Goal: Use online tool/utility: Utilize a website feature to perform a specific function

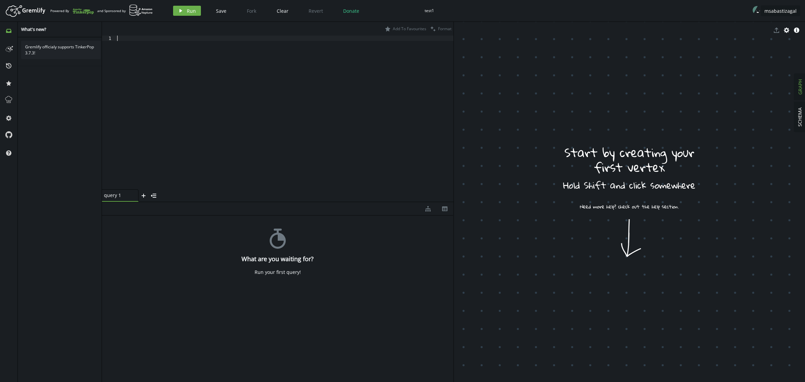
click at [339, 91] on div at bounding box center [285, 118] width 338 height 165
click at [208, 76] on div at bounding box center [285, 118] width 338 height 165
paste textarea ".addV('rack').property('id','rack3').property('name','Rack Cusco 1')"
click at [181, 9] on icon "play" at bounding box center [180, 10] width 5 height 5
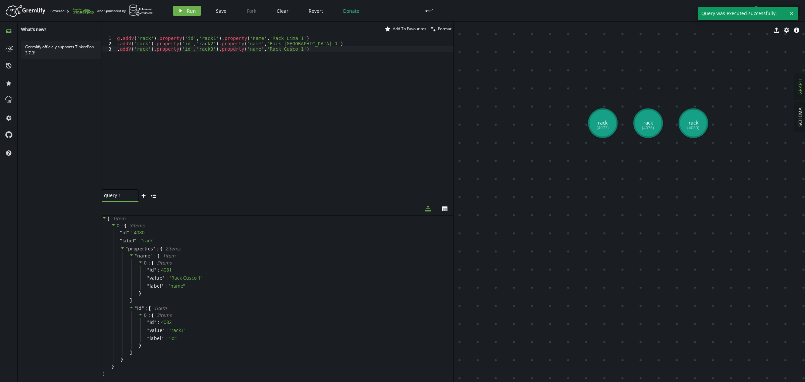
drag, startPoint x: 524, startPoint y: 189, endPoint x: 701, endPoint y: 220, distance: 179.8
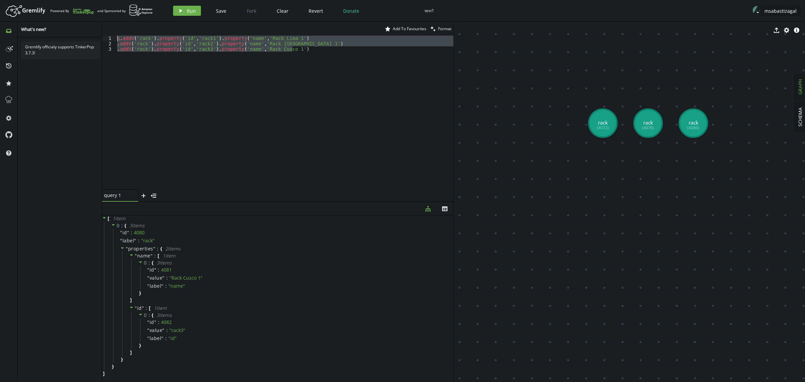
drag, startPoint x: 305, startPoint y: 48, endPoint x: 15, endPoint y: 24, distance: 290.1
click at [16, 24] on div "inbox history star cog help What's new? Gremlify officialy supports TinkerPop 3…" at bounding box center [402, 202] width 805 height 360
paste textarea ".addV('chassis').property('id','ch3').property('name','Chasis C"
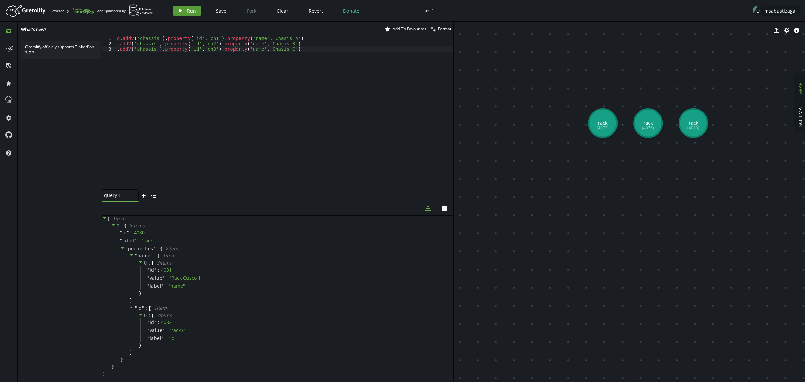
click at [191, 14] on button "play Run" at bounding box center [187, 11] width 28 height 10
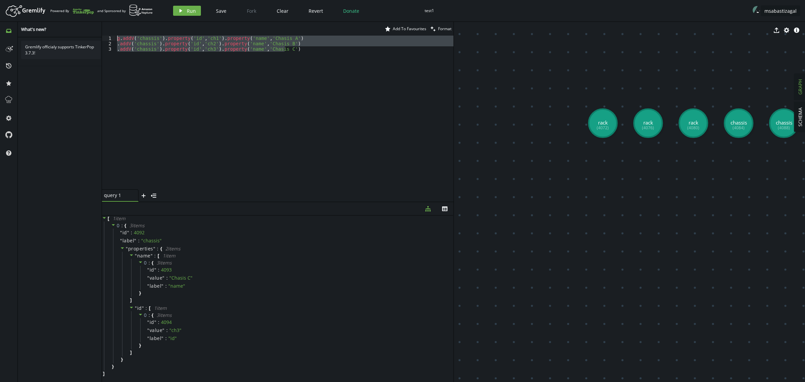
drag, startPoint x: 295, startPoint y: 52, endPoint x: 71, endPoint y: 32, distance: 224.6
click at [73, 33] on div "inbox history star cog help What's new? Gremlify officialy supports TinkerPop 3…" at bounding box center [402, 202] width 805 height 360
paste textarea ".addV('card-slot').property('id','slot3').property('name','Slot 3"
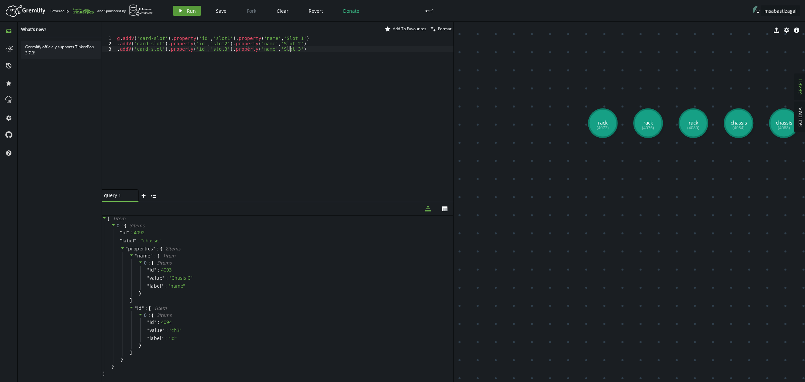
click at [193, 11] on span "Run" at bounding box center [191, 11] width 9 height 6
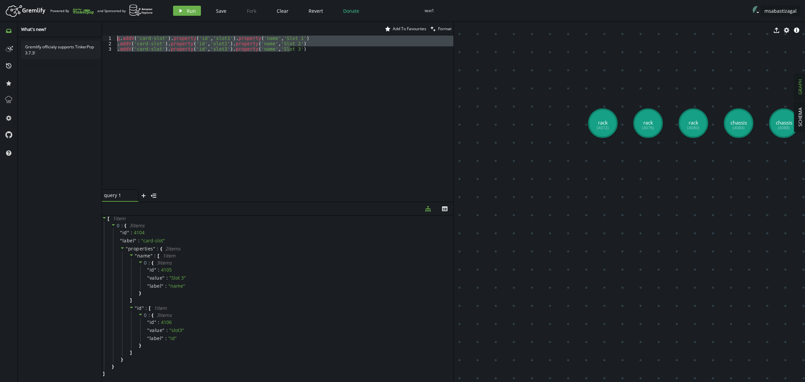
drag, startPoint x: 296, startPoint y: 48, endPoint x: 52, endPoint y: 33, distance: 243.6
click at [53, 33] on div "inbox history star cog help What's new? Gremlify officialy supports TinkerPop 3…" at bounding box center [402, 202] width 805 height 360
paste textarea ".addV('card').property('id','card3').property('name','Tarjeta 1GE"
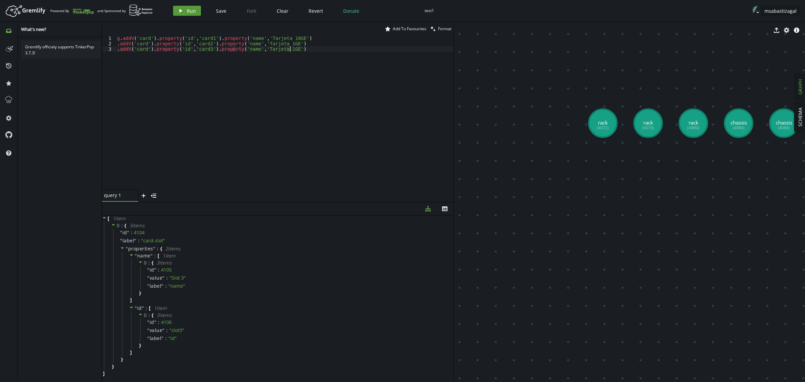
click at [188, 9] on span "Run" at bounding box center [191, 11] width 9 height 6
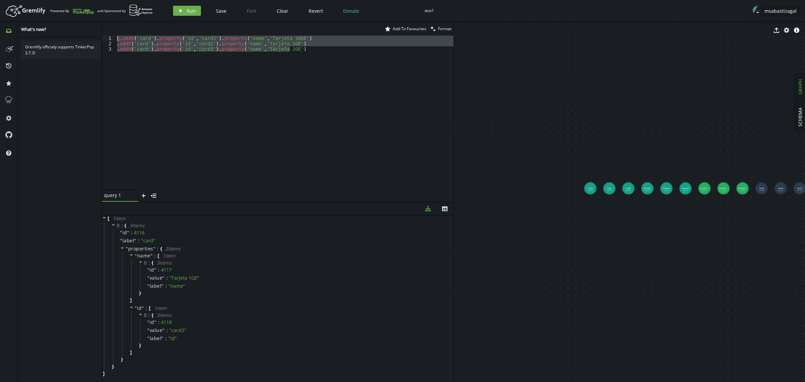
drag, startPoint x: 297, startPoint y: 50, endPoint x: 59, endPoint y: 33, distance: 239.1
click at [59, 33] on div "inbox history star cog help What's new? Gremlify officialy supports TinkerPop 3…" at bounding box center [402, 202] width 805 height 360
paste textarea ".addV('port').property('id','port3').property('name','Port GE1/0/3"
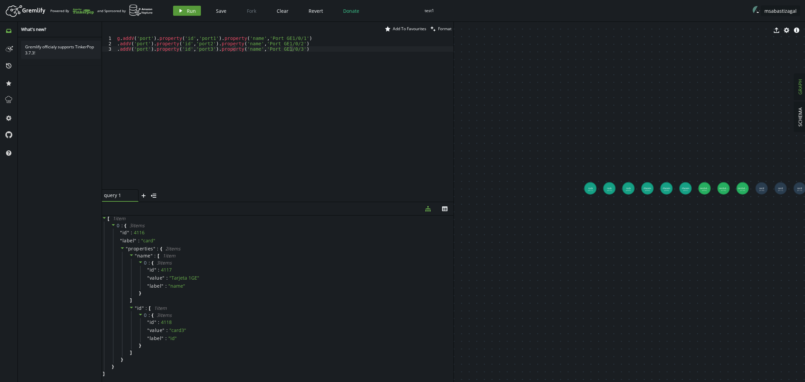
click at [191, 9] on span "Run" at bounding box center [191, 11] width 9 height 6
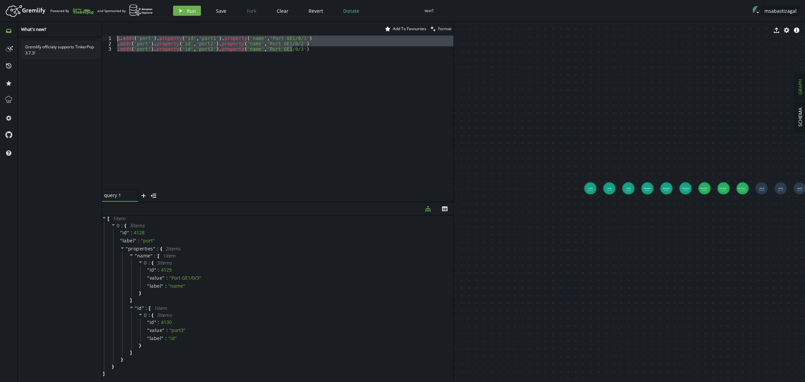
drag, startPoint x: 306, startPoint y: 56, endPoint x: 74, endPoint y: 17, distance: 235.3
click at [74, 17] on div "Artboard Created with Sketch. Powered By and Sponsored by play Run Save Fork Cl…" at bounding box center [402, 191] width 805 height 382
paste textarea ".V().has('chassis','id','ch3').as('ch').V().has('rack','id','rack3').addE('Loca…"
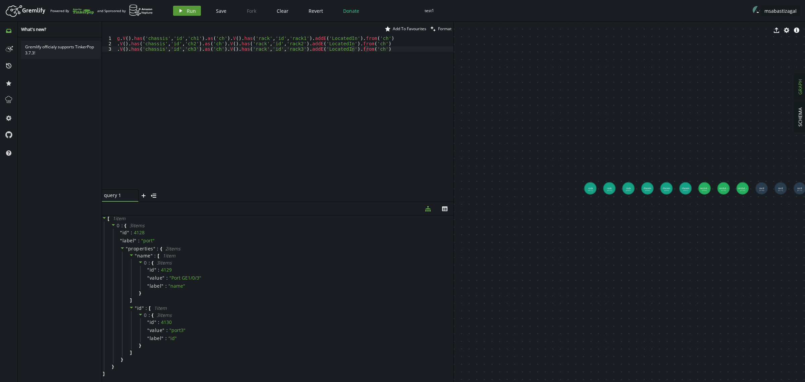
click at [183, 10] on button "play Run" at bounding box center [187, 11] width 28 height 10
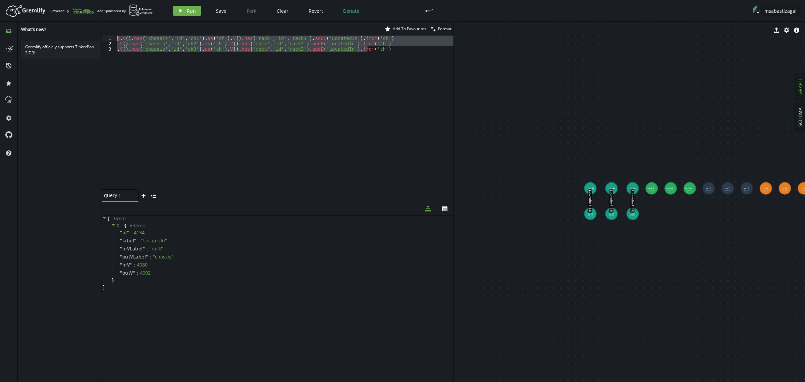
drag, startPoint x: 375, startPoint y: 50, endPoint x: 56, endPoint y: 30, distance: 319.3
click at [56, 30] on div "inbox history star cog help What's new? Gremlify officialy supports TinkerPop 3…" at bounding box center [402, 202] width 805 height 360
paste textarea ".V().has('card-slot','id','slot3').as('sl').V().has('chassis','id','ch3').addE(…"
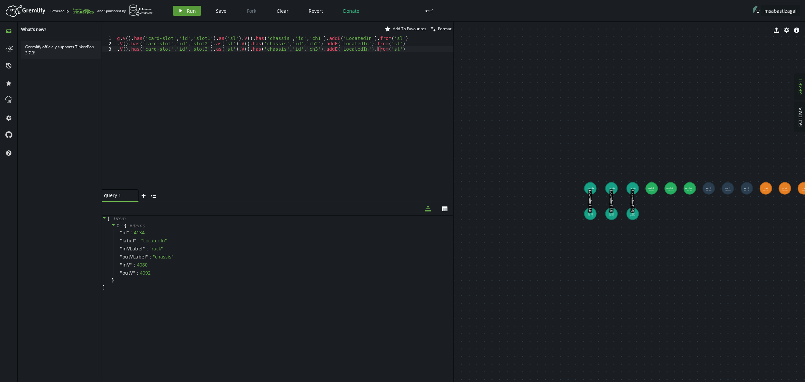
click at [185, 9] on button "play Run" at bounding box center [187, 11] width 28 height 10
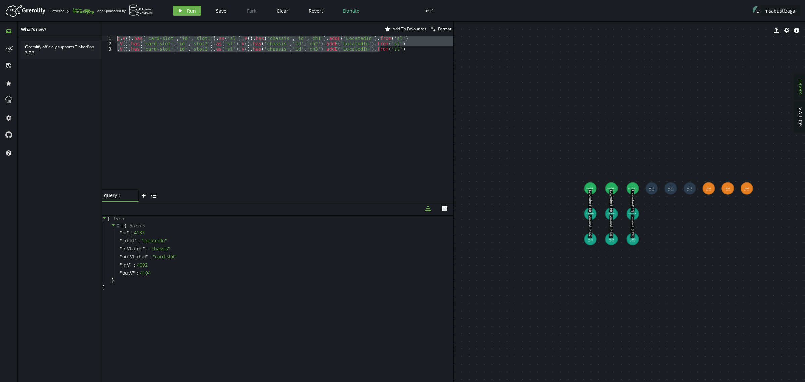
drag, startPoint x: 377, startPoint y: 49, endPoint x: 64, endPoint y: 33, distance: 313.7
click at [64, 33] on div "inbox history star cog help What's new? Gremlify officialy supports TinkerPop 3…" at bounding box center [402, 202] width 805 height 360
paste textarea ".V().has('card','id','card3').as('cd').V().has('card-slot','id','slot3').addE('…"
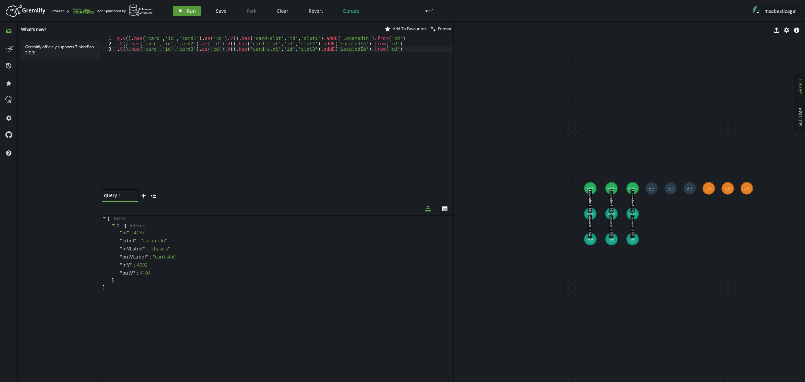
click at [185, 10] on button "play Run" at bounding box center [187, 11] width 28 height 10
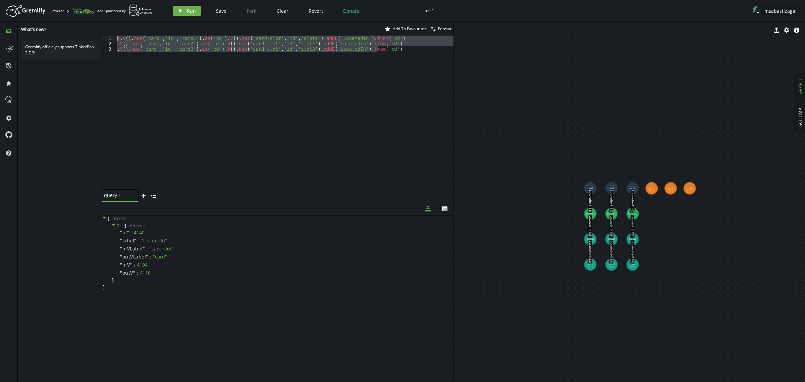
drag, startPoint x: 396, startPoint y: 51, endPoint x: 83, endPoint y: 25, distance: 314.6
click at [84, 25] on div "inbox history star cog help What's new? Gremlify officialy supports TinkerPop 3…" at bounding box center [402, 202] width 805 height 360
paste textarea ".V().has('port','id','port3').as('pt').V().has('card','id','card3').addE('Locat…"
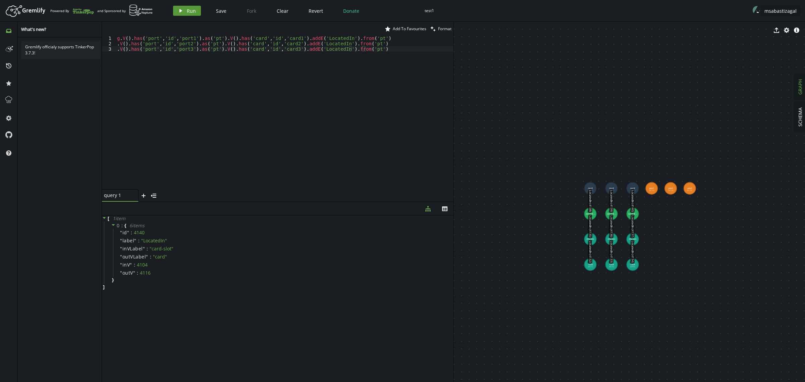
click at [187, 11] on span "Run" at bounding box center [191, 11] width 9 height 6
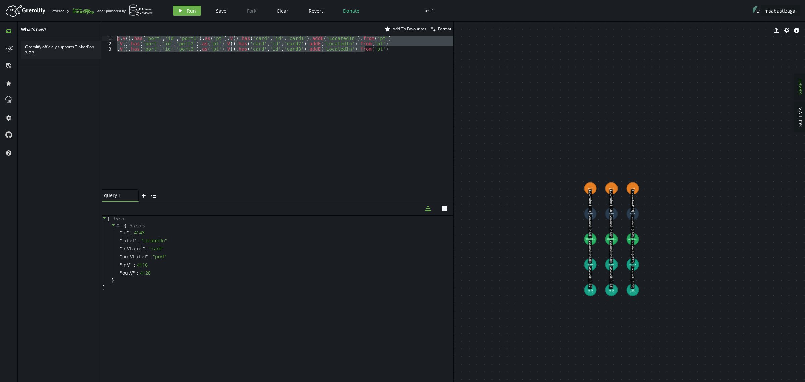
drag, startPoint x: 369, startPoint y: 51, endPoint x: 49, endPoint y: 21, distance: 321.1
click at [49, 21] on div "Artboard Created with Sketch. Powered By and Sponsored by play Run Save Fork Cl…" at bounding box center [402, 191] width 805 height 382
paste textarea ".addV('complex').property('id','cplx3').property('name','Site Cusco"
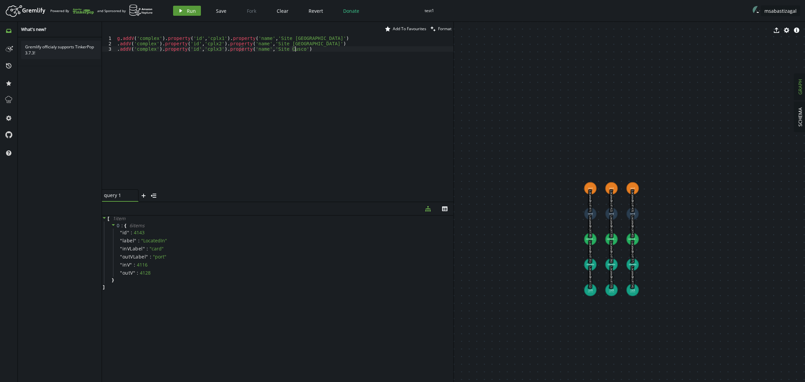
click at [187, 12] on span "Run" at bounding box center [191, 11] width 9 height 6
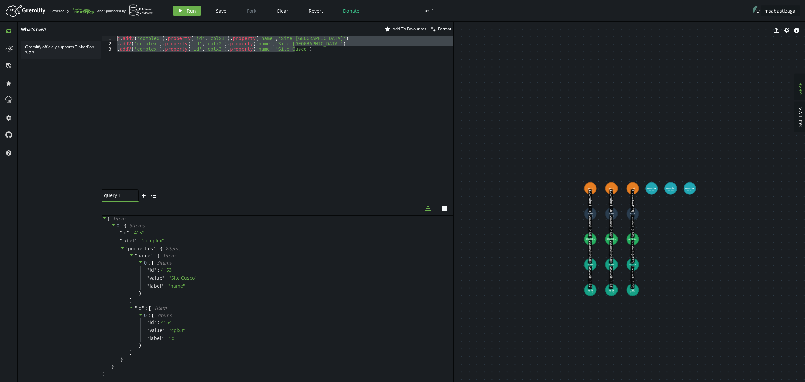
drag, startPoint x: 300, startPoint y: 49, endPoint x: 49, endPoint y: 24, distance: 252.9
click at [49, 24] on div "inbox history star cog help What's new? Gremlify officialy supports TinkerPop 3…" at bounding box center [402, 202] width 805 height 360
paste textarea ".addV('pnf').property('id','pnf4').property('pnf-name','Juniper_MX480').propert…"
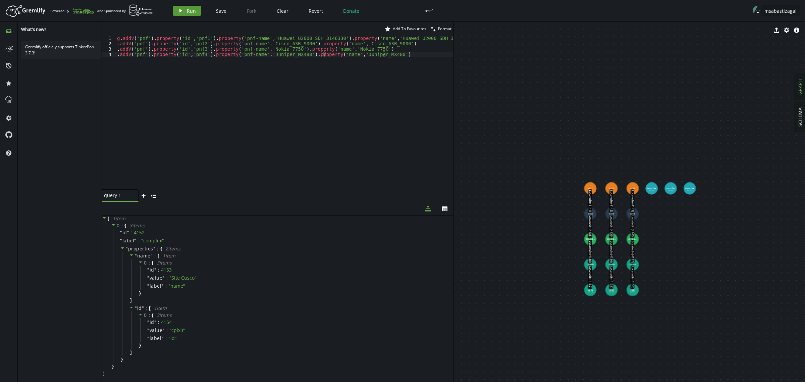
click at [187, 10] on span "Run" at bounding box center [191, 11] width 9 height 6
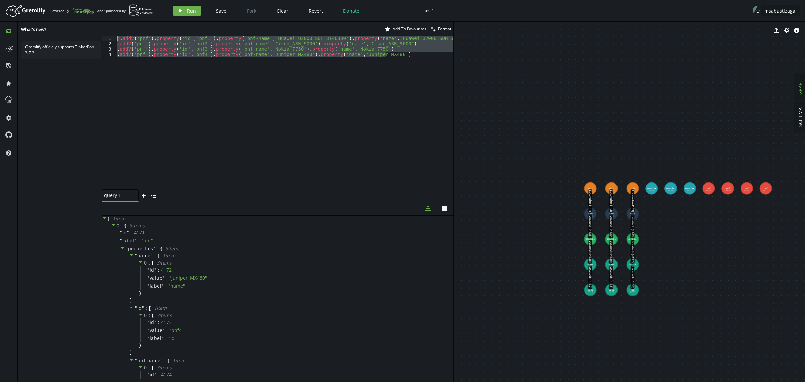
drag, startPoint x: 397, startPoint y: 52, endPoint x: 87, endPoint y: 36, distance: 310.0
click at [90, 36] on div "inbox history star cog help What's new? Gremlify officialy supports TinkerPop 3…" at bounding box center [402, 202] width 805 height 360
paste textarea ".addV('p-interface').property('id','pif14').property('name','Eth1/0/2"
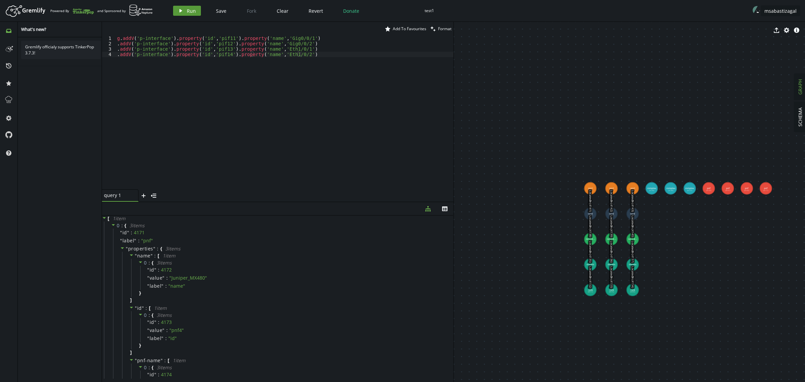
click at [187, 9] on span "Run" at bounding box center [191, 11] width 9 height 6
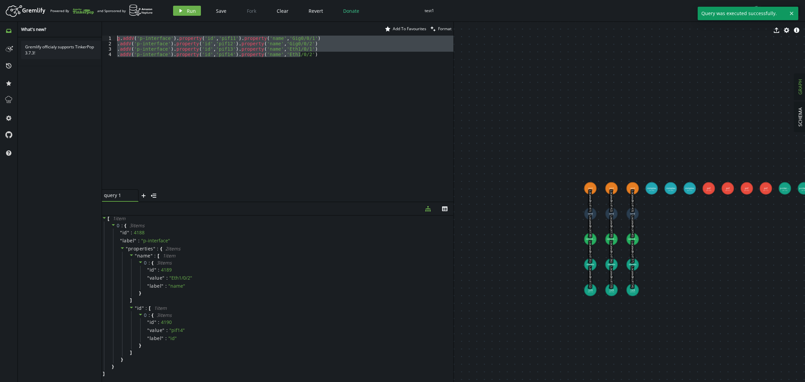
drag, startPoint x: 145, startPoint y: 81, endPoint x: 92, endPoint y: 19, distance: 80.9
click at [92, 19] on div "Artboard Created with Sketch. Powered By and Sponsored by play Run Save Fork Cl…" at bounding box center [402, 191] width 805 height 382
paste textarea ".addV('p-interface').property('id','pif24').property('name','Eth1"
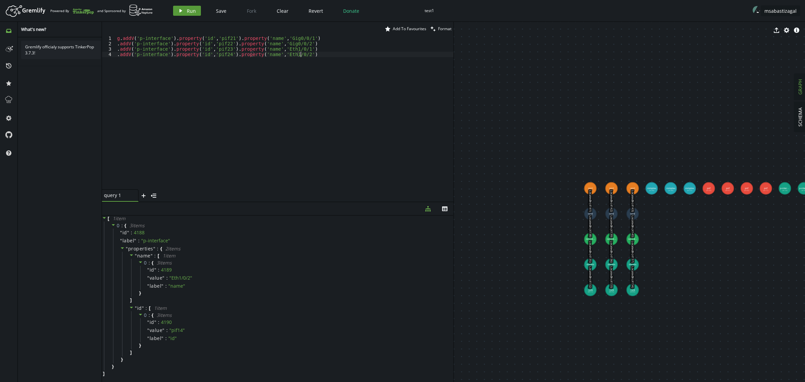
click at [187, 13] on span "Run" at bounding box center [191, 11] width 9 height 6
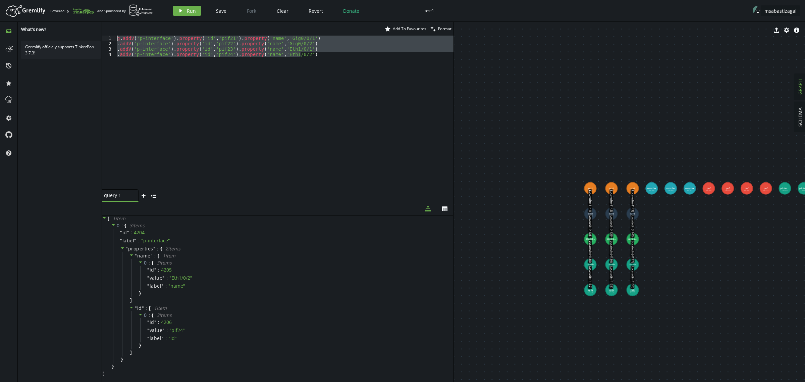
drag, startPoint x: 306, startPoint y: 58, endPoint x: 71, endPoint y: 37, distance: 236.0
click at [71, 37] on div "inbox history star cog help What's new? Gremlify officialy supports TinkerPop 3…" at bounding box center [402, 202] width 805 height 360
paste textarea ".addV('p-interface').property('id','pif34').property('name','Eth1"
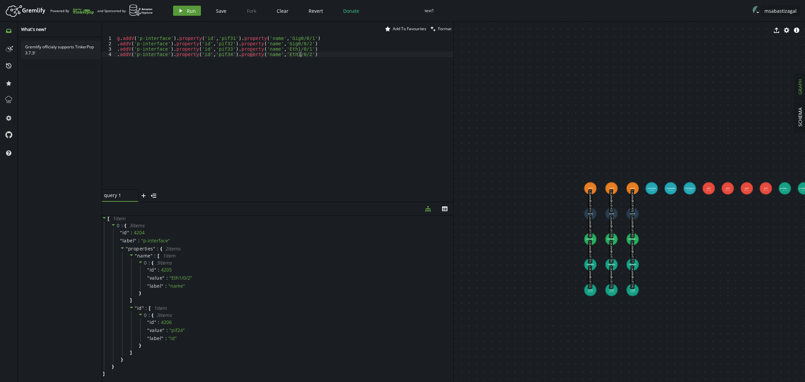
click at [183, 10] on icon "play" at bounding box center [180, 10] width 5 height 5
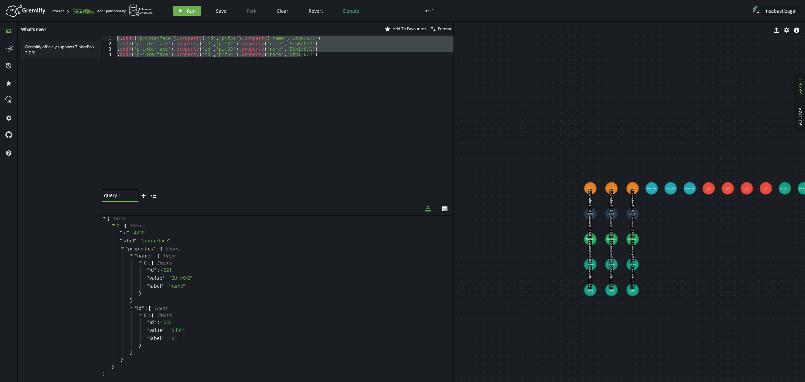
drag, startPoint x: 307, startPoint y: 56, endPoint x: 94, endPoint y: 36, distance: 214.0
click at [94, 36] on div "inbox history star cog help What's new? Gremlify officialy supports TinkerPop 3…" at bounding box center [402, 202] width 805 height 360
paste textarea ".addV('p-interface').property('id','pif44').property('name','Eth1"
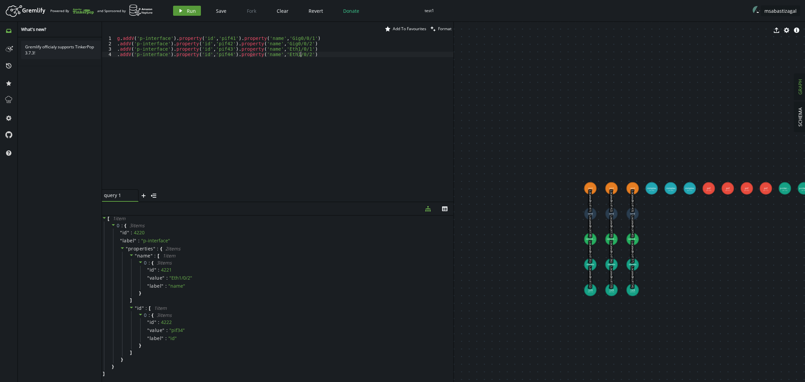
click at [188, 14] on button "play Run" at bounding box center [187, 11] width 28 height 10
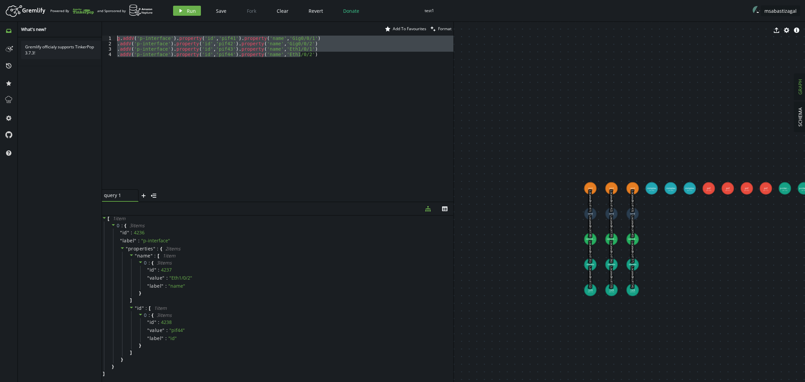
drag, startPoint x: 308, startPoint y: 54, endPoint x: 75, endPoint y: 29, distance: 233.8
click at [77, 29] on div "inbox history star cog help What's new? Gremlify officialy supports TinkerPop 3…" at bounding box center [402, 202] width 805 height 360
paste textarea ".addV('l-interface').property('id','lif41').property('name','CTP_41"
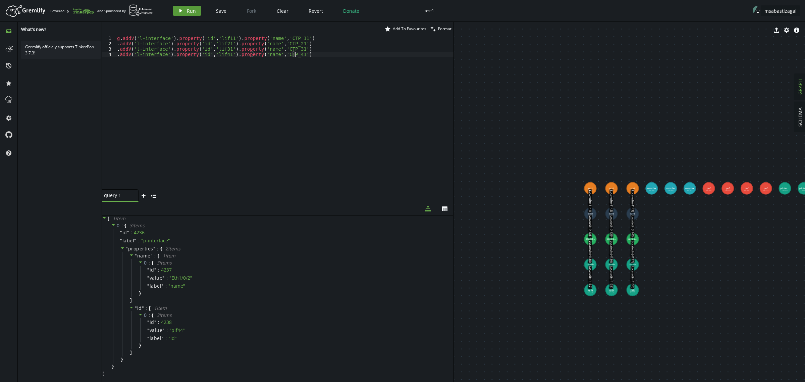
click at [183, 9] on button "play Run" at bounding box center [187, 11] width 28 height 10
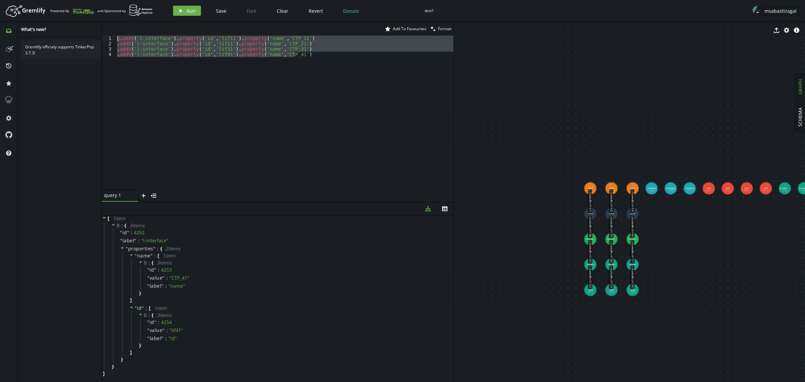
drag, startPoint x: 304, startPoint y: 53, endPoint x: 105, endPoint y: 37, distance: 199.5
click at [105, 37] on div ".addV('l-interface').property('id','lif41').property('name','CTP_41') 1 2 3 4 g…" at bounding box center [278, 113] width 352 height 154
paste textarea ".addV('physical-link').property('id','plink2').property('name','Enlace Arequipa…"
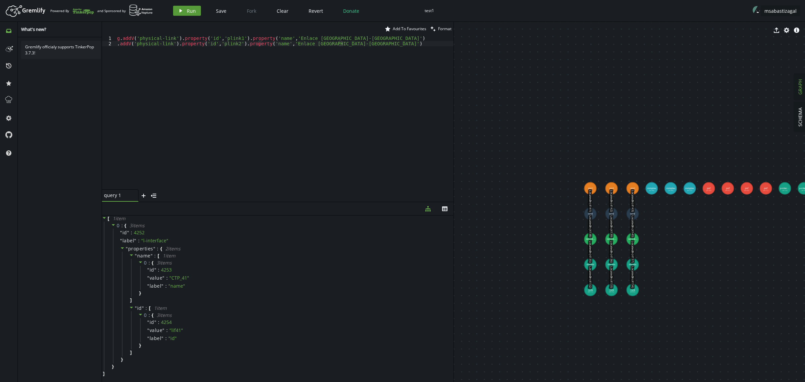
click at [189, 11] on span "Run" at bounding box center [191, 11] width 9 height 6
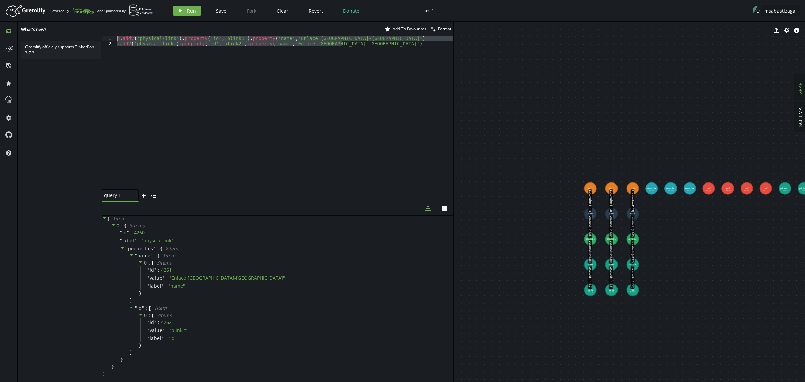
drag, startPoint x: 348, startPoint y: 46, endPoint x: 56, endPoint y: 33, distance: 292.1
click at [57, 33] on div "inbox history star cog help What's new? Gremlify officialy supports TinkerPop 3…" at bounding box center [402, 202] width 805 height 360
paste textarea ".addV('logical-link').property('id','llink2').property('name','Circuito Lógico 2"
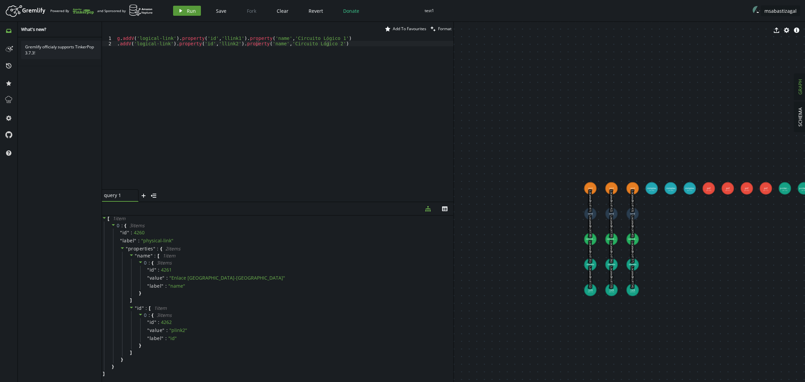
click at [180, 10] on icon "button" at bounding box center [180, 10] width 3 height 3
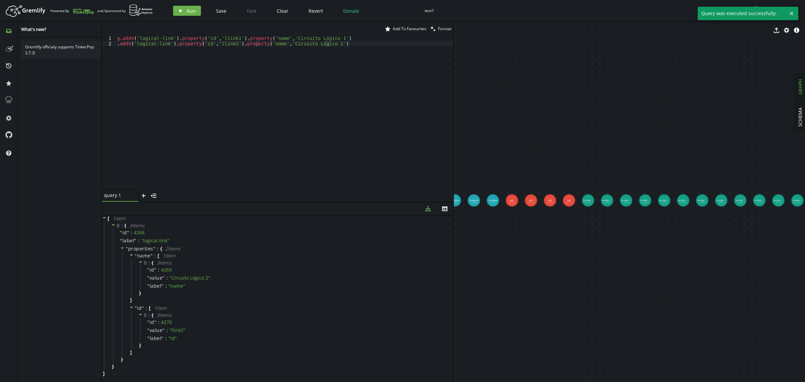
drag, startPoint x: 705, startPoint y: 330, endPoint x: 552, endPoint y: 333, distance: 153.0
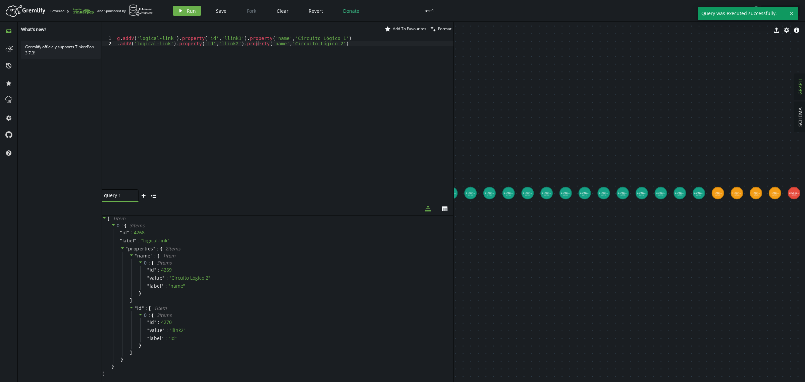
drag, startPoint x: 740, startPoint y: 331, endPoint x: 549, endPoint y: 322, distance: 190.4
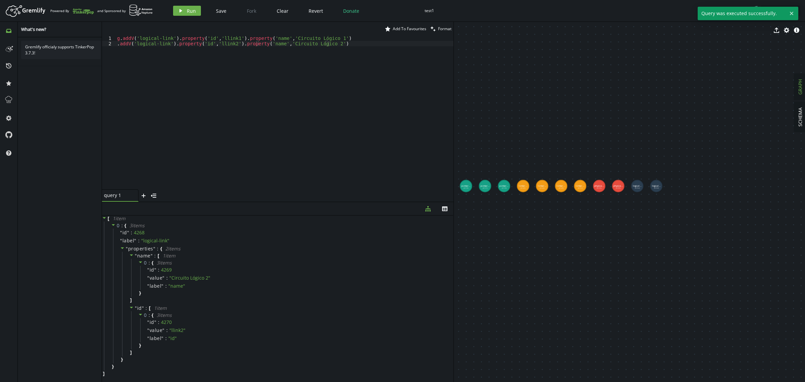
drag, startPoint x: 718, startPoint y: 328, endPoint x: 596, endPoint y: 327, distance: 122.4
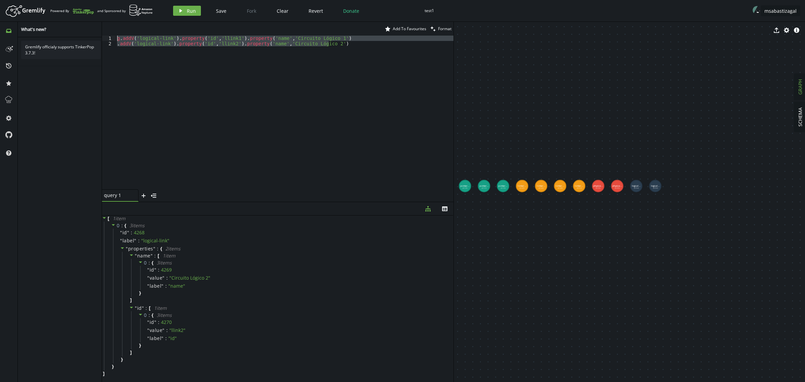
drag, startPoint x: 142, startPoint y: 104, endPoint x: 89, endPoint y: 2, distance: 115.1
click at [89, 2] on div "Artboard Created with Sketch. Powered By and Sponsored by play Run Save Fork Cl…" at bounding box center [402, 191] width 805 height 382
paste textarea
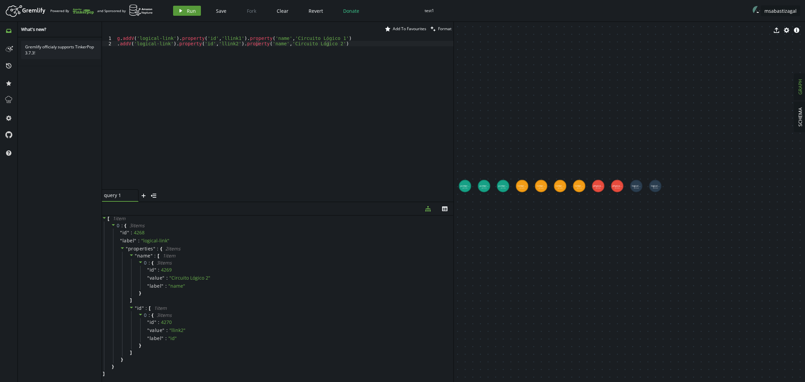
click at [187, 12] on span "Run" at bounding box center [191, 11] width 9 height 6
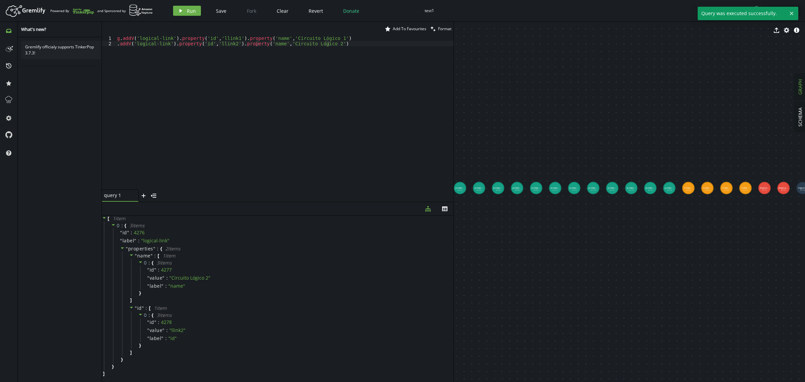
drag, startPoint x: 502, startPoint y: 289, endPoint x: 676, endPoint y: 291, distance: 174.1
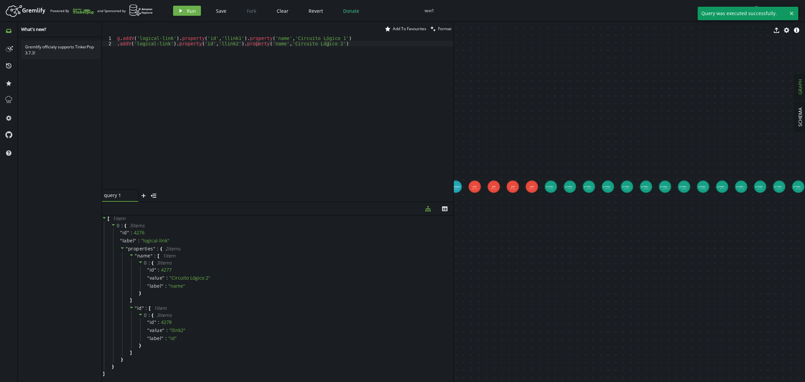
drag, startPoint x: 489, startPoint y: 286, endPoint x: 649, endPoint y: 284, distance: 160.3
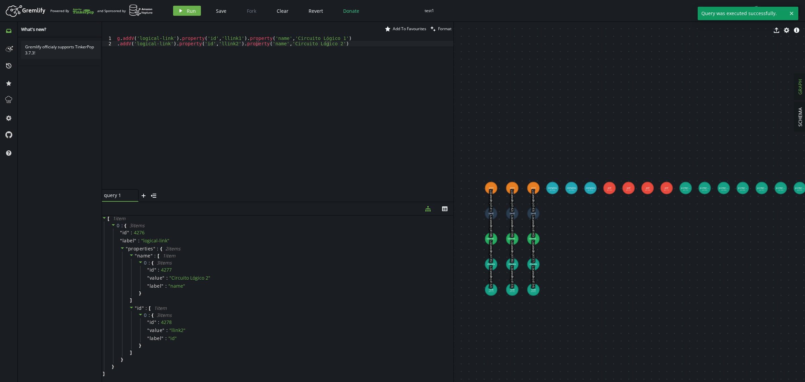
drag, startPoint x: 534, startPoint y: 281, endPoint x: 676, endPoint y: 282, distance: 142.6
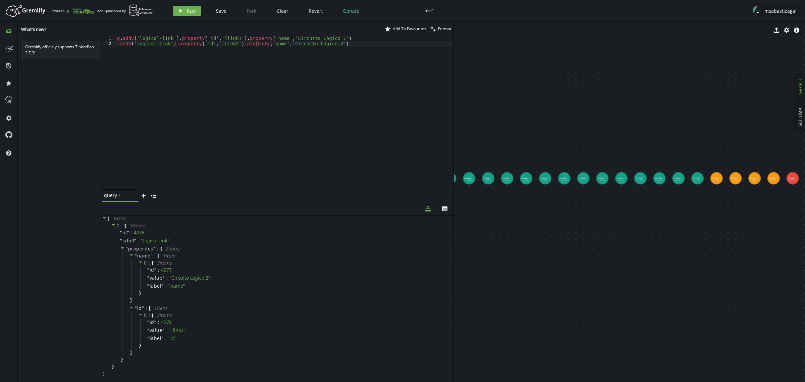
drag, startPoint x: 692, startPoint y: 277, endPoint x: 505, endPoint y: 276, distance: 186.5
click at [400, 269] on div "star Add To Favourites clean Format .addV('logical-link').property('id','llink2…" at bounding box center [453, 202] width 703 height 360
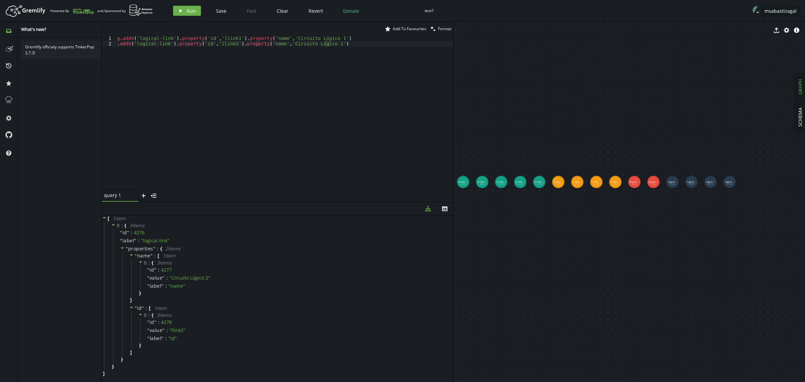
drag, startPoint x: 661, startPoint y: 277, endPoint x: 504, endPoint y: 281, distance: 157.4
click at [519, 29] on icon "trash" at bounding box center [520, 30] width 5 height 5
click at [518, 29] on icon "trash" at bounding box center [520, 30] width 5 height 5
drag, startPoint x: 122, startPoint y: 81, endPoint x: 86, endPoint y: 9, distance: 80.1
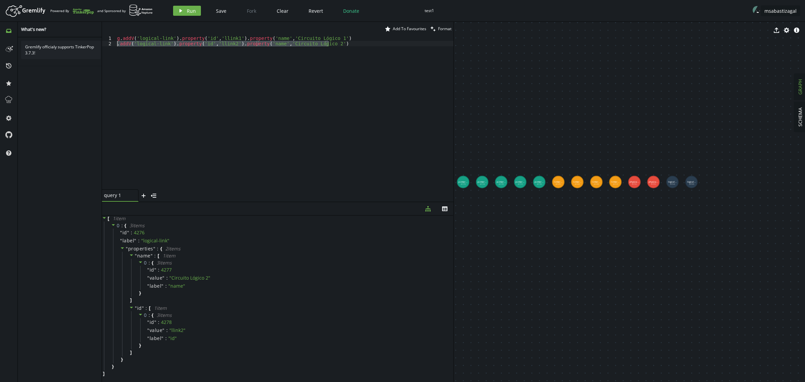
click at [86, 10] on div "Artboard Created with Sketch. Powered By and Sponsored by play Run Save Fork Cl…" at bounding box center [402, 191] width 805 height 382
paste textarea ".V().has('p-interface','id','pif14').as('pi').V().has('pnf','id','pnf1').addE('…"
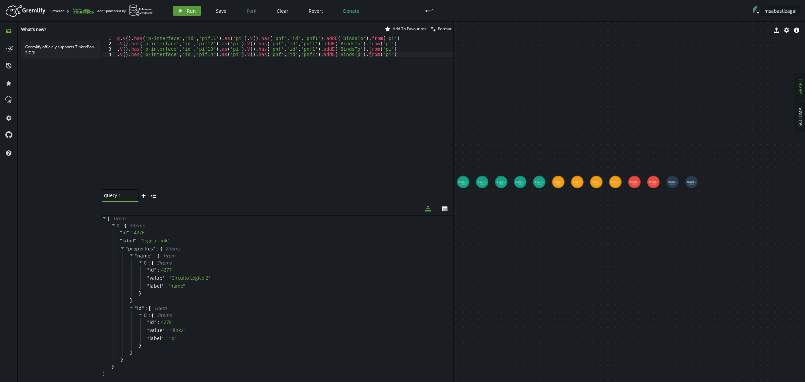
click at [190, 11] on span "Run" at bounding box center [191, 11] width 9 height 6
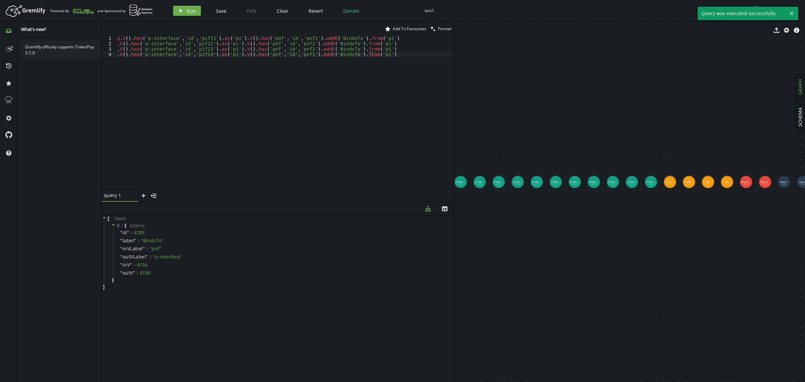
drag, startPoint x: 506, startPoint y: 250, endPoint x: 680, endPoint y: 246, distance: 173.5
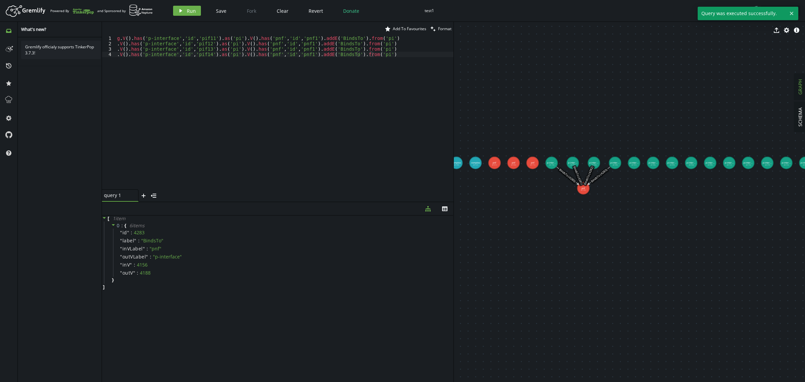
drag, startPoint x: 466, startPoint y: 271, endPoint x: 609, endPoint y: 256, distance: 144.7
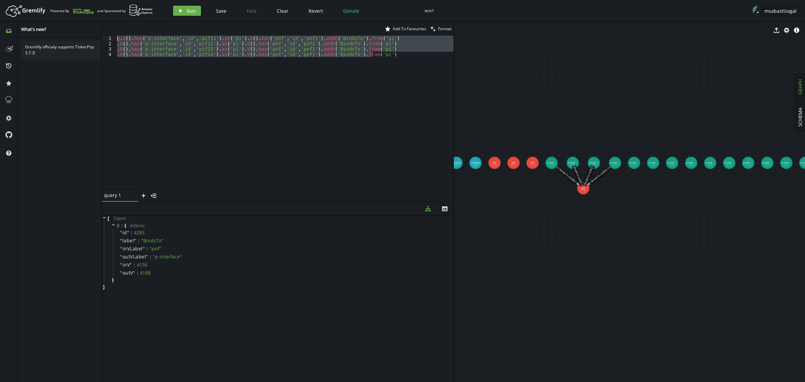
drag, startPoint x: 385, startPoint y: 56, endPoint x: 44, endPoint y: 24, distance: 342.9
click at [44, 24] on div "inbox history star cog help What's new? Gremlify officialy supports TinkerPop 3…" at bounding box center [402, 202] width 805 height 360
paste textarea ".V().has('p-interface','id','pif24').as('pi').V().has('pnf','id','pnf2"
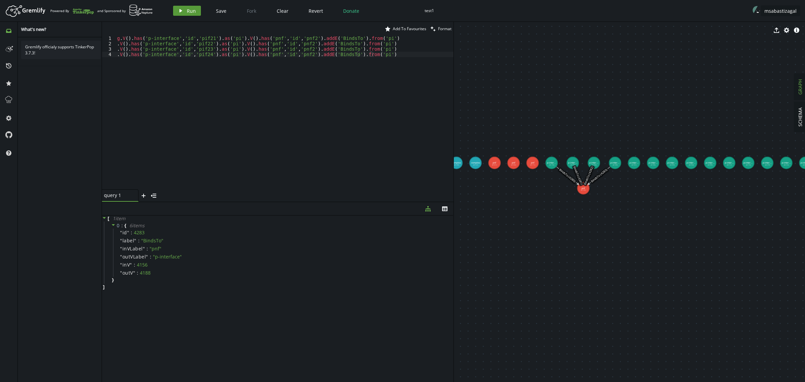
click at [183, 10] on button "play Run" at bounding box center [187, 11] width 28 height 10
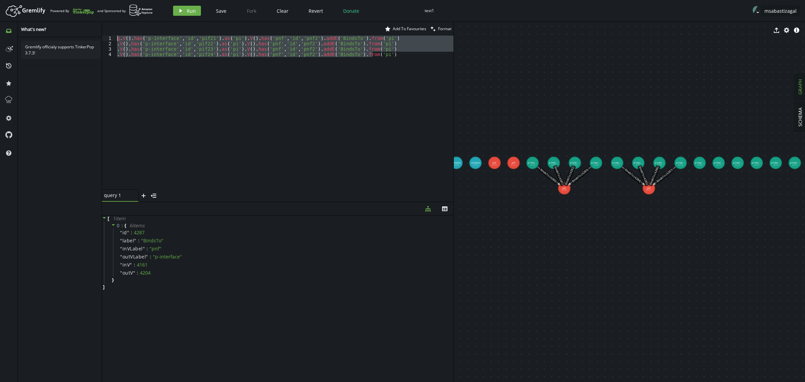
drag, startPoint x: 378, startPoint y: 55, endPoint x: 61, endPoint y: 38, distance: 317.7
click at [61, 38] on div "inbox history star cog help What's new? Gremlify officialy supports TinkerPop 3…" at bounding box center [402, 202] width 805 height 360
paste textarea ".V().has('p-interface','id','pif34').as('pi').V().has('pnf','id','pnf3"
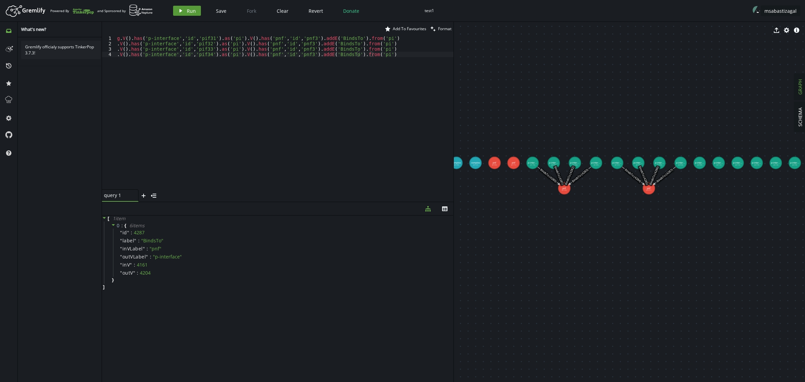
click at [183, 10] on button "play Run" at bounding box center [187, 11] width 28 height 10
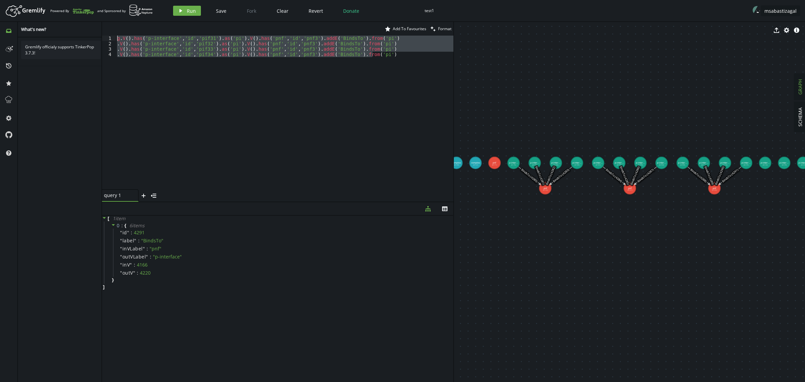
drag, startPoint x: 382, startPoint y: 55, endPoint x: 84, endPoint y: 34, distance: 298.6
click at [84, 34] on div "inbox history star cog help What's new? Gremlify officialy supports TinkerPop 3…" at bounding box center [402, 202] width 805 height 360
paste textarea ".V().has('p-interface','id','pif44').as('pi').V().has('pnf','id','pnf4"
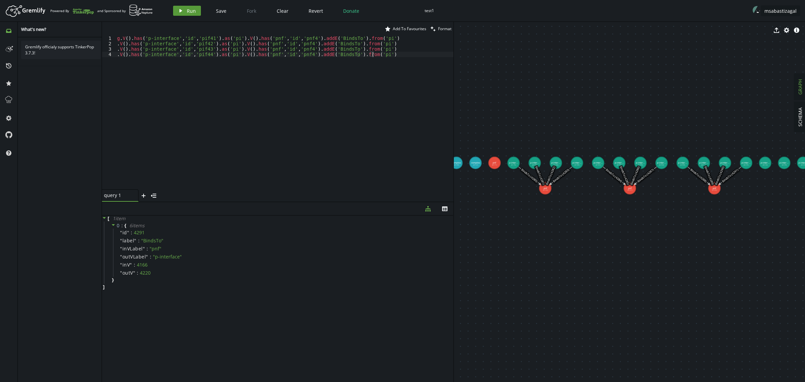
click at [185, 11] on button "play Run" at bounding box center [187, 11] width 28 height 10
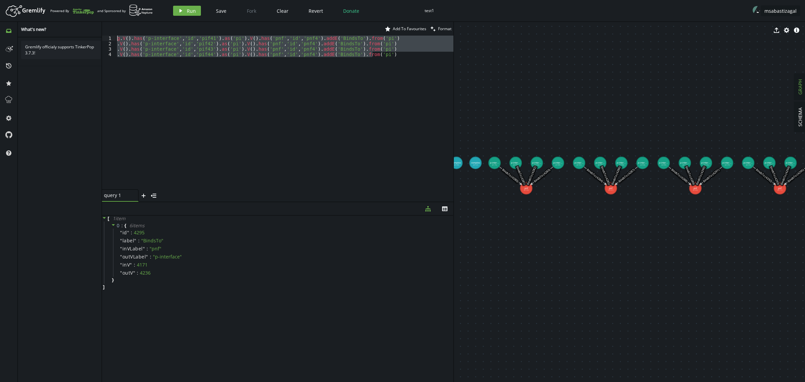
drag, startPoint x: 364, startPoint y: 54, endPoint x: 66, endPoint y: 28, distance: 299.4
click at [66, 28] on div "inbox history star cog help What's new? Gremlify officialy supports TinkerPop 3…" at bounding box center [402, 202] width 805 height 360
paste textarea ".V().has('l-interface','id','lif41').as('li').V().has('p-interface','id','pif41…"
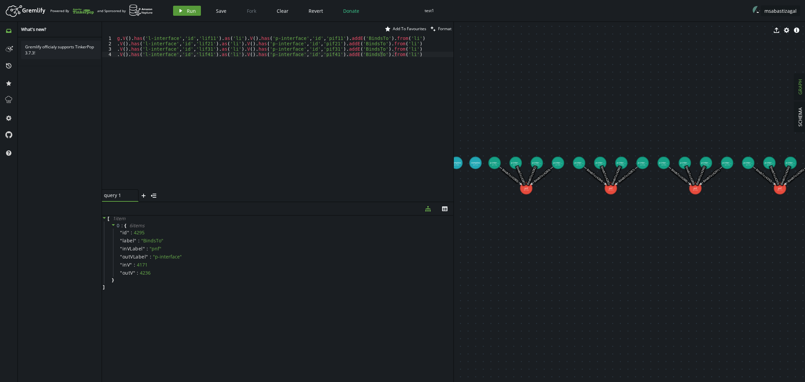
click at [185, 12] on button "play Run" at bounding box center [187, 11] width 28 height 10
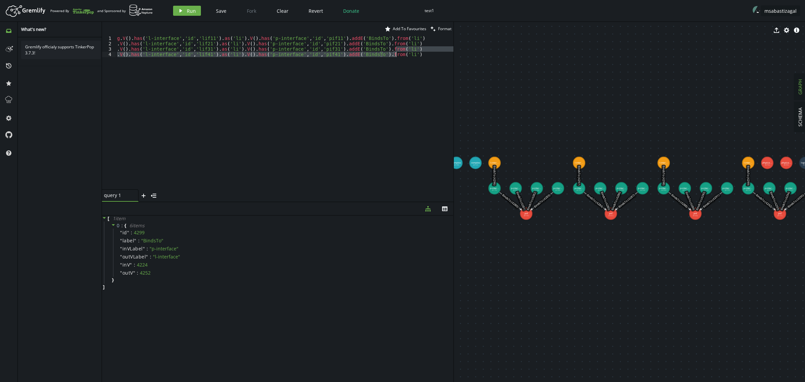
drag, startPoint x: 405, startPoint y: 51, endPoint x: 310, endPoint y: 59, distance: 95.3
click at [310, 59] on div "g . V ( ) . has ( 'l-interface' , 'id' , 'lif11' ) . as ( 'li' ) . V ( ) . has …" at bounding box center [285, 118] width 338 height 165
click at [396, 74] on div "g . V ( ) . has ( 'l-interface' , 'id' , 'lif11' ) . as ( 'li' ) . V ( ) . has …" at bounding box center [285, 113] width 338 height 154
drag, startPoint x: 167, startPoint y: 79, endPoint x: 78, endPoint y: 18, distance: 108.5
click at [78, 18] on div "Artboard Created with Sketch. Powered By and Sponsored by play Run Save Fork Cl…" at bounding box center [402, 191] width 805 height 382
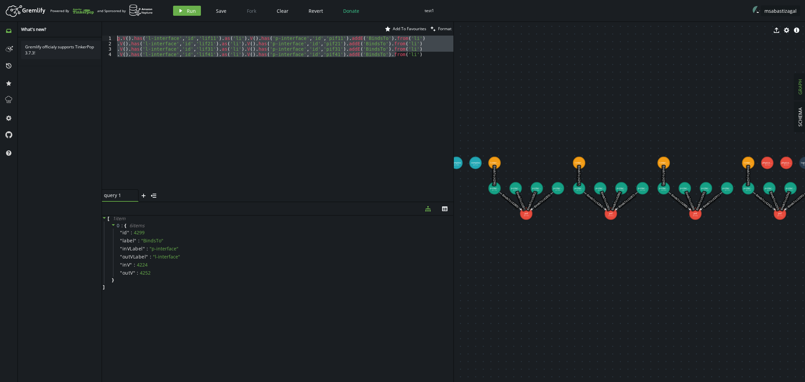
paste textarea ".V().has('l-interface','id','lif41').as('li').V().has('pnf','id','pnf4').addE('…"
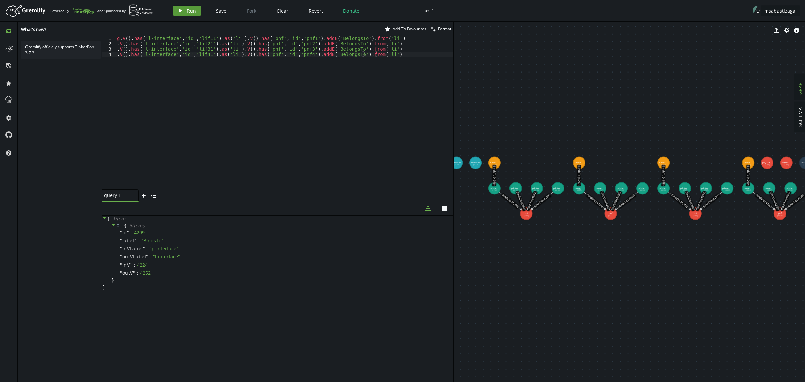
click at [187, 12] on span "Run" at bounding box center [191, 11] width 9 height 6
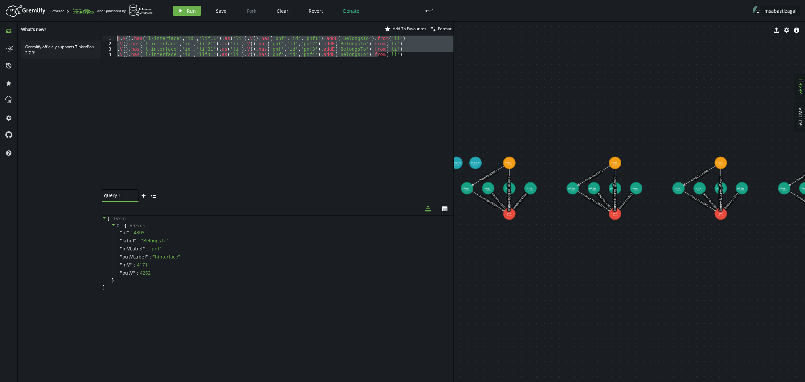
drag, startPoint x: 387, startPoint y: 56, endPoint x: 75, endPoint y: 15, distance: 313.9
click at [75, 15] on div "Artboard Created with Sketch. Powered By and Sponsored by play Run Save Fork Cl…" at bounding box center [402, 191] width 805 height 382
paste textarea ".V().has('l-interface','id','lif31').as('li').V().has('logical-link','id','llin…"
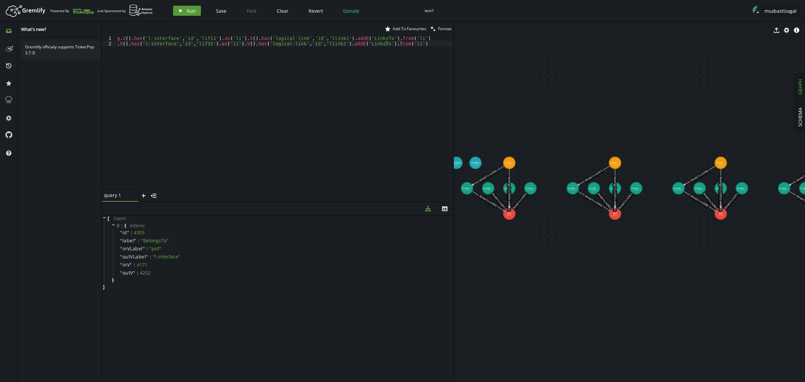
click at [191, 10] on span "Run" at bounding box center [191, 11] width 9 height 6
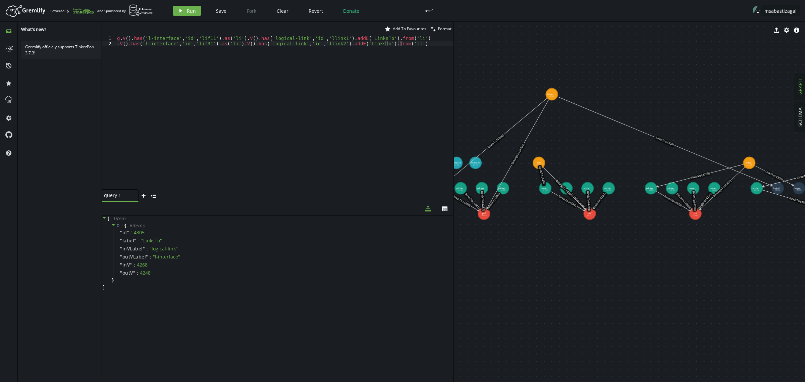
drag, startPoint x: 634, startPoint y: 165, endPoint x: 552, endPoint y: 94, distance: 108.5
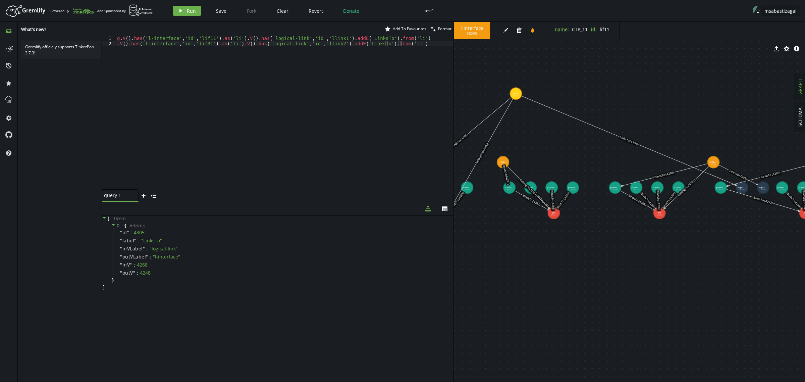
drag, startPoint x: 711, startPoint y: 314, endPoint x: 655, endPoint y: 316, distance: 56.4
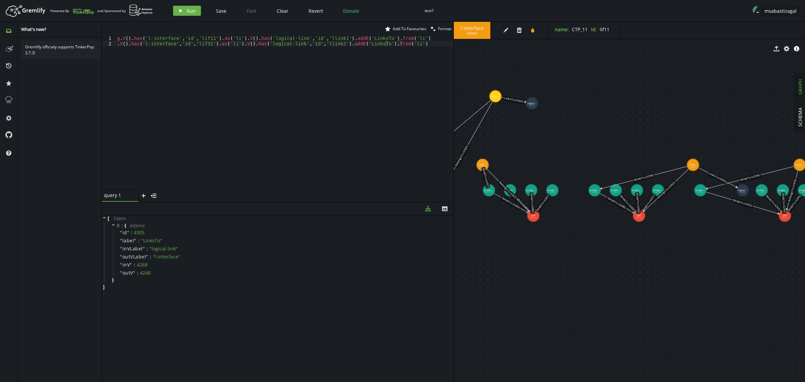
drag, startPoint x: 721, startPoint y: 189, endPoint x: 532, endPoint y: 103, distance: 207.5
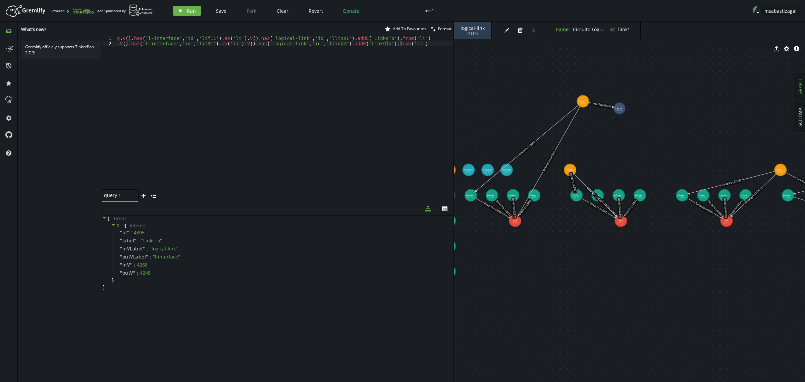
drag, startPoint x: 550, startPoint y: 304, endPoint x: 634, endPoint y: 309, distance: 84.3
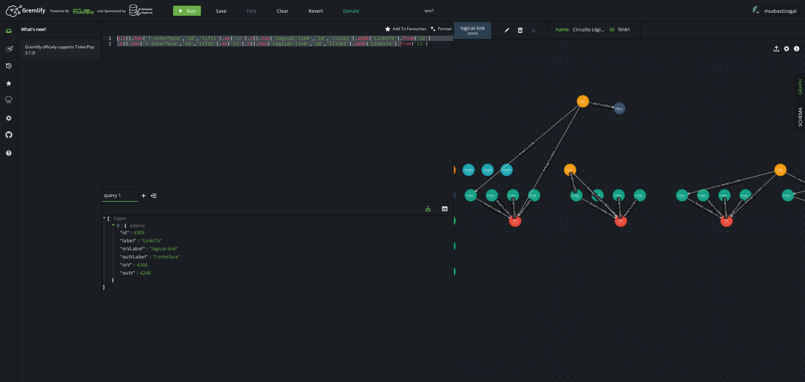
drag, startPoint x: 168, startPoint y: 95, endPoint x: 69, endPoint y: 0, distance: 137.4
click at [71, 0] on div "Artboard Created with Sketch. Powered By and Sponsored by play Run Save Fork Cl…" at bounding box center [402, 191] width 805 height 382
paste textarea ".V().has('physical-link','id','plink2').as('pl').V().has('p-interface','id','pi…"
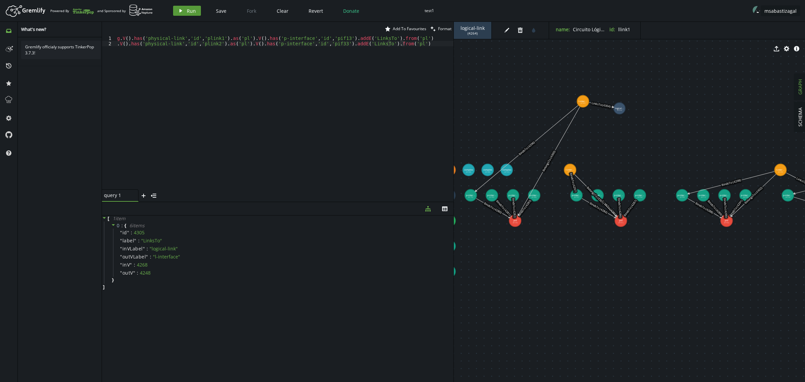
click at [182, 9] on icon "play" at bounding box center [180, 10] width 5 height 5
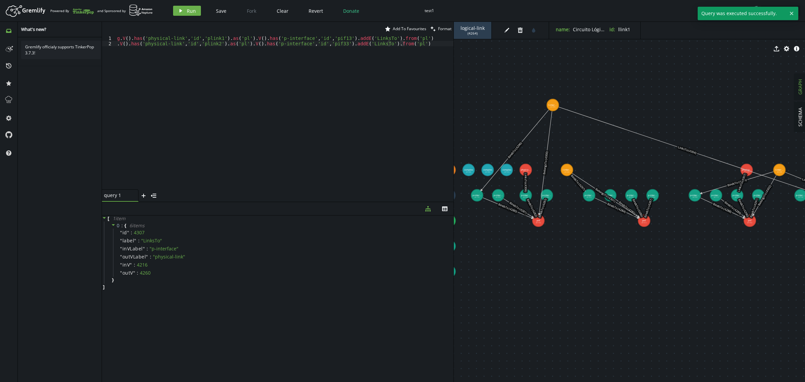
drag, startPoint x: 643, startPoint y: 168, endPoint x: 551, endPoint y: 105, distance: 111.5
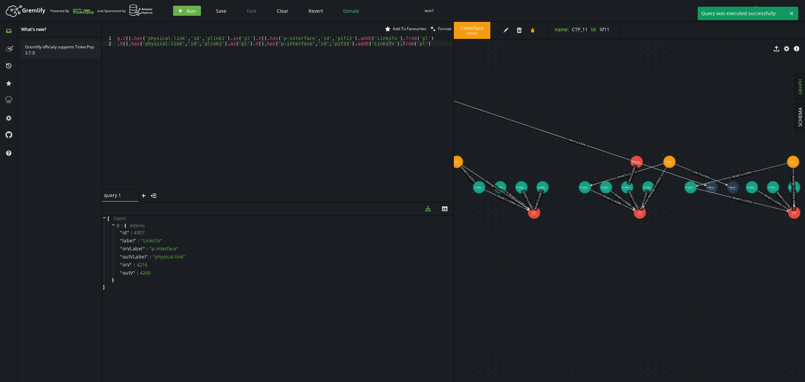
drag, startPoint x: 642, startPoint y: 314, endPoint x: 534, endPoint y: 309, distance: 108.1
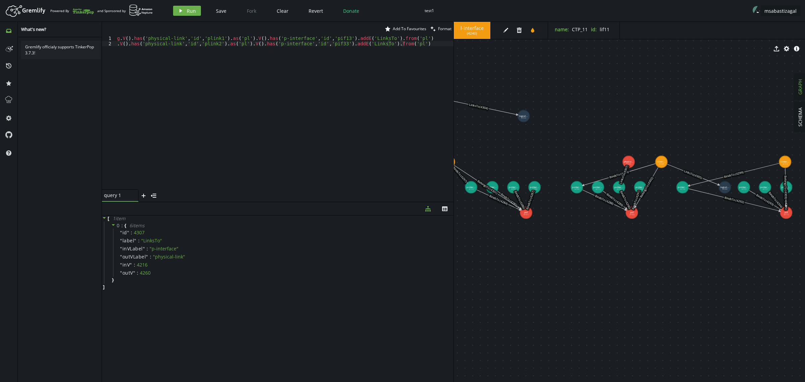
drag, startPoint x: 704, startPoint y: 190, endPoint x: 522, endPoint y: 119, distance: 195.7
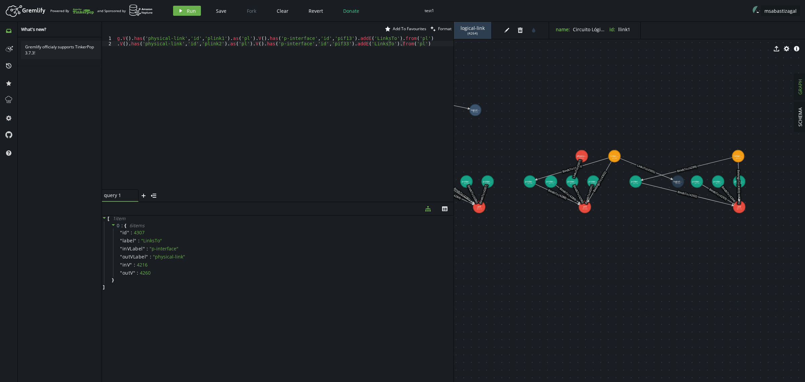
drag, startPoint x: 552, startPoint y: 291, endPoint x: 468, endPoint y: 285, distance: 83.7
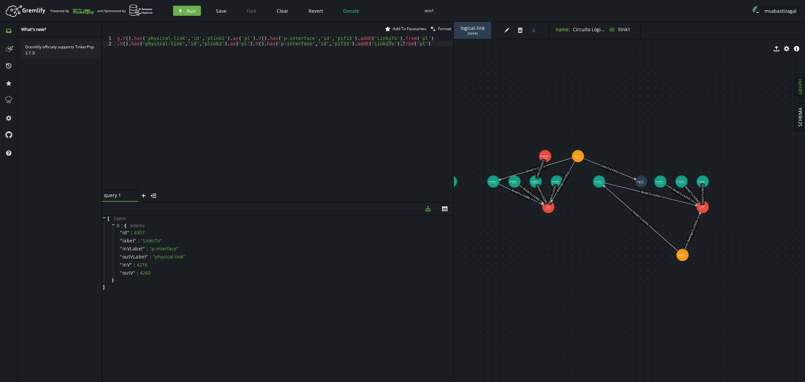
drag, startPoint x: 703, startPoint y: 156, endPoint x: 683, endPoint y: 255, distance: 101.0
drag, startPoint x: 599, startPoint y: 181, endPoint x: 655, endPoint y: 216, distance: 66.0
drag, startPoint x: 635, startPoint y: 160, endPoint x: 627, endPoint y: 142, distance: 19.8
drag, startPoint x: 549, startPoint y: 156, endPoint x: 532, endPoint y: 150, distance: 17.5
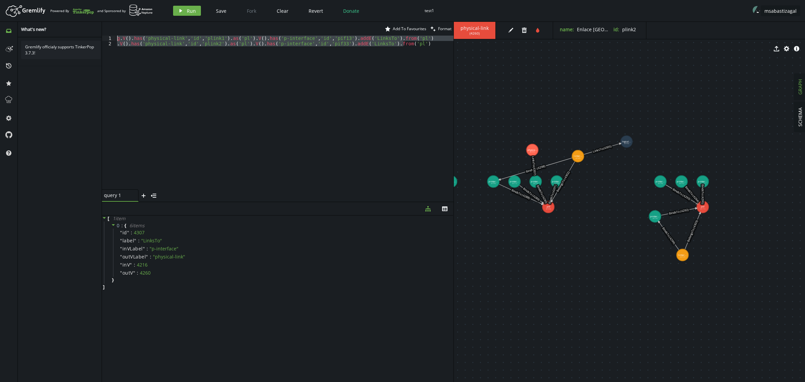
drag, startPoint x: 117, startPoint y: 71, endPoint x: 54, endPoint y: -4, distance: 98.1
click at [54, 0] on html "Artboard Created with Sketch. Powered By and Sponsored by play Run Save Fork Cl…" at bounding box center [402, 191] width 805 height 382
paste textarea ".V().has('p-interface','id','pif31').as('pi').V().has('pnf','id','pnf3').addE('…"
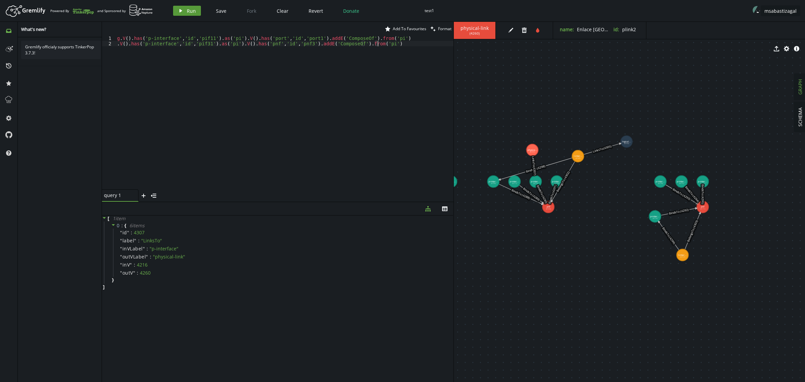
click at [185, 10] on button "play Run" at bounding box center [187, 11] width 28 height 10
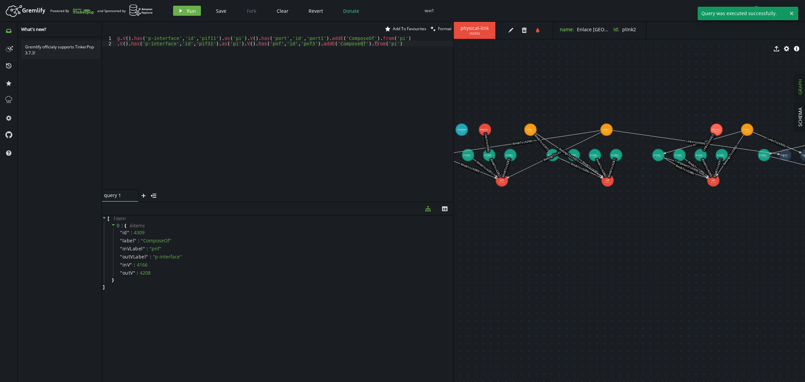
drag, startPoint x: 521, startPoint y: 274, endPoint x: 710, endPoint y: 236, distance: 192.9
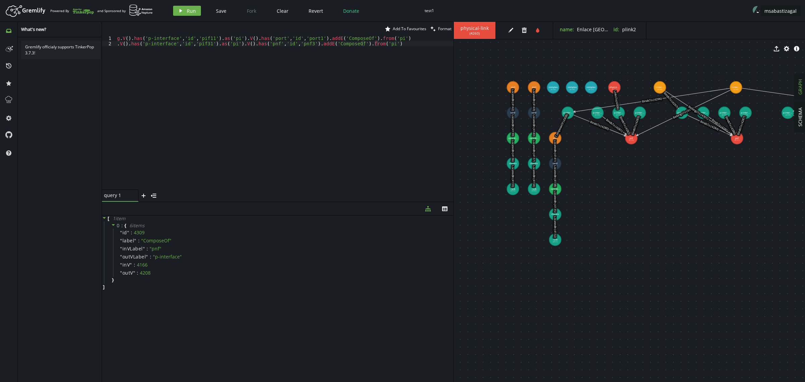
drag, startPoint x: 593, startPoint y: 245, endPoint x: 710, endPoint y: 209, distance: 122.9
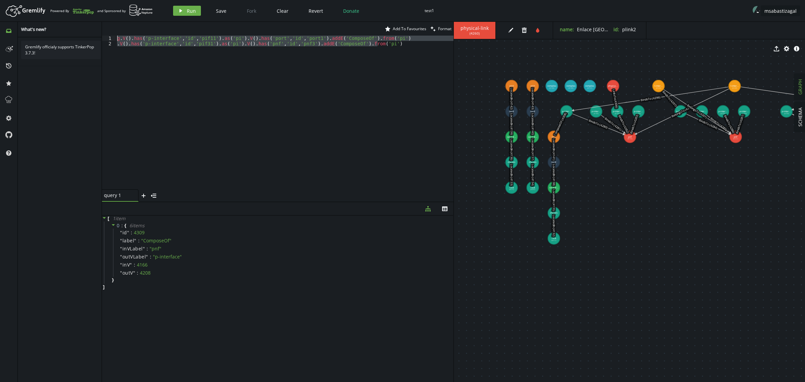
drag, startPoint x: 135, startPoint y: 71, endPoint x: 68, endPoint y: 8, distance: 92.1
click at [69, 8] on div "Artboard Created with Sketch. Powered By and Sponsored by play Run Save Fork Cl…" at bounding box center [402, 191] width 805 height 382
paste textarea ".V().has('chassis','id','ch3').as('ch').V().has('pnf','id','pnf3').addE('PartOf…"
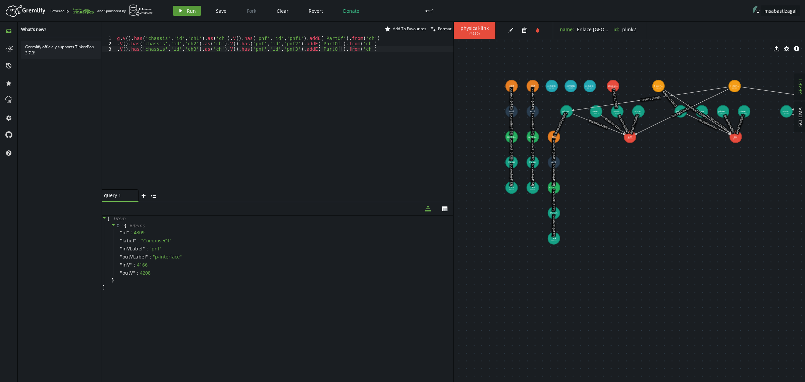
click at [192, 13] on span "Run" at bounding box center [191, 11] width 9 height 6
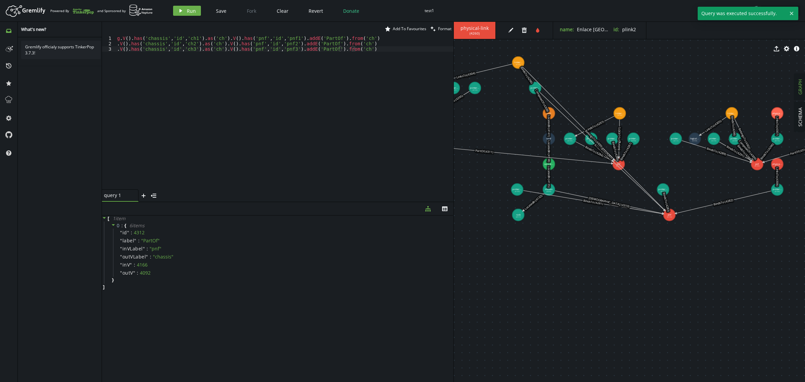
drag, startPoint x: 630, startPoint y: 313, endPoint x: 458, endPoint y: 289, distance: 173.7
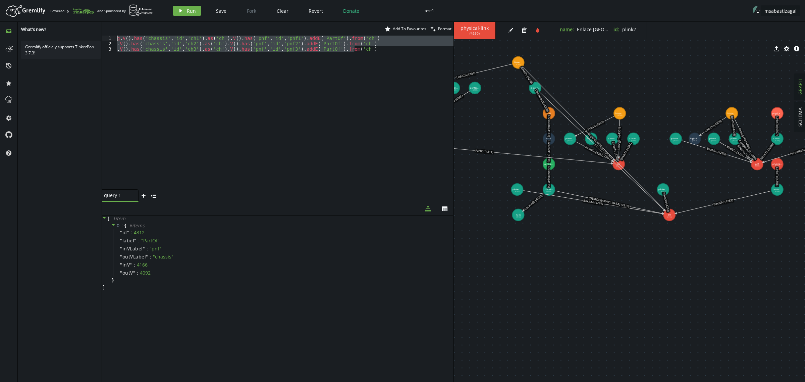
drag, startPoint x: 100, startPoint y: 51, endPoint x: 66, endPoint y: 6, distance: 56.3
click at [66, 6] on div "Artboard Created with Sketch. Powered By and Sponsored by play Run Save Fork Cl…" at bounding box center [402, 191] width 805 height 382
paste textarea ".V().has('chassis','id','ch4').as('ch').V().has('complex','id','cplx3').addE('L…"
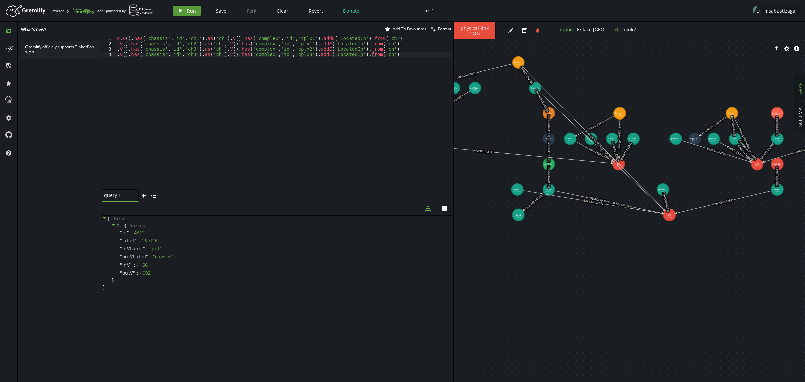
click at [190, 12] on span "Run" at bounding box center [191, 11] width 9 height 6
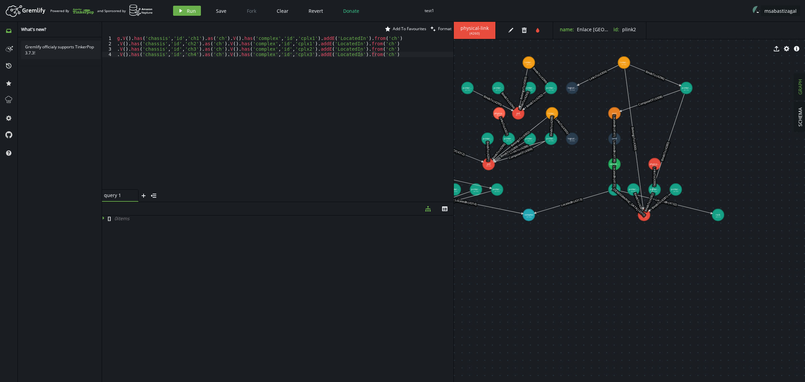
click at [158, 119] on div "g . V ( ) . has ( 'chassis' , 'id' , 'ch1' ) . as ( 'ch' ) . V ( ) . has ( 'com…" at bounding box center [285, 118] width 338 height 165
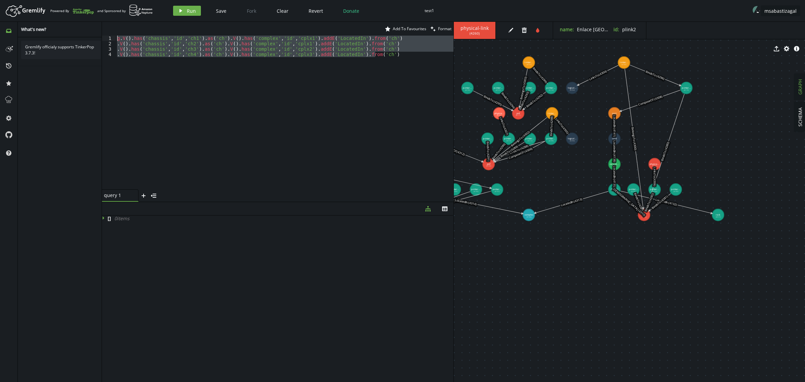
drag, startPoint x: 156, startPoint y: 111, endPoint x: 59, endPoint y: 2, distance: 146.6
click at [59, 2] on div "Artboard Created with Sketch. Powered By and Sponsored by play Run Save Fork Cl…" at bounding box center [402, 191] width 805 height 382
paste textarea ".V().has('rack','id','rack4').as('ch').V().has('complex','id','cplx3"
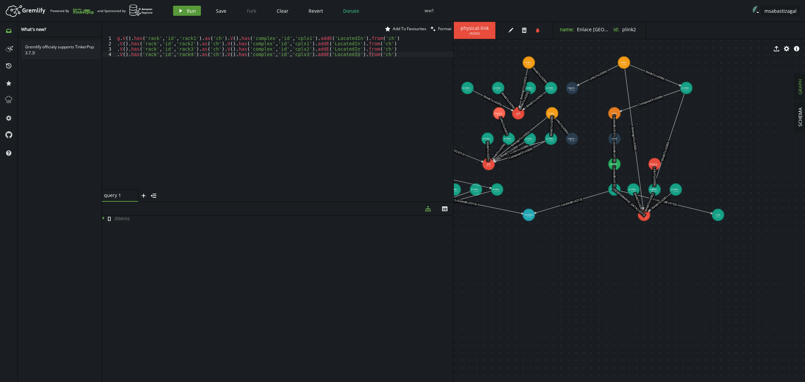
click at [187, 12] on span "Run" at bounding box center [191, 11] width 9 height 6
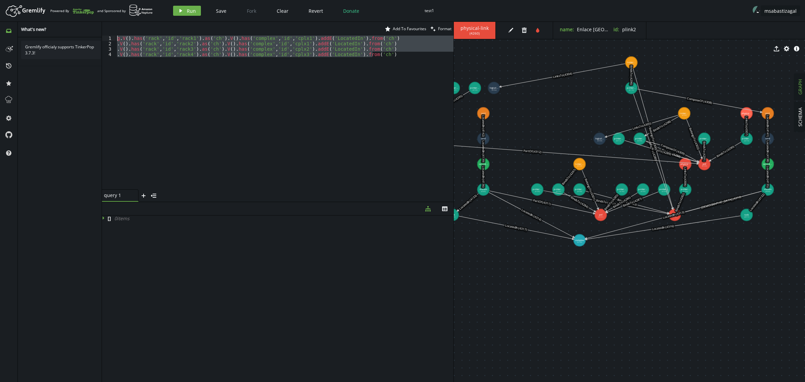
drag, startPoint x: 202, startPoint y: 133, endPoint x: 0, endPoint y: -15, distance: 250.7
click at [0, 0] on html "Artboard Created with Sketch. Powered By and Sponsored by play Run Save Fork Cl…" at bounding box center [402, 191] width 805 height 382
paste textarea ".addV('service-instance').property('id','svc2').property('name','Servicio SIP T…"
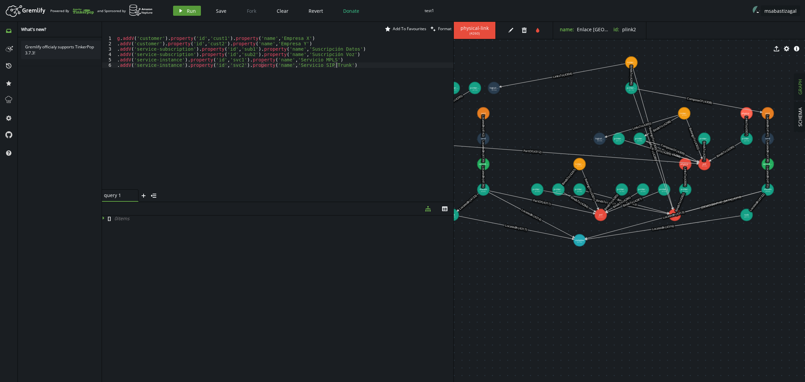
click at [190, 9] on span "Run" at bounding box center [191, 11] width 9 height 6
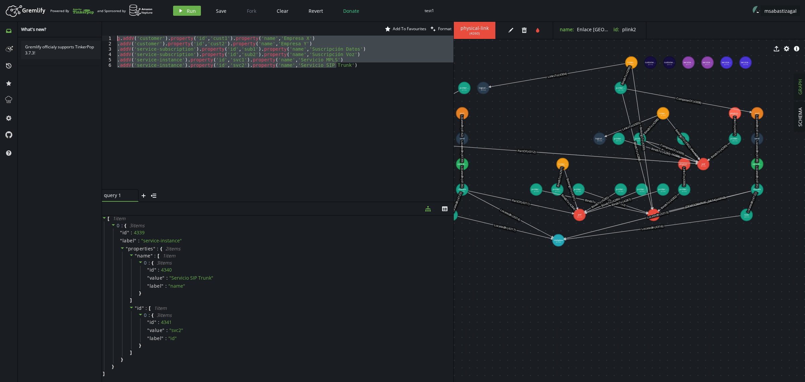
drag, startPoint x: 157, startPoint y: 103, endPoint x: 67, endPoint y: -2, distance: 138.3
click at [67, 0] on html "Artboard Created with Sketch. Powered By and Sponsored by play Run Save Fork Cl…" at bounding box center [402, 191] width 805 height 382
paste textarea ".V().has('customer','id','cust2').as('c').V().has('service-subscription','id','…"
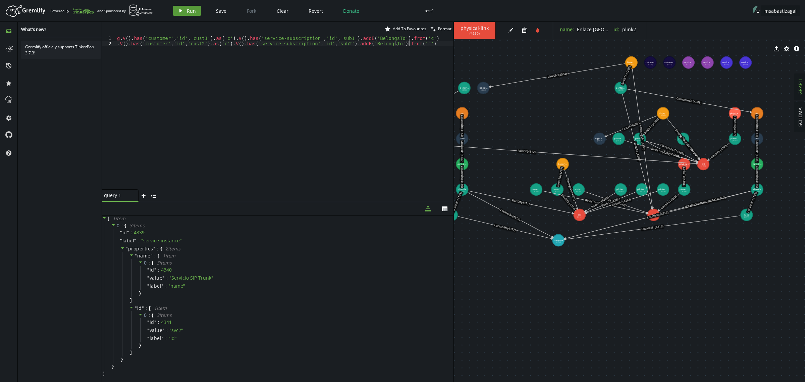
click at [189, 11] on span "Run" at bounding box center [191, 11] width 9 height 6
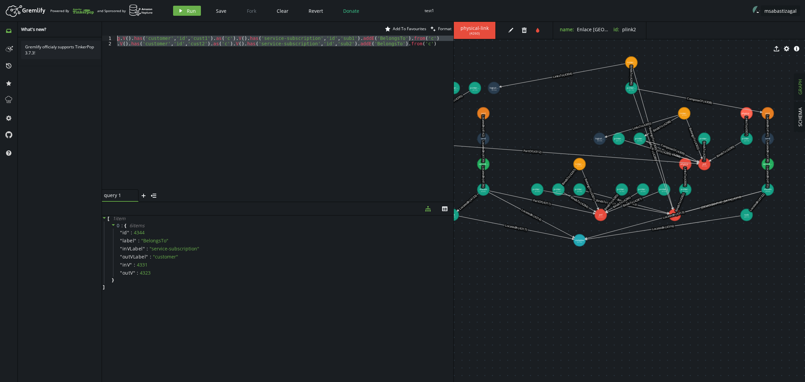
drag, startPoint x: 123, startPoint y: 68, endPoint x: 79, endPoint y: 6, distance: 75.8
click at [79, 7] on div "Artboard Created with Sketch. Powered By and Sponsored by play Run Save Fork Cl…" at bounding box center [402, 191] width 805 height 382
paste textarea ".V().has('service-subscription','id','sub2').as('s').V().has('service-instance'…"
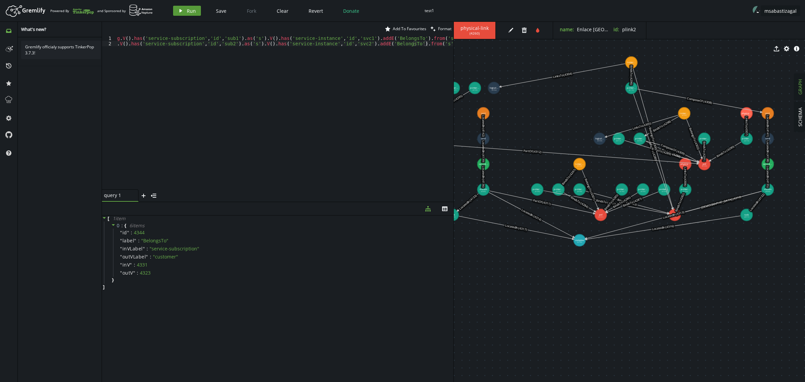
click at [190, 8] on span "Run" at bounding box center [191, 11] width 9 height 6
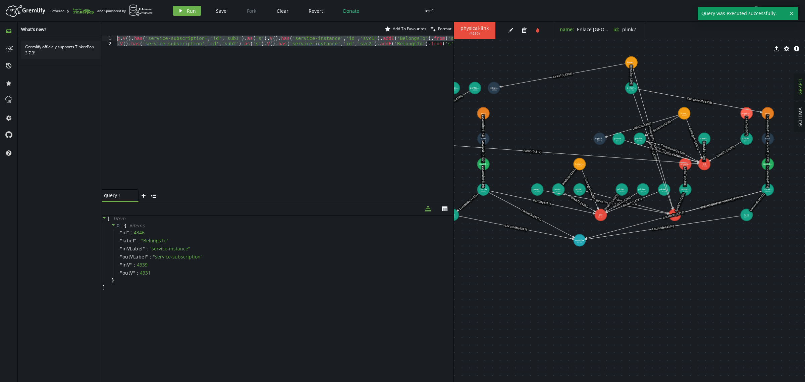
drag, startPoint x: 154, startPoint y: 89, endPoint x: 91, endPoint y: 18, distance: 95.5
click at [92, 20] on div "Artboard Created with Sketch. Powered By and Sponsored by play Run Save Fork Cl…" at bounding box center [402, 191] width 805 height 382
paste textarea ".V().has('service-instance','id','svc2').as('si').V().has('logical-link','id','…"
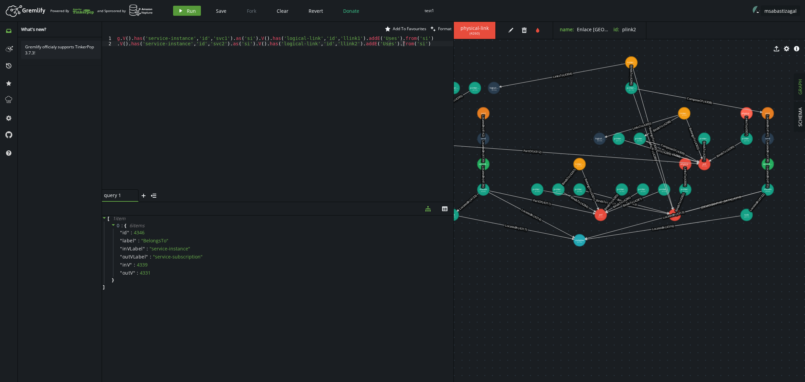
click at [188, 12] on span "Run" at bounding box center [191, 11] width 9 height 6
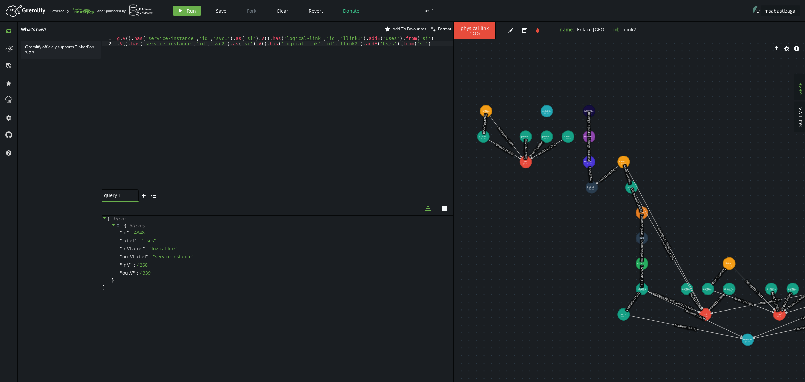
drag, startPoint x: 521, startPoint y: 328, endPoint x: 663, endPoint y: 361, distance: 146.3
click at [497, 30] on button "edit" at bounding box center [502, 30] width 10 height 10
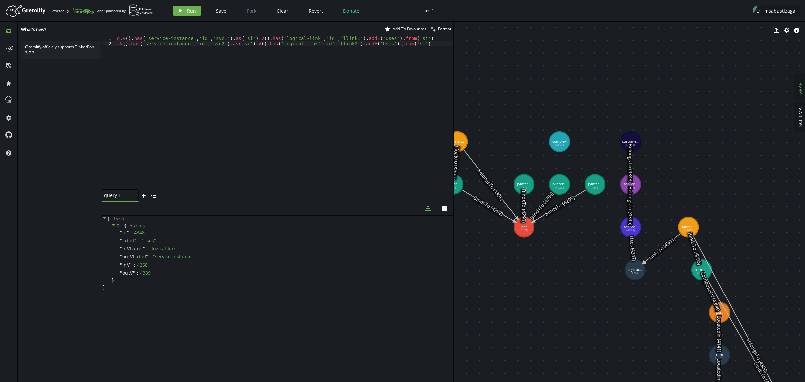
drag, startPoint x: 537, startPoint y: 148, endPoint x: 546, endPoint y: 257, distance: 110.0
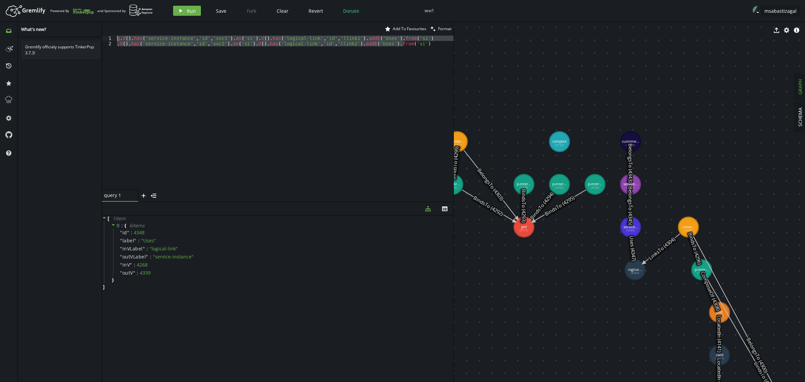
drag, startPoint x: 419, startPoint y: 46, endPoint x: 50, endPoint y: 29, distance: 368.7
click at [51, 32] on div "inbox history star cog help What's new? Gremlify officialy supports TinkerPop 3…" at bounding box center [402, 202] width 805 height 360
paste textarea ".addV('complex').property('id','cplx4').property('name','Site Trujillo"
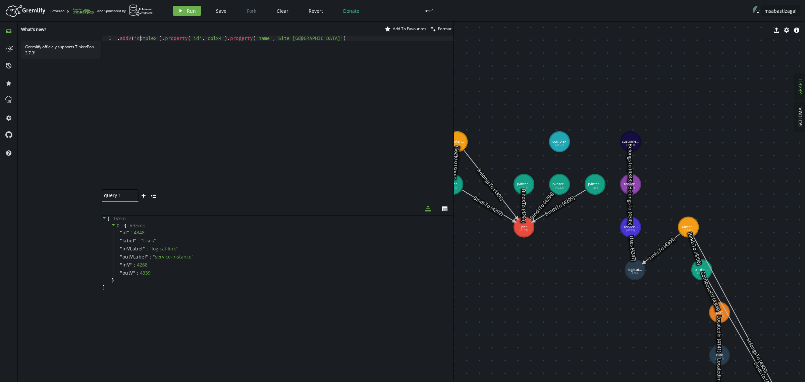
click at [142, 37] on div ". addV ( 'complex' ) . property ( 'id' , 'cplx4' ) . property ( 'name' , 'Site …" at bounding box center [285, 118] width 338 height 165
type textarea "g.addV('complex').property('id','cplx4').property('name','Site Trujillo')"
click at [184, 7] on button "play Run" at bounding box center [187, 11] width 28 height 10
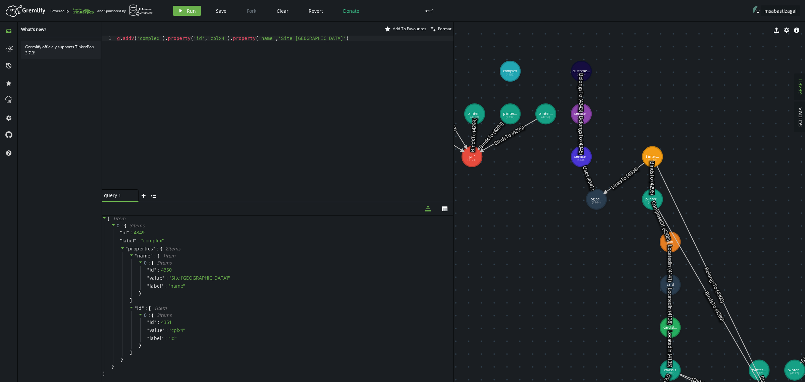
drag, startPoint x: 583, startPoint y: 312, endPoint x: 524, endPoint y: 234, distance: 98.2
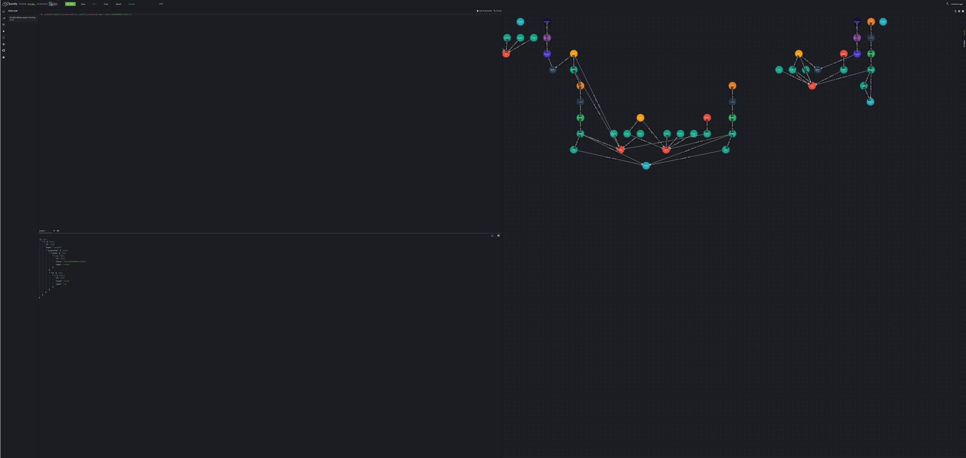
scroll to position [0, 3]
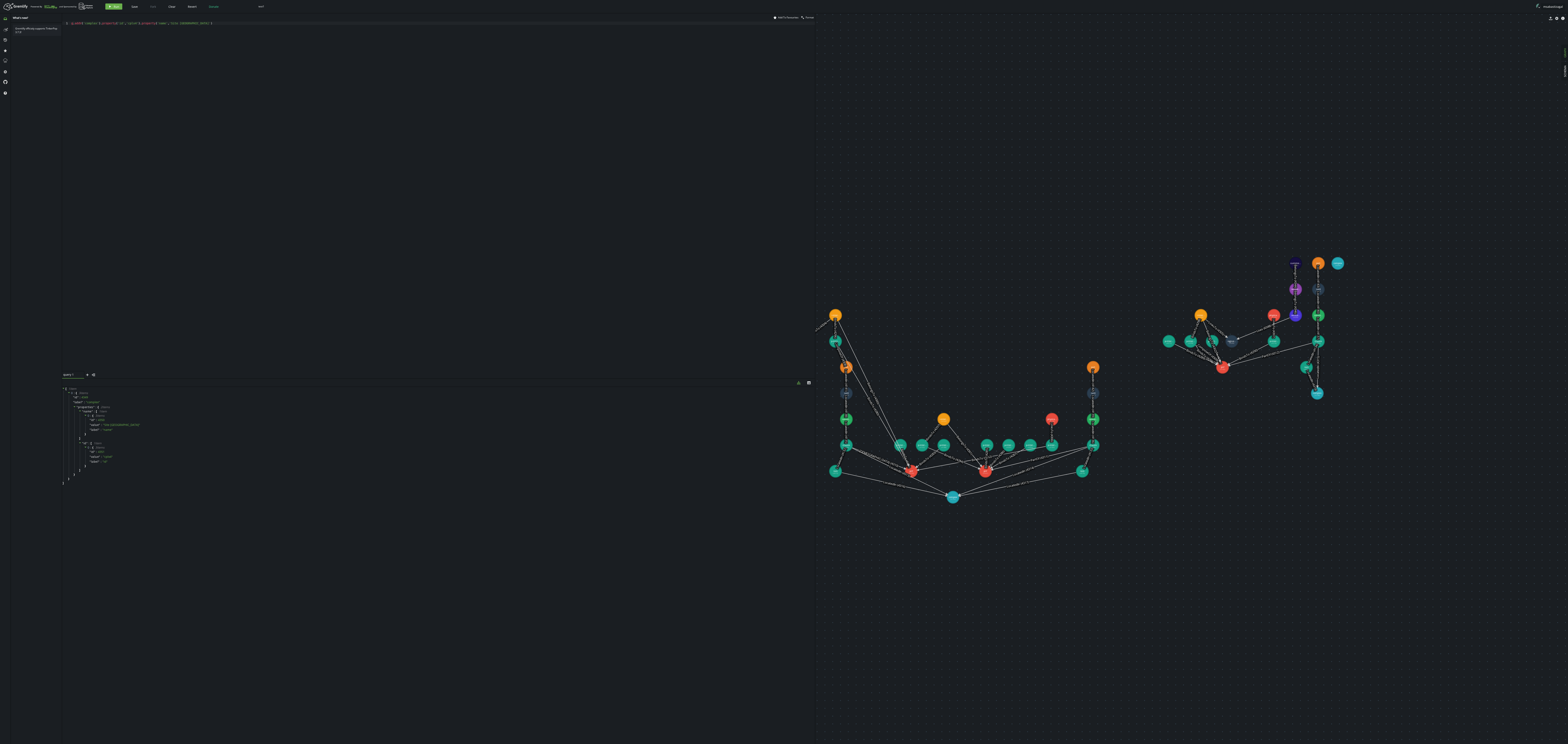
drag, startPoint x: 1237, startPoint y: 395, endPoint x: 1142, endPoint y: 623, distance: 247.0
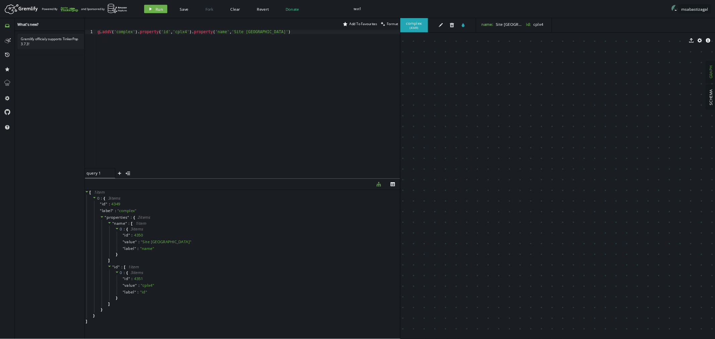
scroll to position [0, 4]
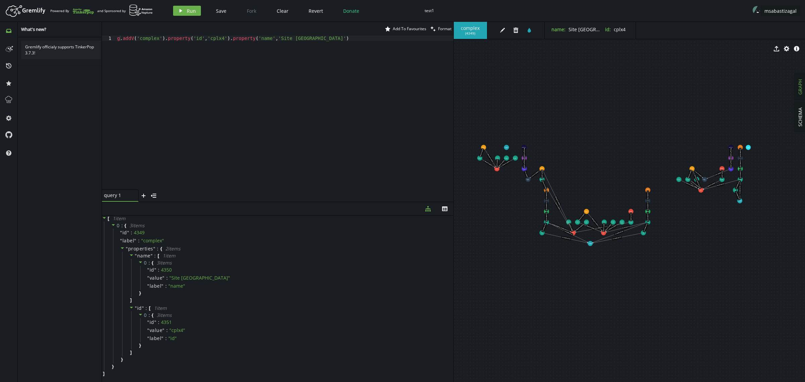
drag, startPoint x: 604, startPoint y: 239, endPoint x: 577, endPoint y: 145, distance: 98.0
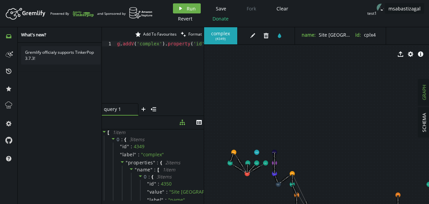
drag, startPoint x: 266, startPoint y: 102, endPoint x: 179, endPoint y: 103, distance: 86.5
click at [204, 103] on div at bounding box center [204, 115] width 0 height 176
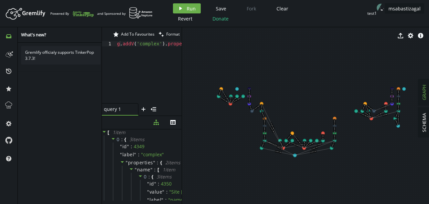
drag, startPoint x: 302, startPoint y: 164, endPoint x: 277, endPoint y: 80, distance: 86.9
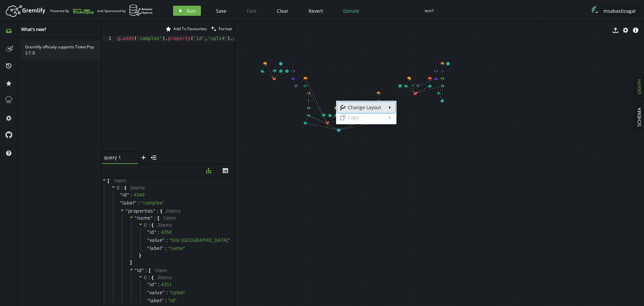
click at [369, 108] on div "Change Layout" at bounding box center [366, 107] width 37 height 7
click at [10, 99] on body "Artboard Created with Sketch. Powered By and Sponsored by play Run Save Fork Cl…" at bounding box center [322, 153] width 644 height 306
click at [39, 99] on div "Gremlify officialy supports TinkerPop 3.7.3!" at bounding box center [61, 172] width 86 height 271
click at [13, 101] on button at bounding box center [8, 100] width 11 height 11
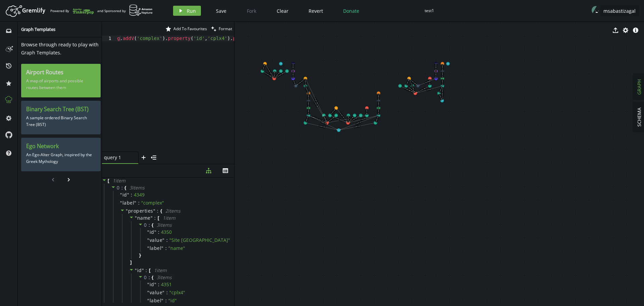
click at [54, 88] on p "A map of airports and possible routes between them" at bounding box center [60, 84] width 69 height 17
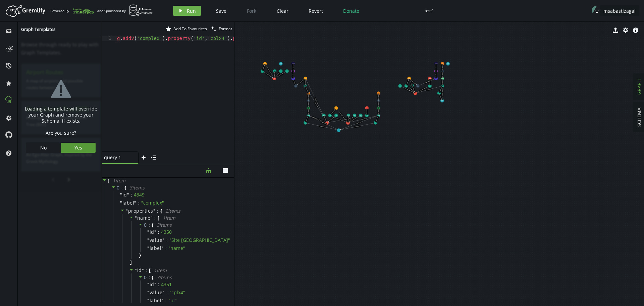
click at [80, 148] on button "Yes" at bounding box center [78, 148] width 35 height 10
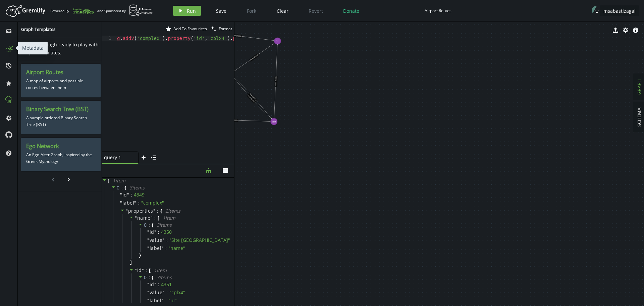
click at [11, 48] on icon at bounding box center [8, 48] width 11 height 11
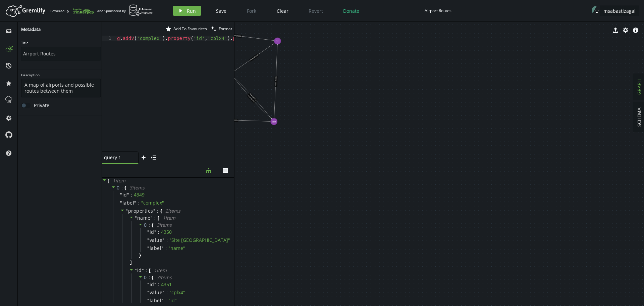
click at [44, 91] on textarea "A map of airports and possible routes between them" at bounding box center [60, 87] width 79 height 19
click at [8, 28] on icon "inbox" at bounding box center [8, 30] width 5 height 5
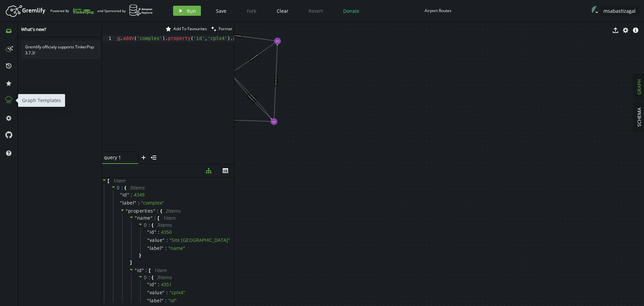
click at [9, 101] on icon at bounding box center [8, 99] width 9 height 9
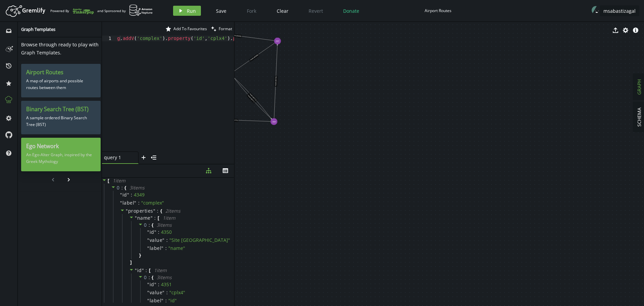
click at [59, 158] on p "An Ego-Alter Graph, inspired by the Greek Mythology" at bounding box center [60, 158] width 69 height 17
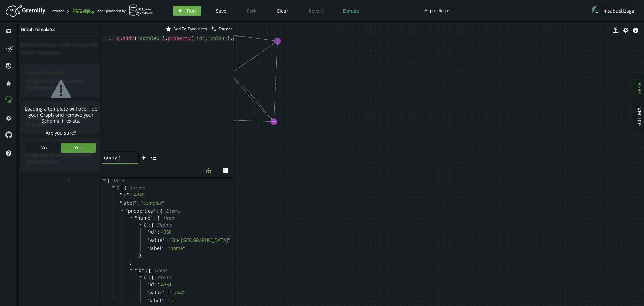
click at [72, 146] on button "Yes" at bounding box center [78, 148] width 35 height 10
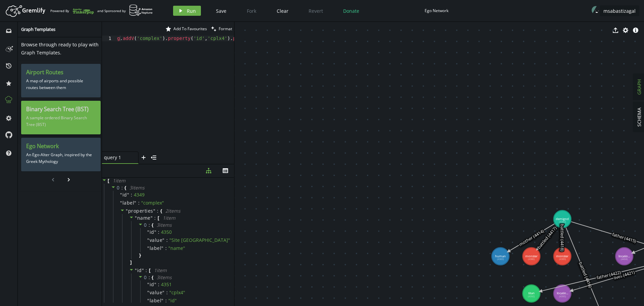
click at [54, 119] on p "A sample ordered Binary Search Tree (BST)" at bounding box center [60, 121] width 69 height 17
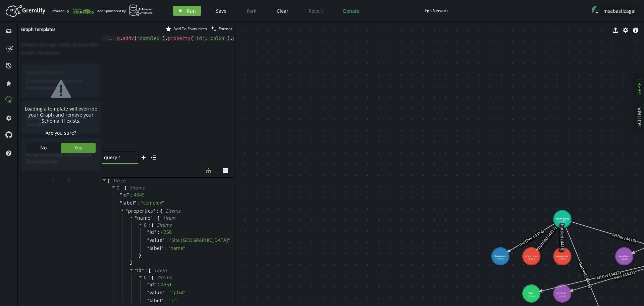
click at [80, 145] on span "Yes" at bounding box center [78, 147] width 8 height 6
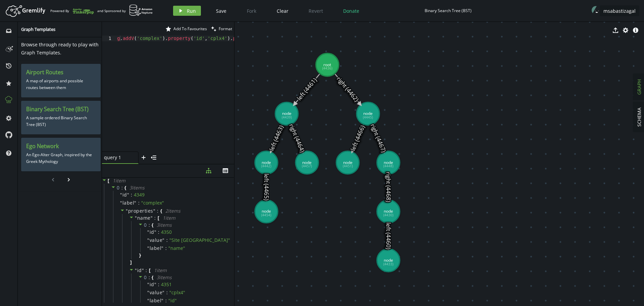
click at [439, 10] on div "Binary Search Tree (BST)" at bounding box center [448, 10] width 47 height 5
click at [10, 66] on icon "history" at bounding box center [8, 65] width 5 height 5
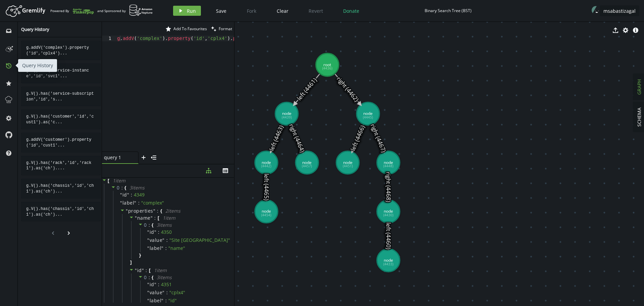
click at [9, 66] on icon at bounding box center [8, 65] width 5 height 5
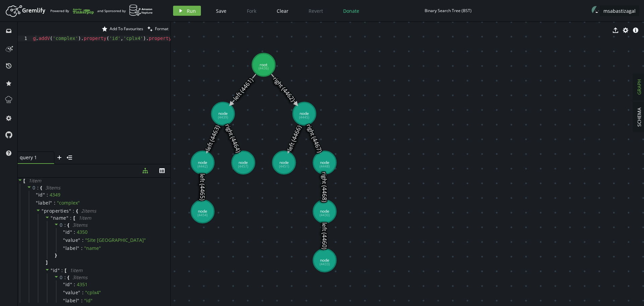
click at [448, 10] on div "Binary Search Tree (BST)" at bounding box center [448, 10] width 47 height 5
click at [479, 11] on div "play Run Save Fork Clear Revert Donate Binary Search Tree (BST) msabastizagal" at bounding box center [404, 11] width 469 height 14
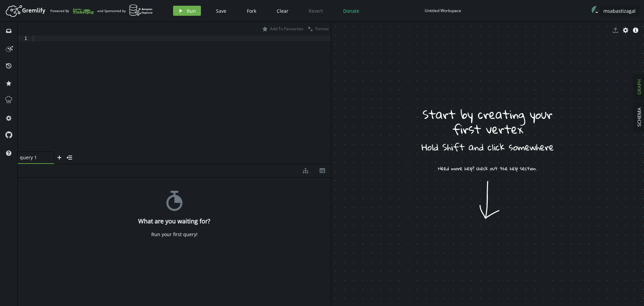
drag, startPoint x: 444, startPoint y: 16, endPoint x: 444, endPoint y: 12, distance: 3.7
click at [444, 15] on div "Artboard Created with Sketch. Powered By and Sponsored by play Run Save Fork Cl…" at bounding box center [321, 10] width 637 height 13
click at [444, 11] on div "Untitled Workspace" at bounding box center [443, 10] width 37 height 5
type input "test1"
drag, startPoint x: 477, startPoint y: 55, endPoint x: 473, endPoint y: 59, distance: 5.7
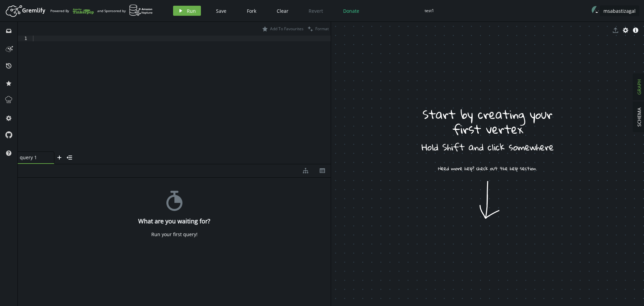
click at [187, 9] on span "Run" at bounding box center [191, 11] width 9 height 6
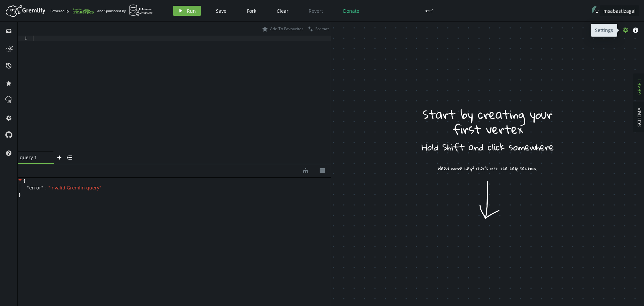
click at [625, 30] on icon "cog" at bounding box center [625, 30] width 5 height 5
click at [625, 30] on icon "button" at bounding box center [625, 30] width 5 height 5
click at [637, 31] on icon "button" at bounding box center [635, 30] width 5 height 5
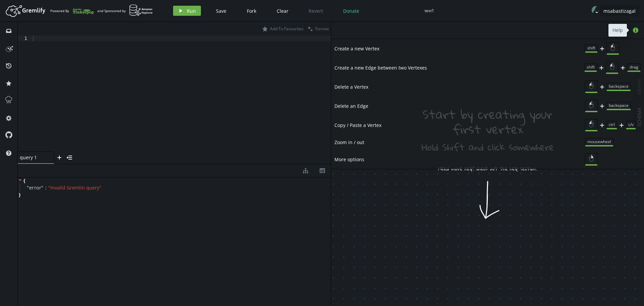
click at [637, 31] on icon "button" at bounding box center [635, 30] width 5 height 5
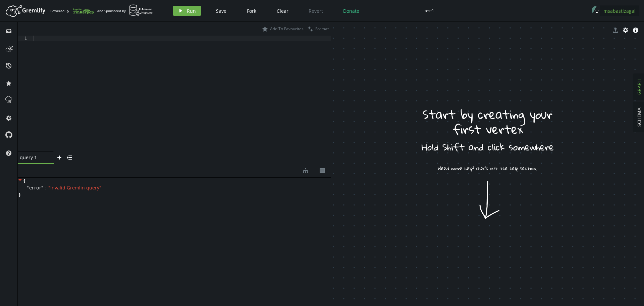
click at [613, 12] on span "msabastizagal" at bounding box center [619, 11] width 32 height 6
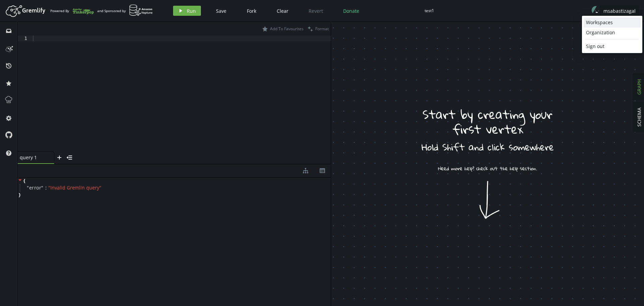
click at [602, 22] on div "Workspaces" at bounding box center [612, 22] width 52 height 7
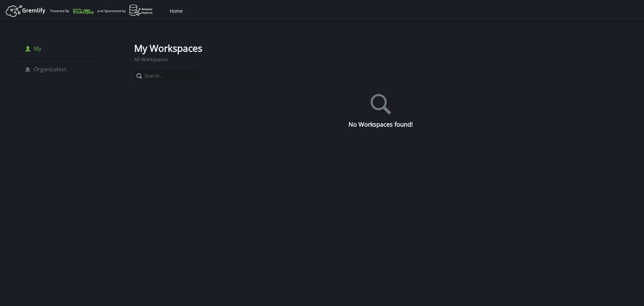
click at [45, 49] on button "person My" at bounding box center [33, 48] width 26 height 13
drag, startPoint x: 182, startPoint y: 75, endPoint x: 160, endPoint y: 71, distance: 22.8
click at [182, 75] on input "search" at bounding box center [167, 76] width 66 height 10
type input "test"
click at [239, 95] on div "search No Workspaces found!" at bounding box center [380, 108] width 493 height 40
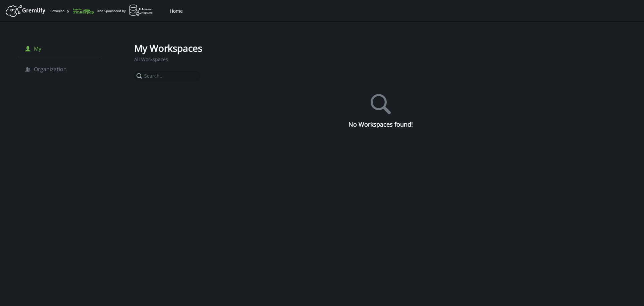
click at [36, 47] on span "My" at bounding box center [37, 48] width 7 height 7
click at [78, 9] on icon at bounding box center [82, 10] width 21 height 11
click at [174, 12] on span "Home" at bounding box center [176, 11] width 13 height 6
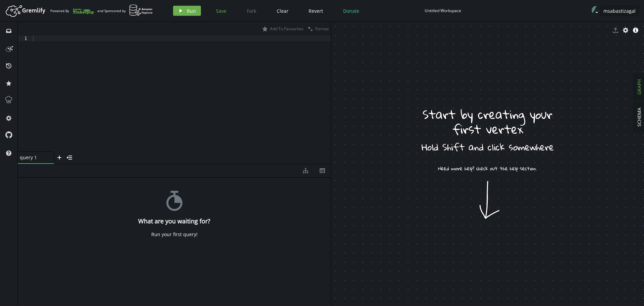
click at [218, 8] on span "Save" at bounding box center [221, 11] width 10 height 6
drag, startPoint x: 489, startPoint y: 8, endPoint x: 473, endPoint y: 8, distance: 16.8
click at [487, 8] on div "play Run Save Fork Clear Revert Donate Untitled Workspace msabastizagal" at bounding box center [404, 11] width 469 height 10
click at [470, 10] on div "play Run Save Fork Clear Revert Donate Untitled Workspace msabastizagal" at bounding box center [404, 11] width 469 height 10
click at [218, 9] on span "Save" at bounding box center [221, 11] width 10 height 6
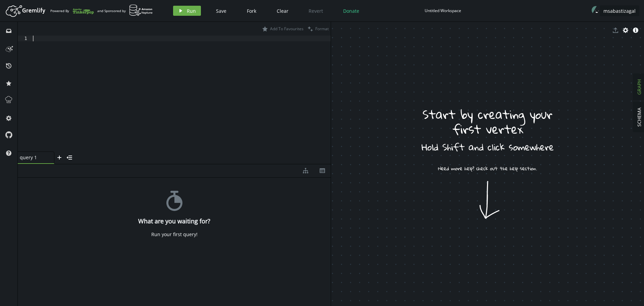
click at [154, 143] on div at bounding box center [181, 99] width 299 height 127
click at [640, 122] on span "SCHEMA" at bounding box center [639, 116] width 6 height 19
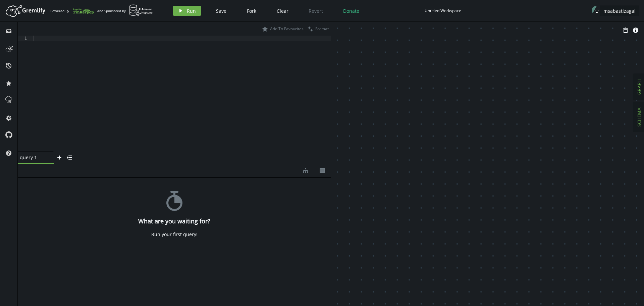
click at [640, 86] on span "GRAPH" at bounding box center [639, 86] width 6 height 15
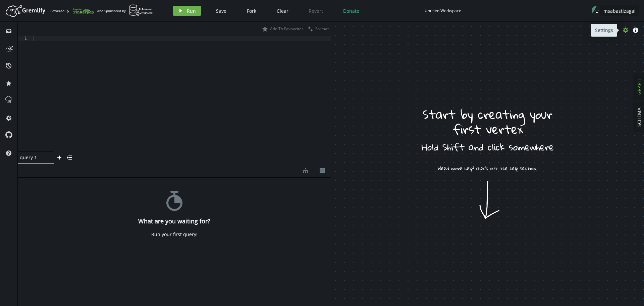
click at [625, 31] on icon "cog" at bounding box center [625, 30] width 5 height 5
click at [635, 31] on icon "button" at bounding box center [635, 30] width 5 height 5
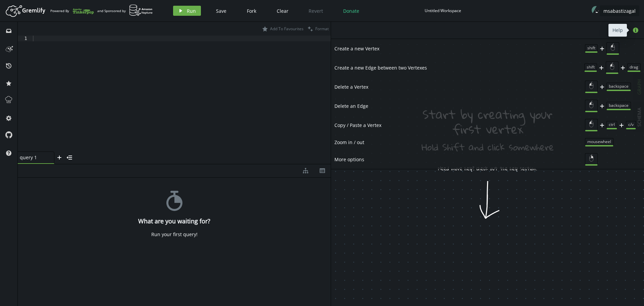
click at [635, 31] on icon "button" at bounding box center [635, 30] width 5 height 5
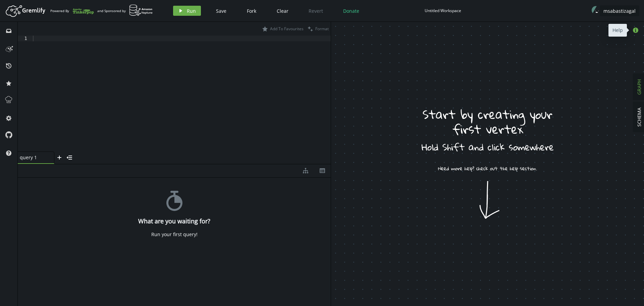
click at [638, 32] on icon "button" at bounding box center [635, 30] width 5 height 5
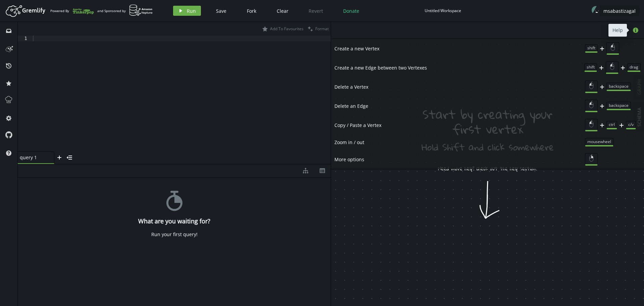
click at [638, 31] on icon "button" at bounding box center [635, 30] width 5 height 5
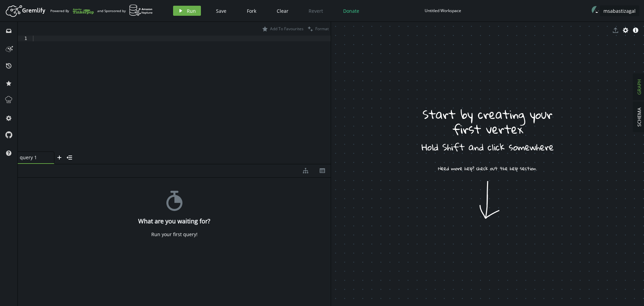
click at [436, 12] on div "Untitled Workspace" at bounding box center [443, 10] width 37 height 5
click at [436, 12] on input "text" at bounding box center [449, 11] width 49 height 14
click at [430, 9] on input "text" at bounding box center [449, 11] width 49 height 14
click at [599, 9] on rect at bounding box center [599, 12] width 14 height 14
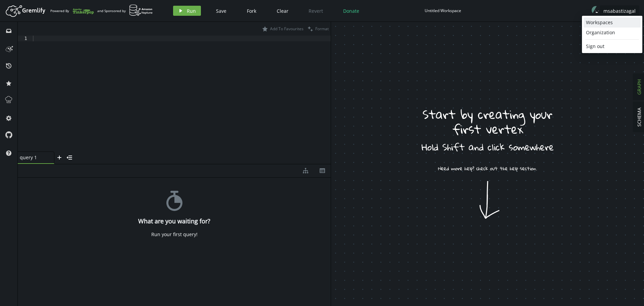
click at [599, 25] on div "Workspaces" at bounding box center [612, 22] width 52 height 7
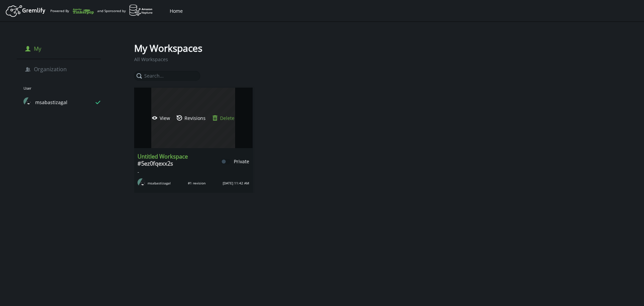
click at [227, 116] on span "Delete" at bounding box center [227, 118] width 14 height 6
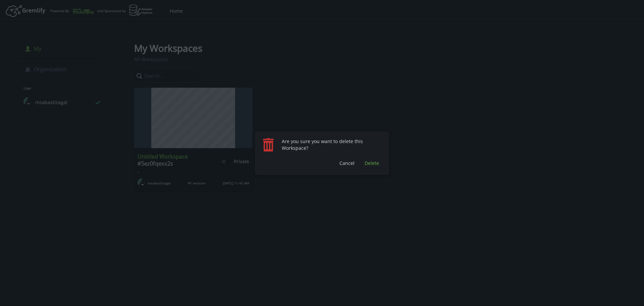
click at [373, 162] on span "Delete" at bounding box center [372, 163] width 14 height 6
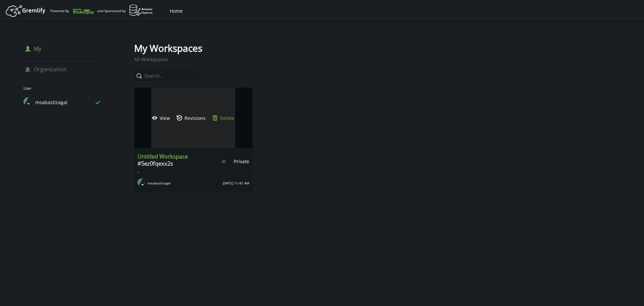
click at [224, 118] on span "Delete" at bounding box center [227, 118] width 14 height 6
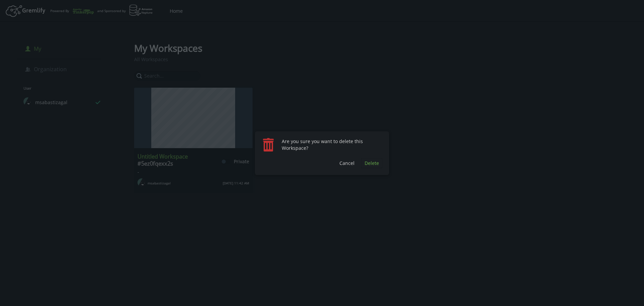
click at [364, 161] on button "Delete" at bounding box center [371, 163] width 21 height 10
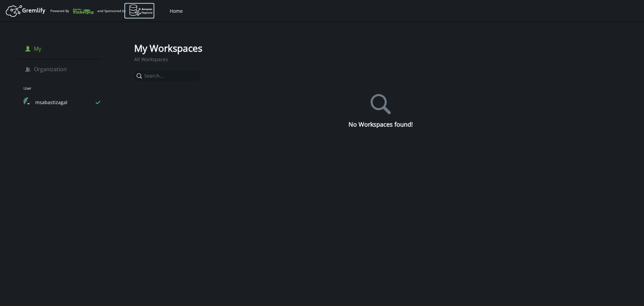
click at [139, 10] on img at bounding box center [141, 10] width 24 height 12
click at [24, 10] on icon at bounding box center [33, 11] width 23 height 6
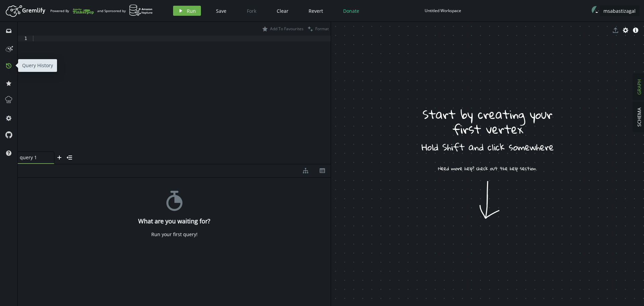
click at [11, 68] on icon "history" at bounding box center [8, 65] width 5 height 5
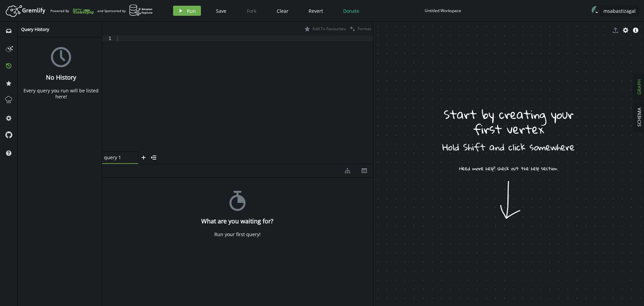
click at [297, 58] on div at bounding box center [244, 99] width 257 height 127
click at [128, 60] on div at bounding box center [244, 99] width 257 height 127
paste textarea ".addV('complex').property('id','cplx4').property('name','Site [PERSON_NAME]')"
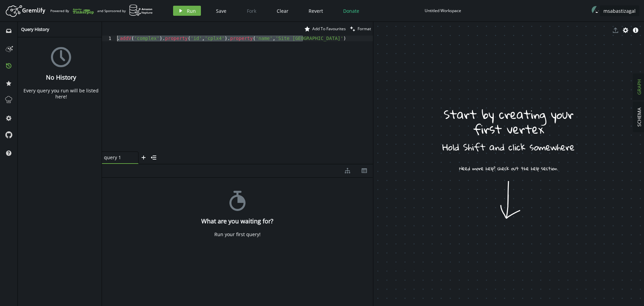
drag, startPoint x: 324, startPoint y: 41, endPoint x: 50, endPoint y: 40, distance: 274.0
click at [51, 40] on div "inbox history star cog help Query History time No History Every query you run w…" at bounding box center [322, 164] width 644 height 284
paste textarea "pnf').property('id','pnf4').property('pnf-name','Juniper_MX480').property('name…"
type textarea ".addV('pnf').property('id','pnf4').property('pnf-name','Juniper_MX480').propert…"
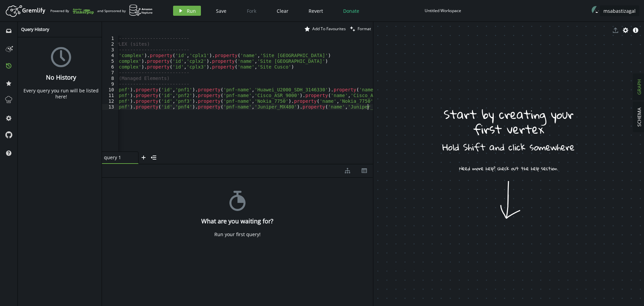
scroll to position [0, 20]
click at [184, 11] on button "play Run" at bounding box center [187, 11] width 28 height 10
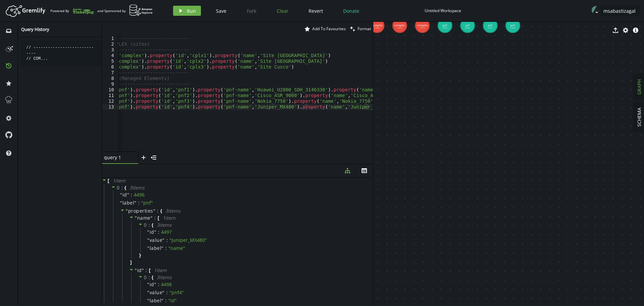
click at [279, 12] on span "Clear" at bounding box center [283, 11] width 12 height 6
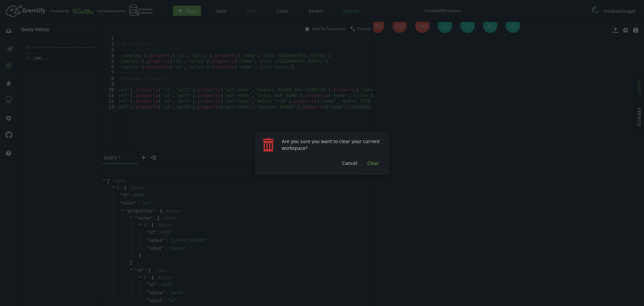
click at [373, 163] on span "Clear" at bounding box center [373, 163] width 12 height 6
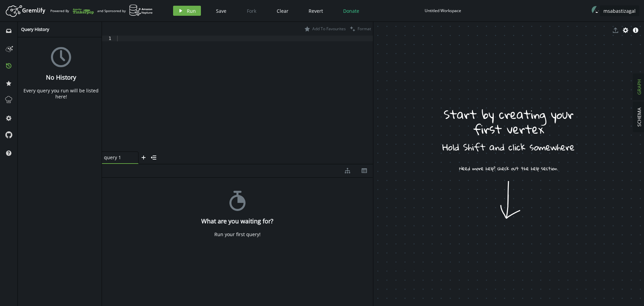
click at [206, 56] on div at bounding box center [244, 99] width 257 height 127
paste textarea ".addV('port').property('id','port3').property('name','Port GE1/0/3')"
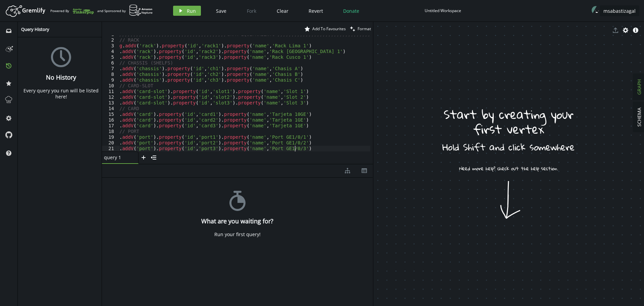
scroll to position [0, 0]
click at [194, 10] on span "Run" at bounding box center [191, 11] width 9 height 6
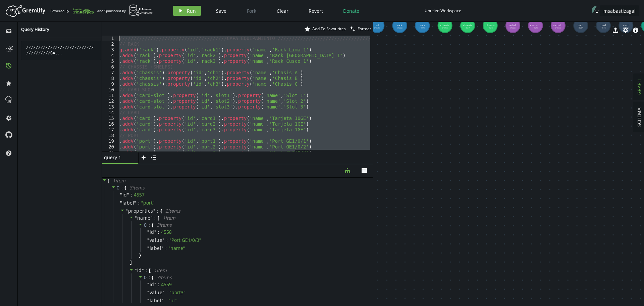
scroll to position [0, 0]
drag, startPoint x: 259, startPoint y: 140, endPoint x: 51, endPoint y: 3, distance: 248.9
click at [51, 4] on div "Artboard Created with Sketch. Powered By and Sponsored by play Run Save Fork Cl…" at bounding box center [322, 153] width 644 height 306
paste textarea ".V().has('port','id','port3').as('pt').V().has('card','id','card3').addE('Locat…"
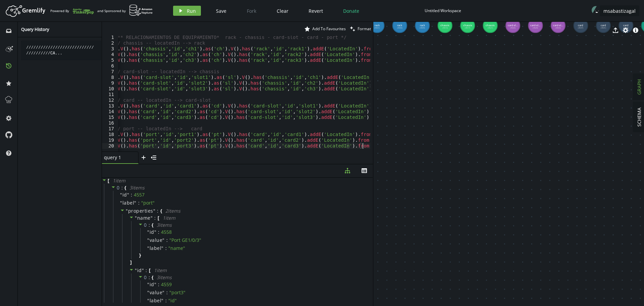
scroll to position [0, 5]
click at [188, 12] on span "Run" at bounding box center [191, 11] width 9 height 6
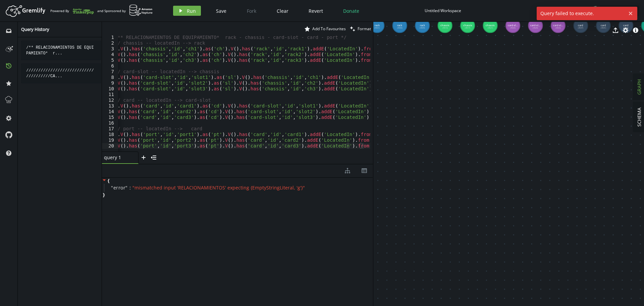
click at [174, 128] on div "/** RELACIONAMIENTOS DE EQUIPAMIENTO* rack - chassis - card-slot - card - port …" at bounding box center [247, 97] width 269 height 124
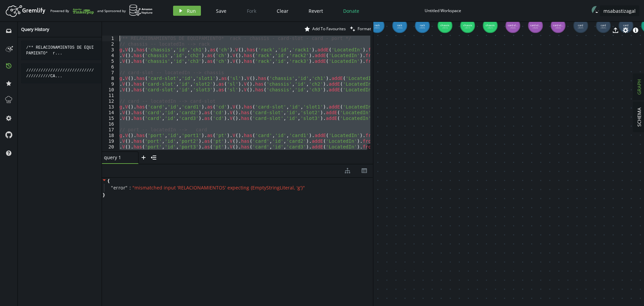
scroll to position [0, 0]
drag, startPoint x: 363, startPoint y: 146, endPoint x: 40, endPoint y: -11, distance: 359.9
click at [40, 0] on html "Artboard Created with Sketch. Powered By and Sponsored by play Run Save Fork Cl…" at bounding box center [322, 153] width 644 height 306
type textarea "/** RELACIONAMIENTOS DE EQUIPAMIENTO* rack - chassis - card-slot - card - port …"
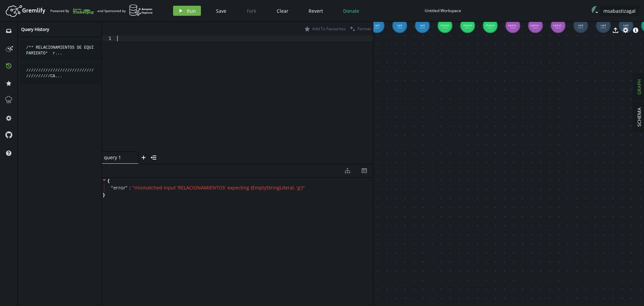
paste textarea ".V().has('port','id','port3').as('pt').V().has('card','id','card3').addE('Locat…"
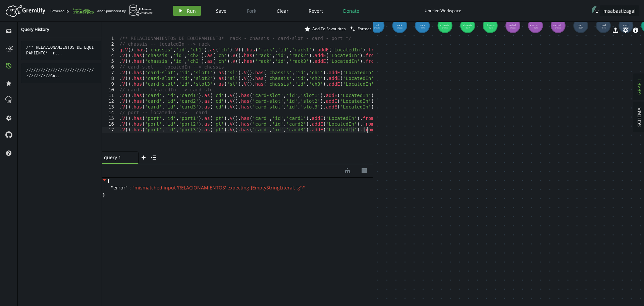
click at [185, 12] on button "play Run" at bounding box center [187, 11] width 28 height 10
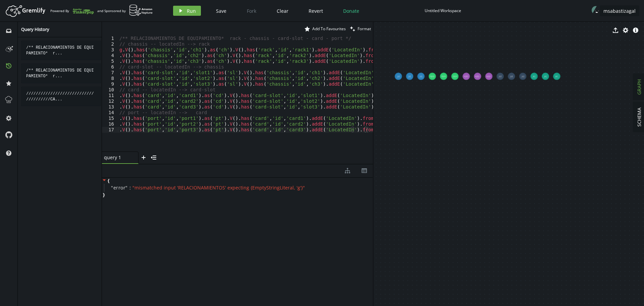
type textarea ".V().has('card-slot','id','slot3').as('sl').V().has('chassis','id','ch3').addE(…"
click at [194, 82] on div "/** RELACIONAMIENTOS DE EQUIPAMIENTO* rack - chassis - card-slot - card - port …" at bounding box center [251, 98] width 266 height 124
click at [280, 11] on span "Clear" at bounding box center [283, 11] width 12 height 6
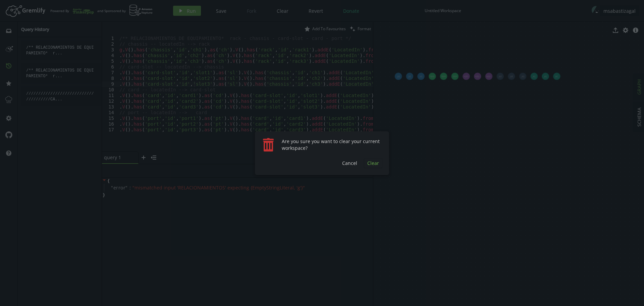
click at [372, 164] on span "Clear" at bounding box center [373, 163] width 12 height 6
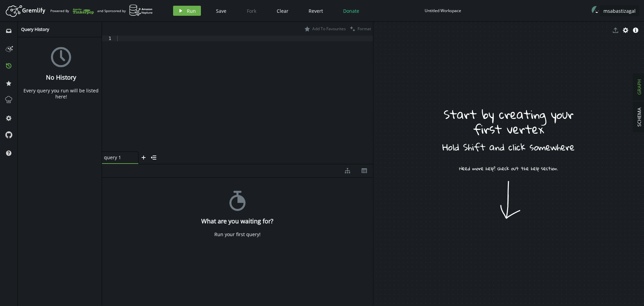
click at [174, 91] on div at bounding box center [244, 99] width 257 height 127
paste textarea ".addV('port').property('id','port3').property('name','Port GE1/0/3')"
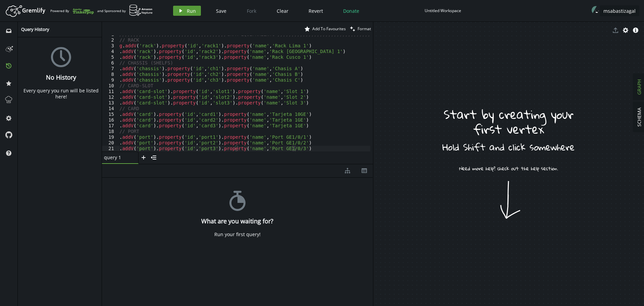
click at [190, 11] on span "Run" at bounding box center [191, 11] width 9 height 6
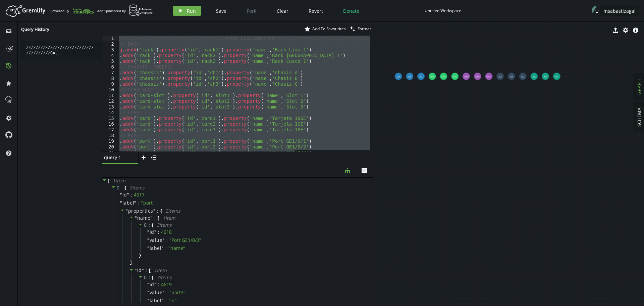
scroll to position [0, 0]
drag, startPoint x: 298, startPoint y: 147, endPoint x: 44, endPoint y: 26, distance: 281.3
click at [44, 27] on div "inbox history star cog help Query History /////////////////////////////////////…" at bounding box center [322, 164] width 644 height 284
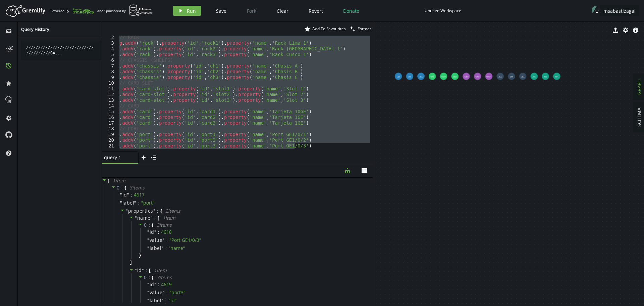
scroll to position [7, 0]
click at [312, 124] on div "// RACK g . addV ( 'rack' ) . property ( 'id' , 'rack1' ) . property ( 'name' ,…" at bounding box center [244, 94] width 252 height 116
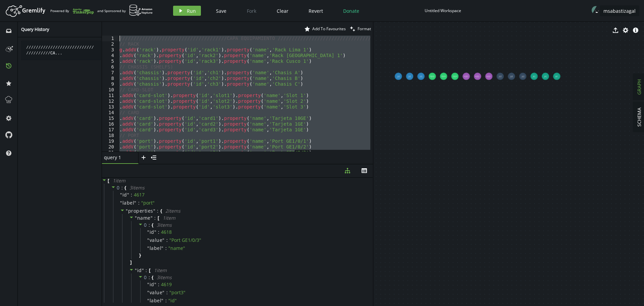
drag, startPoint x: 298, startPoint y: 148, endPoint x: 87, endPoint y: 21, distance: 246.4
click at [88, 22] on div "inbox history star cog help Query History /////////////////////////////////////…" at bounding box center [322, 164] width 644 height 284
paste textarea ".V().has('port','id','port3').as('pt').V().has('card','id','card3').addE('Locat…"
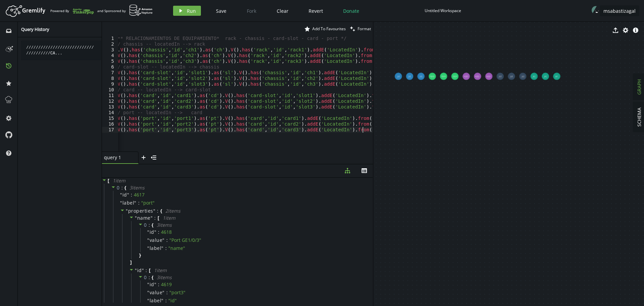
scroll to position [0, 5]
click at [187, 11] on span "Run" at bounding box center [191, 11] width 9 height 6
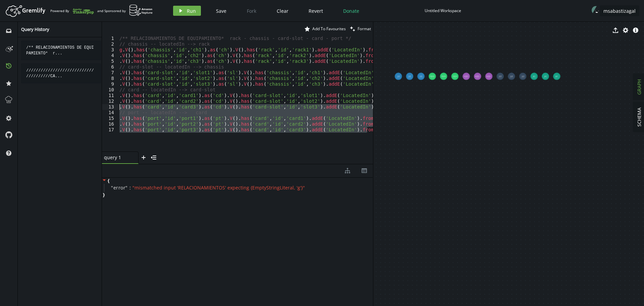
scroll to position [0, 0]
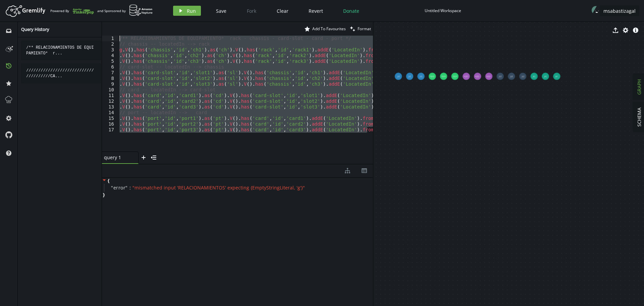
drag, startPoint x: 124, startPoint y: 132, endPoint x: 93, endPoint y: 26, distance: 110.7
click at [93, 29] on div "inbox history star cog help Query History /** RELACIONAMIENTOS DE EQUIPAMIENTO*…" at bounding box center [322, 164] width 644 height 284
paste textarea "/ card -- locatedIn --> card-slot"
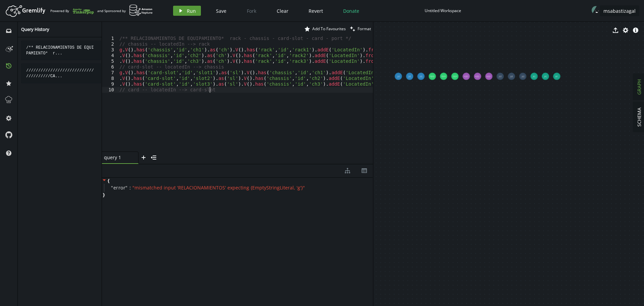
click at [187, 10] on span "Run" at bounding box center [191, 11] width 9 height 6
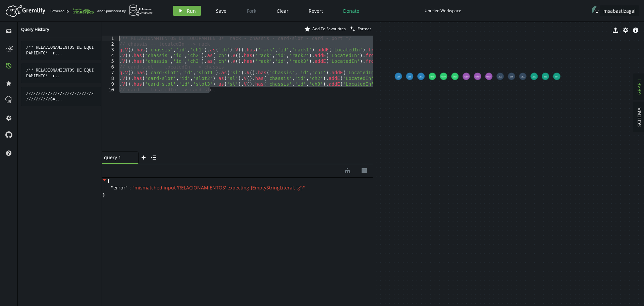
drag, startPoint x: 219, startPoint y: 92, endPoint x: 66, endPoint y: 13, distance: 172.1
click at [67, 14] on div "Artboard Created with Sketch. Powered By and Sponsored by play Run Save Fork Cl…" at bounding box center [322, 153] width 644 height 306
paste textarea ".V().has('chassis','id','ch3').as('ch').V().has('rack','id','rack3').addE('Loca…"
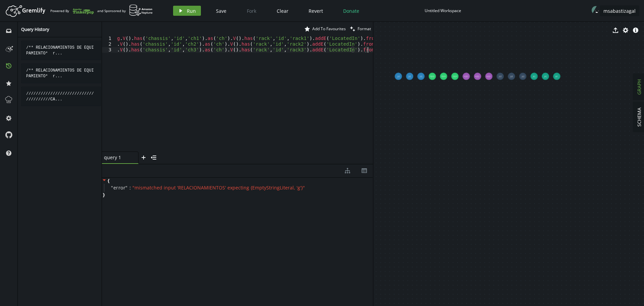
click at [185, 10] on button "play Run" at bounding box center [187, 11] width 28 height 10
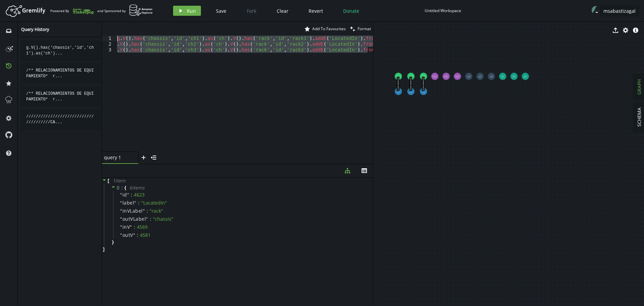
drag, startPoint x: 127, startPoint y: 65, endPoint x: 90, endPoint y: 15, distance: 61.8
click at [92, 17] on div "Artboard Created with Sketch. Powered By and Sponsored by play Run Save Fork Cl…" at bounding box center [322, 153] width 644 height 306
paste textarea ".V().has('card','id','card3').as('cd').V().has('card-slot','id','slot3').addE('…"
type textarea ".V().has('card','id','card3').as('cd').V().has('card-slot','id','slot3').addE('…"
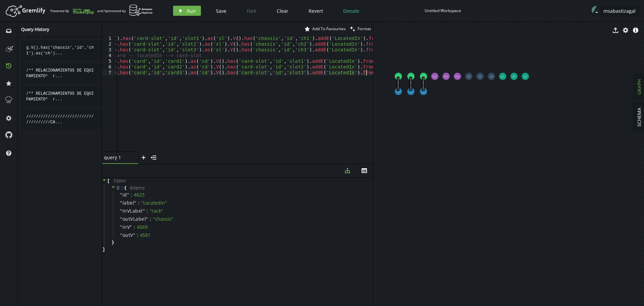
scroll to position [0, 11]
click at [194, 12] on span "Run" at bounding box center [191, 11] width 9 height 6
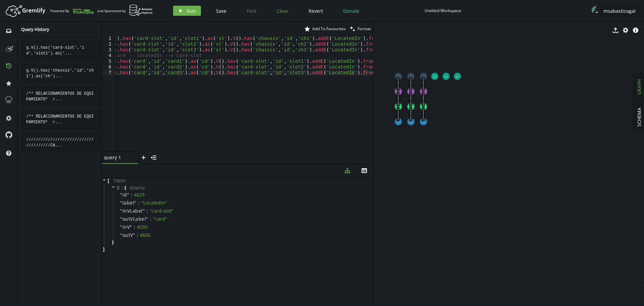
click at [280, 10] on span "Clear" at bounding box center [283, 11] width 12 height 6
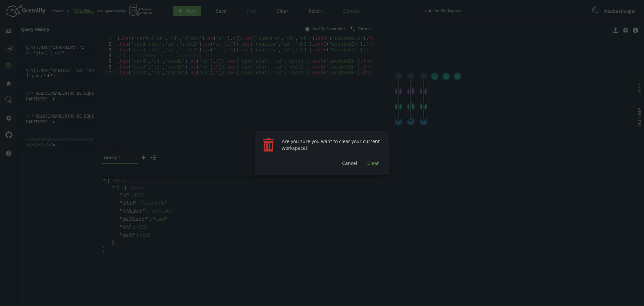
click at [370, 165] on span "Clear" at bounding box center [373, 163] width 12 height 6
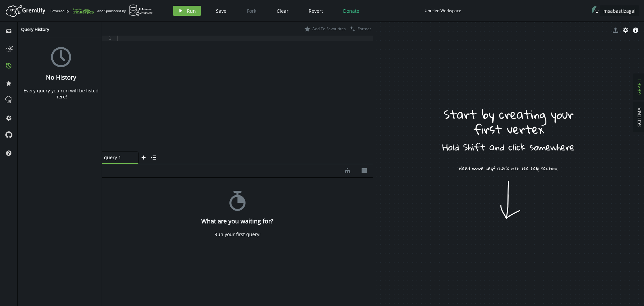
click at [177, 73] on div at bounding box center [244, 99] width 257 height 127
paste textarea ".addV('port').property('id','port3').property('name','Port GE1/0/3')"
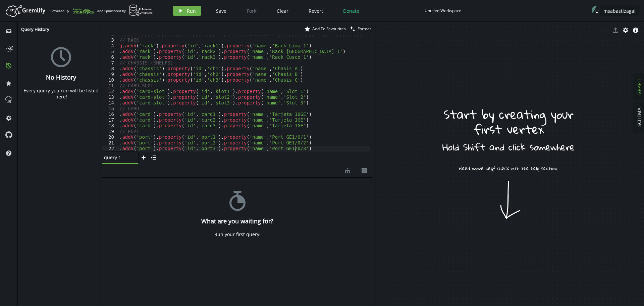
scroll to position [0, 3]
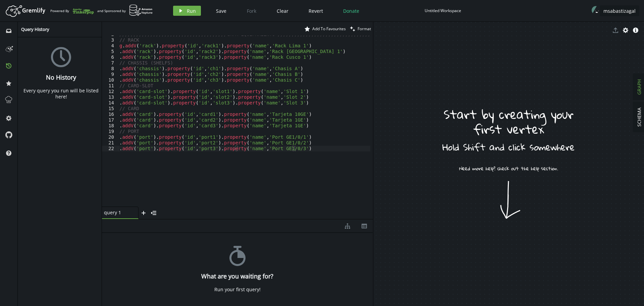
drag, startPoint x: 256, startPoint y: 164, endPoint x: 255, endPoint y: 219, distance: 55.7
click at [255, 219] on div at bounding box center [237, 219] width 271 height 0
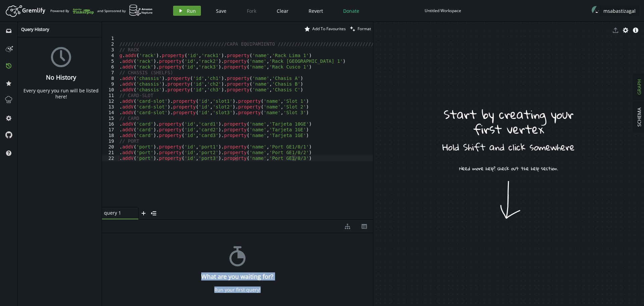
click at [189, 14] on span "Run" at bounding box center [191, 11] width 9 height 6
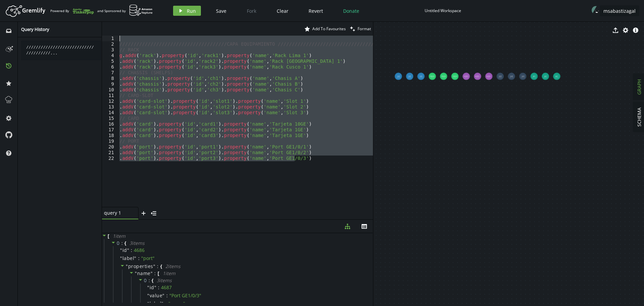
drag, startPoint x: 301, startPoint y: 158, endPoint x: 88, endPoint y: 22, distance: 252.2
click at [88, 23] on div "inbox history star cog help Query History /////////////////////////////////////…" at bounding box center [322, 164] width 644 height 284
paste textarea ".V().has('port','id','port3').as('pt').V().has('card','id','card3').addE('Locat…"
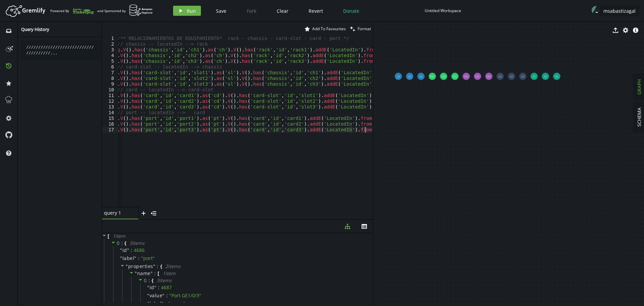
scroll to position [0, 2]
click at [189, 10] on span "Run" at bounding box center [191, 11] width 9 height 6
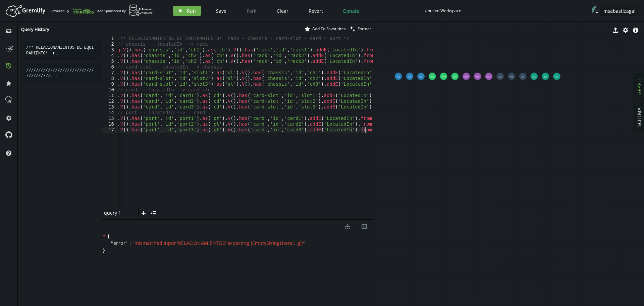
scroll to position [0, 0]
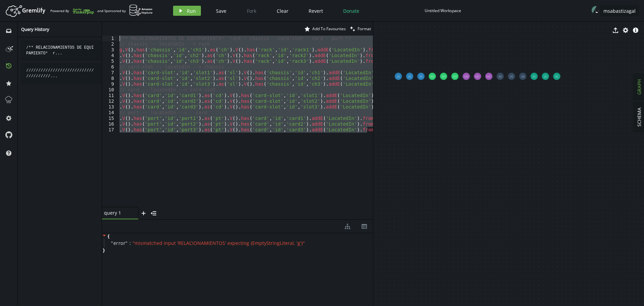
drag, startPoint x: 126, startPoint y: 145, endPoint x: 32, endPoint y: 5, distance: 168.8
click at [32, 9] on div "Artboard Created with Sketch. Powered By and Sponsored by play Run Save Fork Cl…" at bounding box center [322, 153] width 644 height 306
paste textarea ".V().has('port','id','port3').as('pt').V().has('card','id','card3').addE('Locat…"
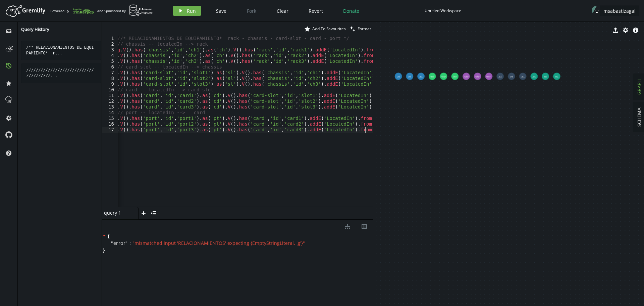
scroll to position [0, 2]
click at [186, 10] on button "play Run" at bounding box center [187, 11] width 28 height 10
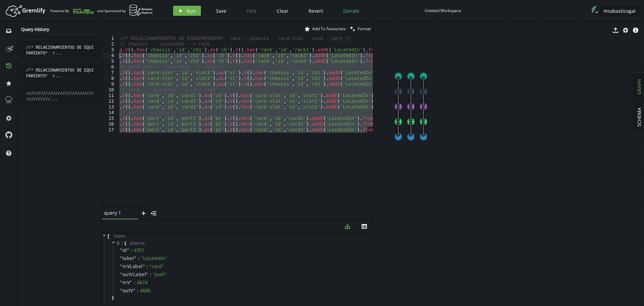
scroll to position [0, 0]
drag, startPoint x: 150, startPoint y: 151, endPoint x: 73, endPoint y: -11, distance: 179.1
click at [73, 0] on html "Artboard Created with Sketch. Powered By and Sponsored by play Run Save Fork Cl…" at bounding box center [322, 153] width 644 height 306
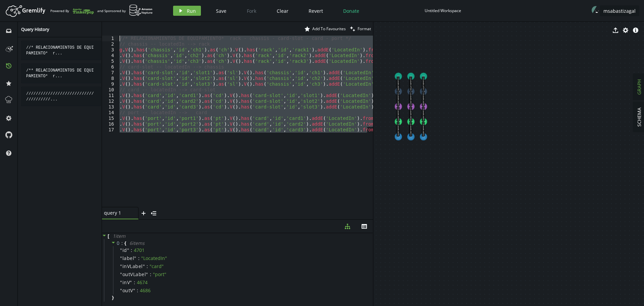
paste textarea ".addV('logical-link').property('id','llink2').property('name','Circuito Lógico …"
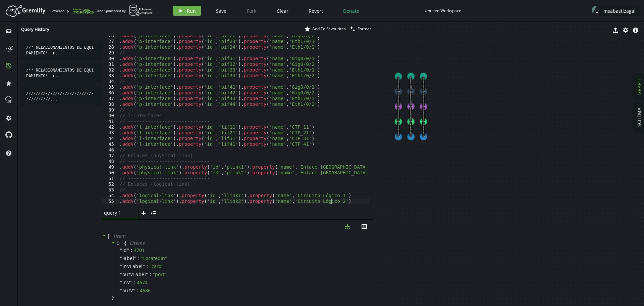
scroll to position [145, 0]
click at [187, 12] on span "Run" at bounding box center [191, 11] width 9 height 6
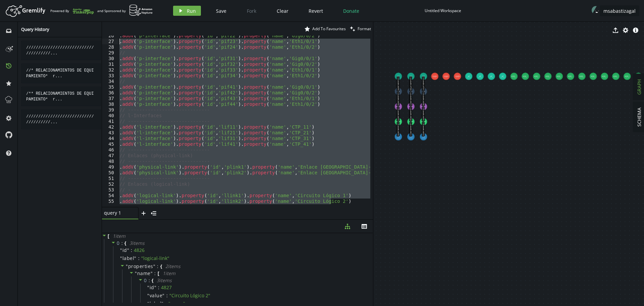
scroll to position [0, 0]
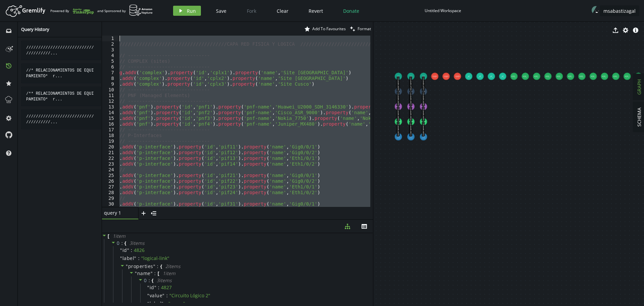
drag, startPoint x: 344, startPoint y: 202, endPoint x: 0, endPoint y: -41, distance: 421.3
click at [0, 0] on html "Artboard Created with Sketch. Powered By and Sponsored by play Run Save Fork Cl…" at bounding box center [322, 153] width 644 height 306
type textarea "//////////////////////////////////////CAPA RED FISICA Y LOGICA ////////////////…"
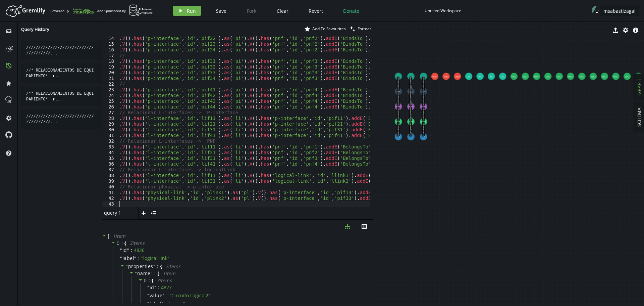
scroll to position [74, 0]
click at [191, 11] on span "Run" at bounding box center [191, 11] width 9 height 6
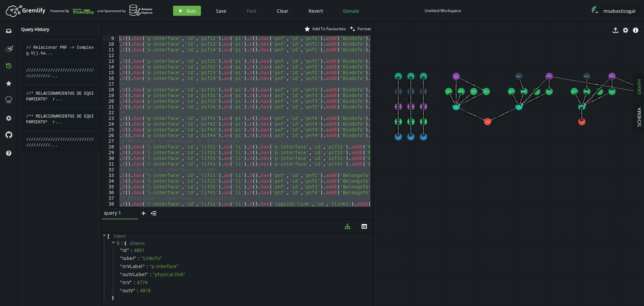
scroll to position [0, 0]
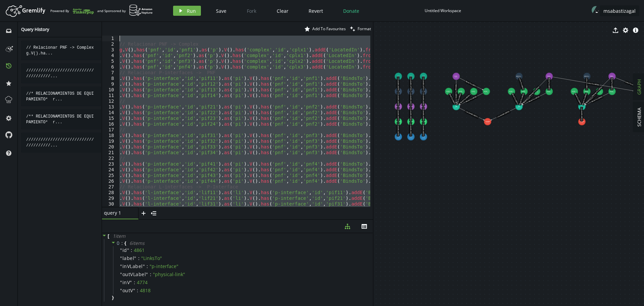
drag, startPoint x: 128, startPoint y: 202, endPoint x: 75, endPoint y: -20, distance: 227.8
click at [75, 0] on html "Artboard Created with Sketch. Powered By and Sponsored by play Run Save Fork Cl…" at bounding box center [322, 153] width 644 height 306
type textarea "// Relacionar PNF -> Complex"
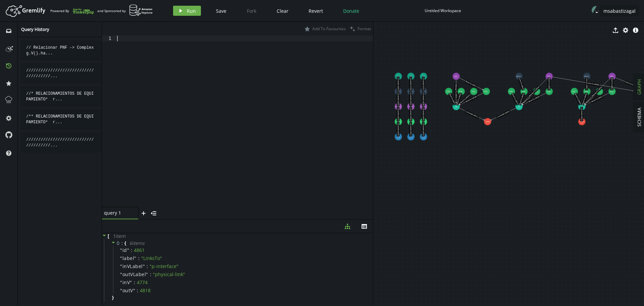
paste textarea ".V().has('rack','id','rack4').as('ch').V().has('complex','id','cplx3').addE('Lo…"
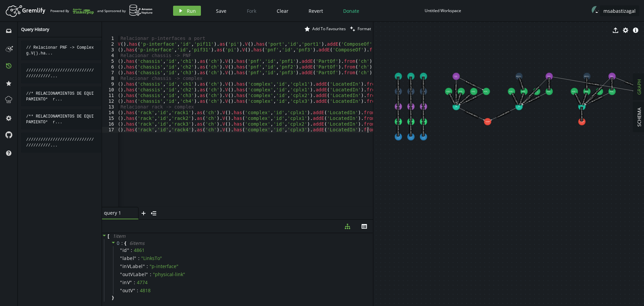
scroll to position [0, 7]
click at [194, 11] on span "Run" at bounding box center [191, 11] width 9 height 6
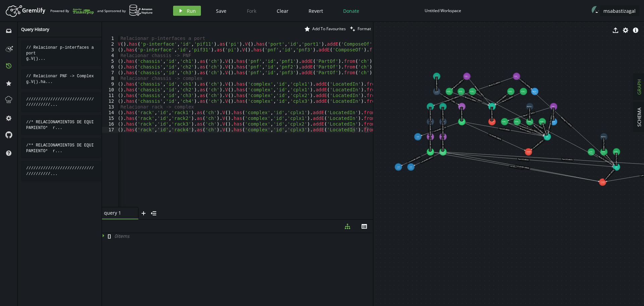
click at [185, 169] on div "// Relacionar p-interfaces a port g . V ( ) . has ( 'p-interface' , 'id' , 'pif…" at bounding box center [246, 126] width 271 height 180
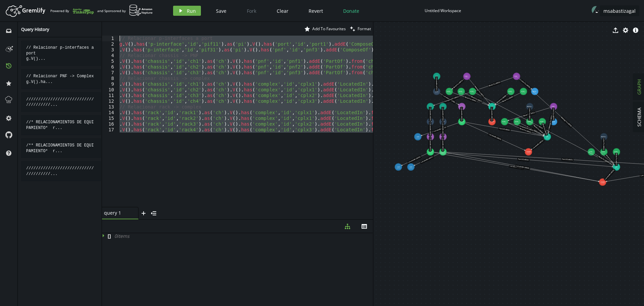
drag, startPoint x: 148, startPoint y: 160, endPoint x: 52, endPoint y: -10, distance: 195.7
click at [52, 0] on html "Artboard Created with Sketch. Powered By and Sponsored by play Run Save Fork Cl…" at bounding box center [322, 153] width 644 height 306
paste textarea ".V().has('service-instance','id','svc2').as('si').V().has('logical-link','id','…"
type textarea ".V().has('service-instance','id','svc2').as('si').V().has('logical-link','id','…"
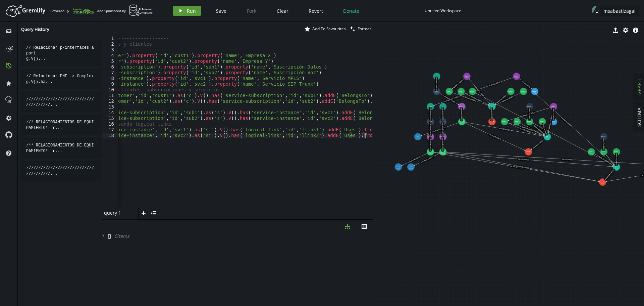
click at [189, 12] on span "Run" at bounding box center [191, 11] width 9 height 6
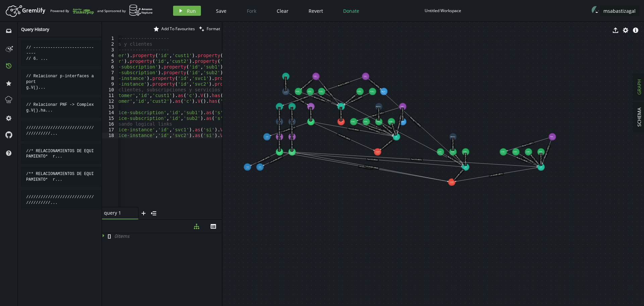
drag, startPoint x: 373, startPoint y: 166, endPoint x: 222, endPoint y: 170, distance: 151.0
click at [222, 170] on div at bounding box center [222, 164] width 0 height 284
click at [219, 10] on span "Save" at bounding box center [221, 11] width 10 height 6
click at [434, 11] on div "Untitled Workspace" at bounding box center [443, 10] width 37 height 5
type input "test1"
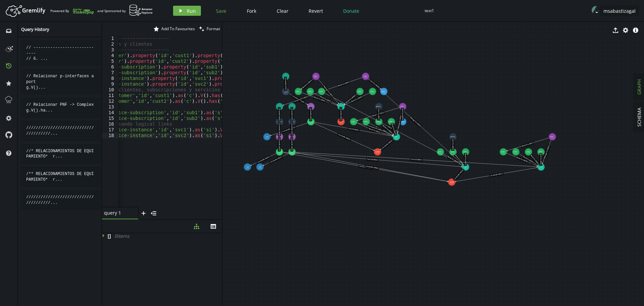
click at [223, 8] on span "Save" at bounding box center [221, 11] width 10 height 6
drag, startPoint x: 311, startPoint y: 123, endPoint x: 313, endPoint y: 129, distance: 6.0
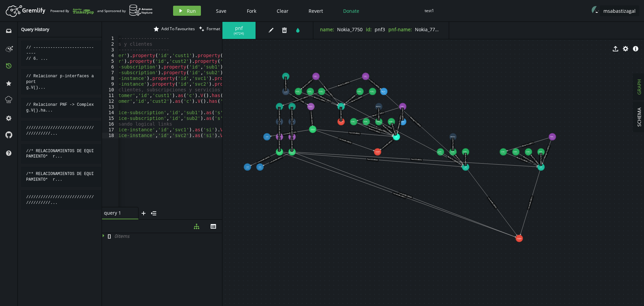
drag, startPoint x: 452, startPoint y: 183, endPoint x: 519, endPoint y: 238, distance: 86.7
drag, startPoint x: 377, startPoint y: 152, endPoint x: 409, endPoint y: 233, distance: 87.4
drag, startPoint x: 340, startPoint y: 123, endPoint x: 326, endPoint y: 238, distance: 116.3
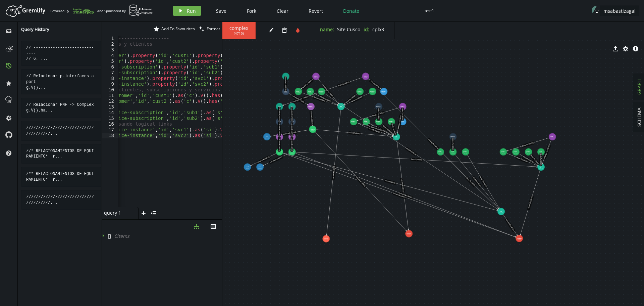
drag, startPoint x: 468, startPoint y: 167, endPoint x: 501, endPoint y: 211, distance: 55.3
drag, startPoint x: 396, startPoint y: 137, endPoint x: 407, endPoint y: 213, distance: 76.6
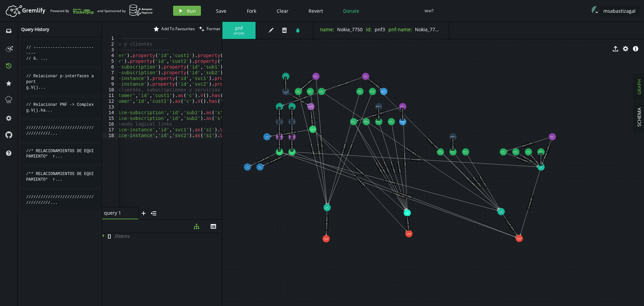
drag, startPoint x: 342, startPoint y: 107, endPoint x: 327, endPoint y: 207, distance: 101.0
drag, startPoint x: 297, startPoint y: 91, endPoint x: 298, endPoint y: 195, distance: 103.7
drag, startPoint x: 316, startPoint y: 74, endPoint x: 306, endPoint y: 179, distance: 105.5
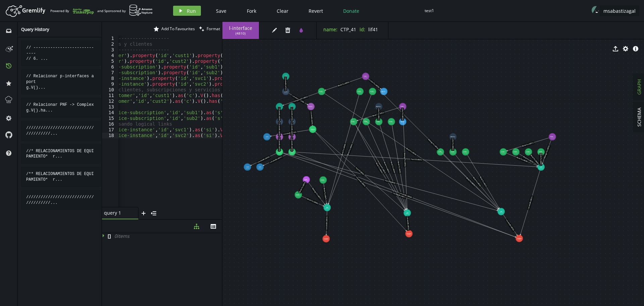
drag, startPoint x: 311, startPoint y: 93, endPoint x: 322, endPoint y: 179, distance: 86.9
drag, startPoint x: 360, startPoint y: 91, endPoint x: 334, endPoint y: 182, distance: 94.5
drag, startPoint x: 371, startPoint y: 93, endPoint x: 344, endPoint y: 198, distance: 108.4
drag, startPoint x: 324, startPoint y: 238, endPoint x: 292, endPoint y: 262, distance: 40.3
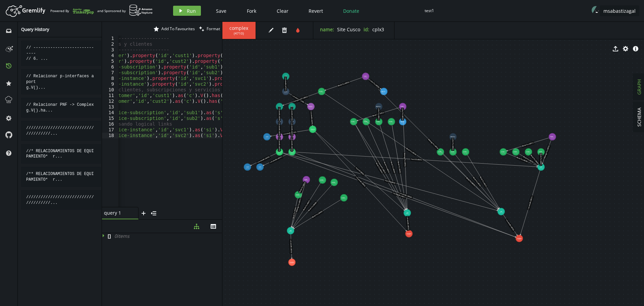
drag, startPoint x: 326, startPoint y: 208, endPoint x: 290, endPoint y: 230, distance: 42.7
drag, startPoint x: 298, startPoint y: 194, endPoint x: 262, endPoint y: 218, distance: 42.3
drag, startPoint x: 306, startPoint y: 181, endPoint x: 289, endPoint y: 193, distance: 21.4
drag, startPoint x: 322, startPoint y: 180, endPoint x: 295, endPoint y: 197, distance: 31.9
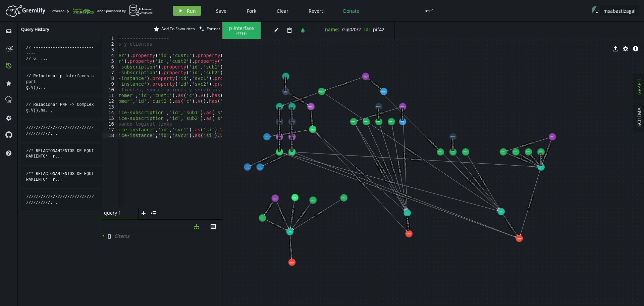
drag, startPoint x: 333, startPoint y: 184, endPoint x: 324, endPoint y: 202, distance: 20.0
drag, startPoint x: 342, startPoint y: 199, endPoint x: 314, endPoint y: 222, distance: 36.0
drag, startPoint x: 409, startPoint y: 234, endPoint x: 402, endPoint y: 260, distance: 26.1
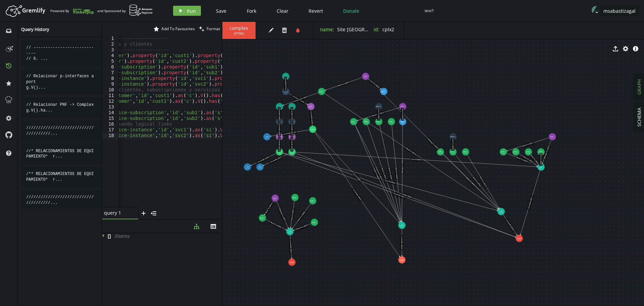
drag, startPoint x: 406, startPoint y: 213, endPoint x: 402, endPoint y: 225, distance: 13.0
drag, startPoint x: 314, startPoint y: 129, endPoint x: 362, endPoint y: 203, distance: 87.9
drag, startPoint x: 353, startPoint y: 123, endPoint x: 369, endPoint y: 196, distance: 74.8
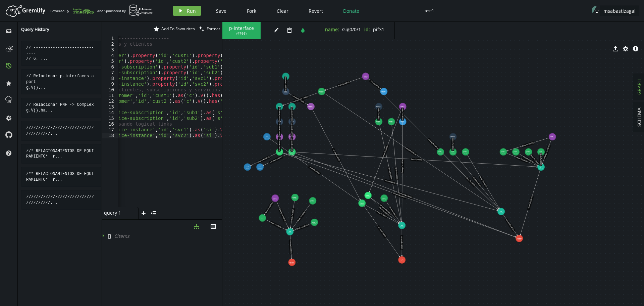
drag, startPoint x: 365, startPoint y: 122, endPoint x: 384, endPoint y: 198, distance: 77.8
drag, startPoint x: 379, startPoint y: 122, endPoint x: 410, endPoint y: 214, distance: 96.7
drag, startPoint x: 393, startPoint y: 123, endPoint x: 425, endPoint y: 229, distance: 111.0
drag, startPoint x: 363, startPoint y: 202, endPoint x: 367, endPoint y: 222, distance: 20.9
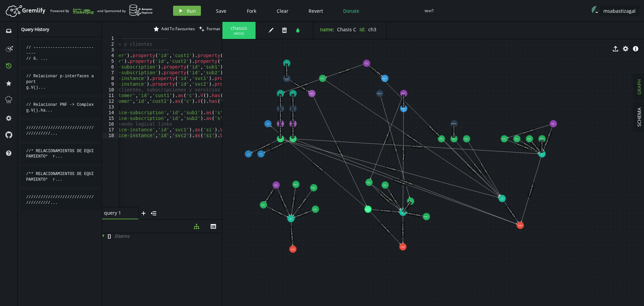
drag, startPoint x: 402, startPoint y: 108, endPoint x: 403, endPoint y: 94, distance: 14.1
click at [403, 95] on text "LinksTo (4859)" at bounding box center [403, 101] width 3 height 12
drag, startPoint x: 404, startPoint y: 93, endPoint x: 376, endPoint y: 201, distance: 111.6
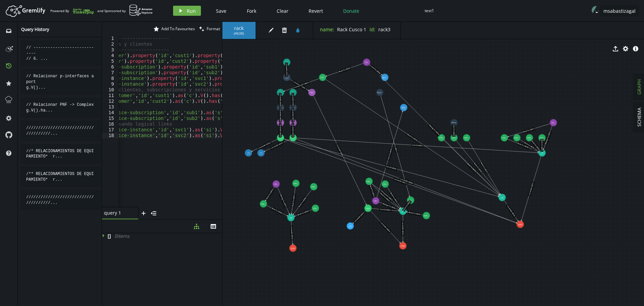
drag, startPoint x: 267, startPoint y: 122, endPoint x: 350, endPoint y: 226, distance: 132.9
drag, startPoint x: 312, startPoint y: 91, endPoint x: 351, endPoint y: 191, distance: 107.1
drag, startPoint x: 287, startPoint y: 77, endPoint x: 334, endPoint y: 178, distance: 111.2
drag, startPoint x: 287, startPoint y: 62, endPoint x: 321, endPoint y: 166, distance: 108.7
drag, startPoint x: 377, startPoint y: 201, endPoint x: 375, endPoint y: 197, distance: 4.1
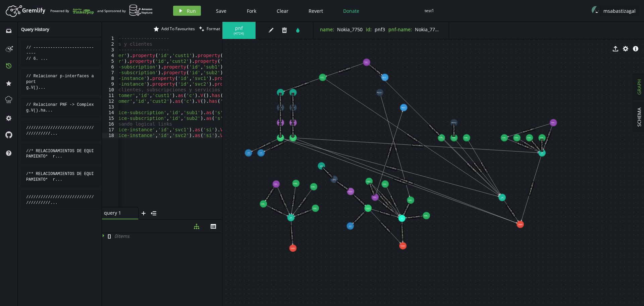
drag, startPoint x: 401, startPoint y: 212, endPoint x: 402, endPoint y: 218, distance: 6.0
drag, startPoint x: 352, startPoint y: 228, endPoint x: 343, endPoint y: 231, distance: 9.0
drag, startPoint x: 367, startPoint y: 208, endPoint x: 376, endPoint y: 246, distance: 38.4
drag, startPoint x: 375, startPoint y: 197, endPoint x: 377, endPoint y: 175, distance: 22.0
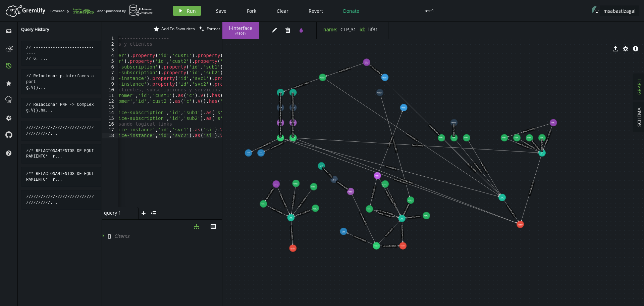
drag, startPoint x: 369, startPoint y: 183, endPoint x: 369, endPoint y: 209, distance: 25.5
drag, startPoint x: 373, startPoint y: 188, endPoint x: 373, endPoint y: 193, distance: 4.7
drag, startPoint x: 404, startPoint y: 109, endPoint x: 367, endPoint y: 176, distance: 76.4
drag, startPoint x: 379, startPoint y: 92, endPoint x: 401, endPoint y: 191, distance: 101.6
drag, startPoint x: 521, startPoint y: 225, endPoint x: 533, endPoint y: 226, distance: 12.1
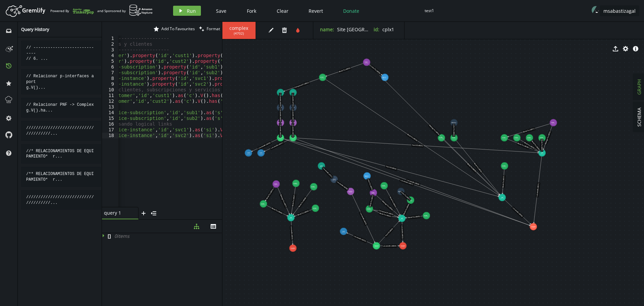
drag, startPoint x: 467, startPoint y: 137, endPoint x: 507, endPoint y: 167, distance: 50.6
drag, startPoint x: 456, startPoint y: 139, endPoint x: 487, endPoint y: 166, distance: 40.9
drag, startPoint x: 443, startPoint y: 137, endPoint x: 478, endPoint y: 166, distance: 45.5
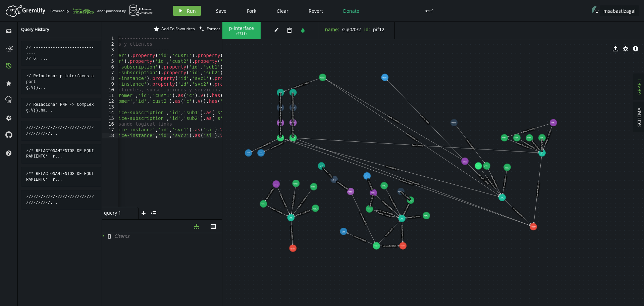
drag, startPoint x: 368, startPoint y: 63, endPoint x: 465, endPoint y: 162, distance: 138.3
drag, startPoint x: 324, startPoint y: 75, endPoint x: 467, endPoint y: 176, distance: 174.3
drag, startPoint x: 292, startPoint y: 92, endPoint x: 298, endPoint y: 99, distance: 9.1
drag, startPoint x: 294, startPoint y: 138, endPoint x: 522, endPoint y: 185, distance: 232.5
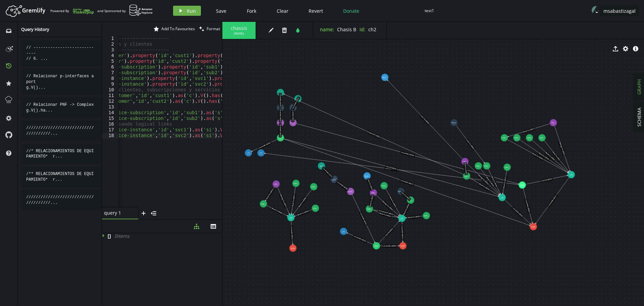
drag, startPoint x: 542, startPoint y: 153, endPoint x: 571, endPoint y: 174, distance: 35.8
drag, startPoint x: 554, startPoint y: 122, endPoint x: 586, endPoint y: 121, distance: 31.6
drag, startPoint x: 545, startPoint y: 138, endPoint x: 578, endPoint y: 136, distance: 32.6
drag, startPoint x: 531, startPoint y: 140, endPoint x: 557, endPoint y: 140, distance: 26.2
drag, startPoint x: 519, startPoint y: 139, endPoint x: 544, endPoint y: 144, distance: 25.5
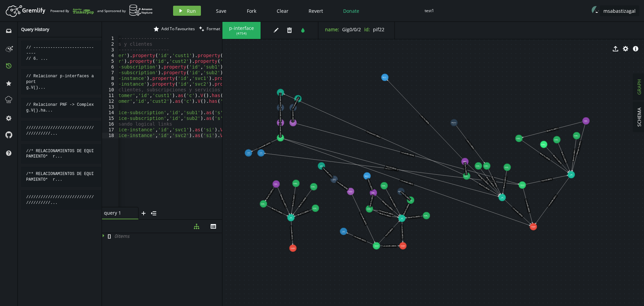
drag, startPoint x: 505, startPoint y: 139, endPoint x: 523, endPoint y: 138, distance: 17.1
drag, startPoint x: 572, startPoint y: 175, endPoint x: 580, endPoint y: 197, distance: 23.8
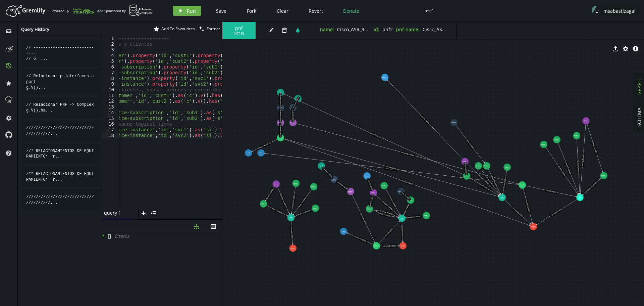
drag, startPoint x: 521, startPoint y: 140, endPoint x: 604, endPoint y: 175, distance: 89.8
drag, startPoint x: 587, startPoint y: 120, endPoint x: 599, endPoint y: 153, distance: 34.6
drag, startPoint x: 281, startPoint y: 138, endPoint x: 476, endPoint y: 200, distance: 204.2
drag, startPoint x: 248, startPoint y: 154, endPoint x: 467, endPoint y: 215, distance: 227.0
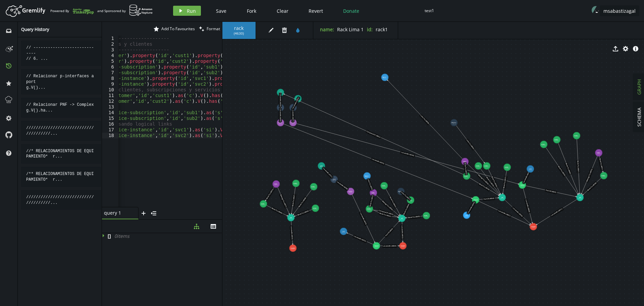
drag, startPoint x: 259, startPoint y: 154, endPoint x: 530, endPoint y: 169, distance: 271.4
drag, startPoint x: 280, startPoint y: 123, endPoint x: 442, endPoint y: 187, distance: 173.7
drag, startPoint x: 292, startPoint y: 123, endPoint x: 518, endPoint y: 152, distance: 227.9
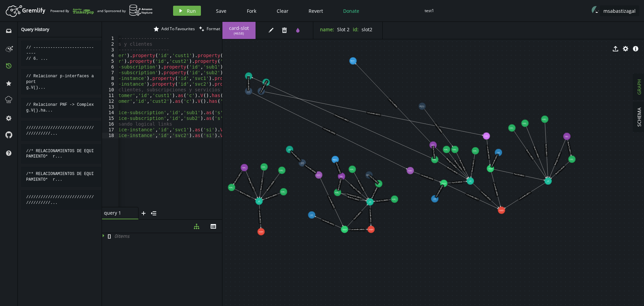
drag, startPoint x: 291, startPoint y: 108, endPoint x: 251, endPoint y: 90, distance: 44.0
click at [259, 90] on text "LocatedIn (4700)" at bounding box center [263, 86] width 9 height 13
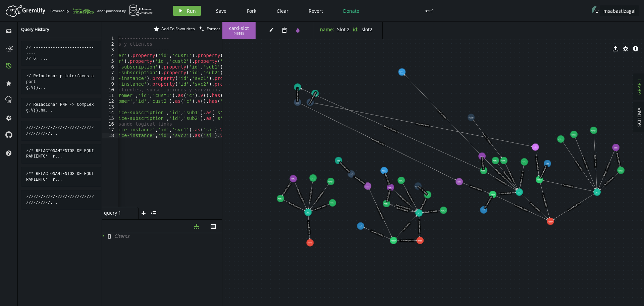
drag, startPoint x: 255, startPoint y: 89, endPoint x: 308, endPoint y: 102, distance: 54.5
click at [310, 101] on text "LocatedIn (4700)" at bounding box center [312, 97] width 9 height 13
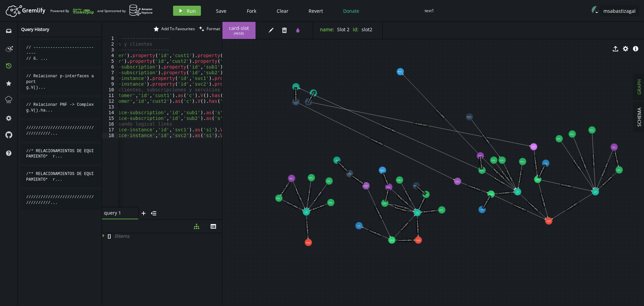
drag, startPoint x: 314, startPoint y: 91, endPoint x: 349, endPoint y: 91, distance: 34.9
drag, startPoint x: 308, startPoint y: 101, endPoint x: 531, endPoint y: 130, distance: 224.9
drag, startPoint x: 348, startPoint y: 91, endPoint x: 533, endPoint y: 114, distance: 185.5
drag, startPoint x: 298, startPoint y: 87, endPoint x: 423, endPoint y: 134, distance: 133.9
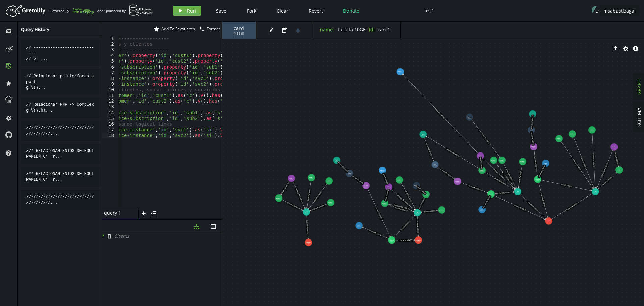
drag, startPoint x: 295, startPoint y: 102, endPoint x: 435, endPoint y: 164, distance: 153.3
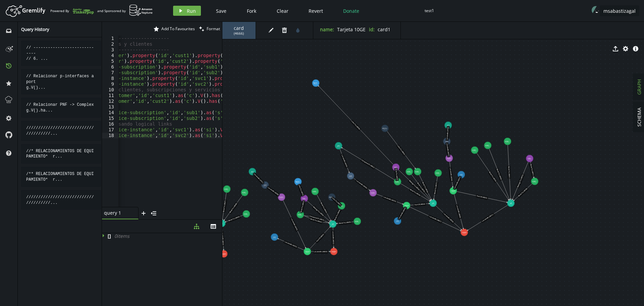
drag, startPoint x: 530, startPoint y: 264, endPoint x: 446, endPoint y: 274, distance: 84.5
drag, startPoint x: 464, startPoint y: 231, endPoint x: 464, endPoint y: 248, distance: 16.4
click at [152, 153] on div "// ----------------------------- // 6. Servicios y clientes // ----------------…" at bounding box center [233, 126] width 313 height 180
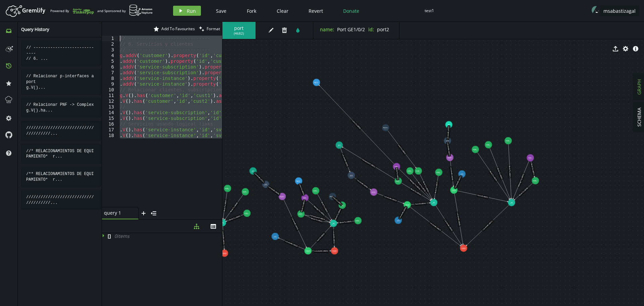
drag, startPoint x: 157, startPoint y: 162, endPoint x: 14, endPoint y: 27, distance: 196.7
click at [15, 29] on div "inbox history star cog help Query History // ----------------------------- // 6…" at bounding box center [322, 164] width 644 height 284
click at [181, 13] on button "play Run" at bounding box center [187, 11] width 28 height 10
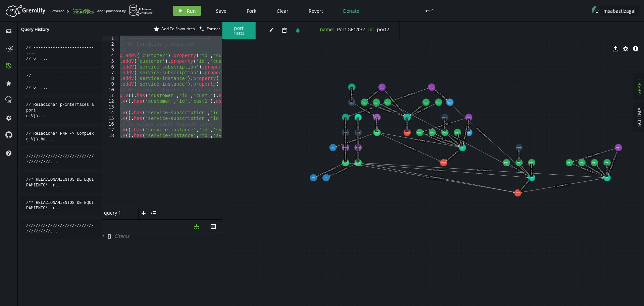
drag, startPoint x: 291, startPoint y: 219, endPoint x: 425, endPoint y: 238, distance: 135.0
click at [637, 116] on span "SCHEMA" at bounding box center [639, 116] width 6 height 19
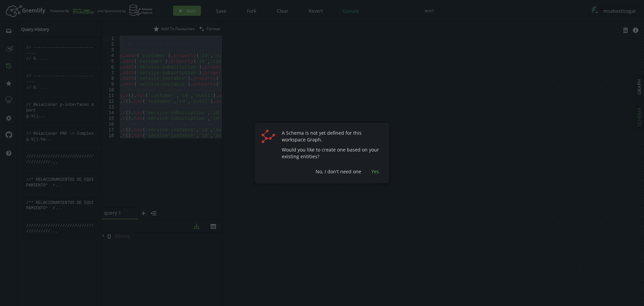
click at [374, 173] on span "Yes" at bounding box center [375, 171] width 8 height 6
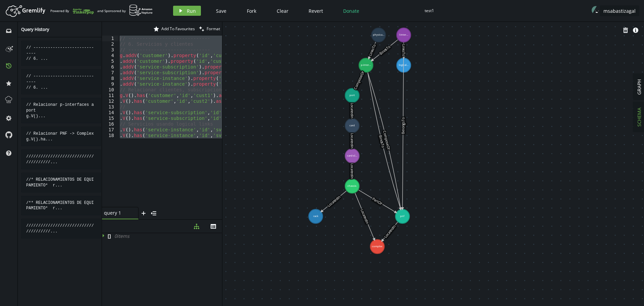
drag, startPoint x: 384, startPoint y: 164, endPoint x: 474, endPoint y: 173, distance: 90.7
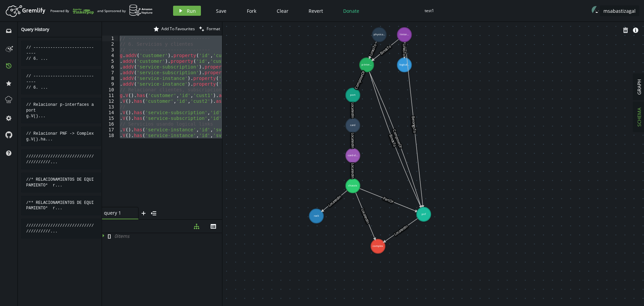
drag, startPoint x: 405, startPoint y: 217, endPoint x: 424, endPoint y: 214, distance: 18.6
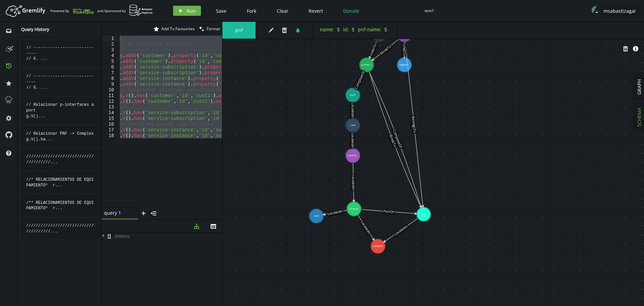
drag, startPoint x: 353, startPoint y: 188, endPoint x: 354, endPoint y: 210, distance: 22.2
drag, startPoint x: 354, startPoint y: 156, endPoint x: 346, endPoint y: 169, distance: 15.0
drag, startPoint x: 352, startPoint y: 124, endPoint x: 342, endPoint y: 130, distance: 11.1
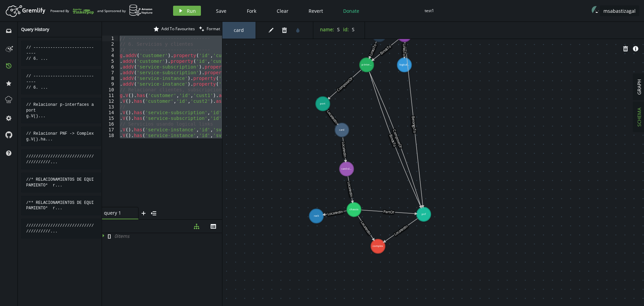
drag, startPoint x: 354, startPoint y: 96, endPoint x: 323, endPoint y: 104, distance: 31.9
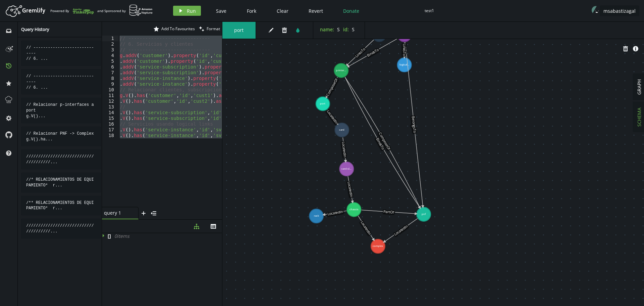
drag, startPoint x: 362, startPoint y: 64, endPoint x: 341, endPoint y: 70, distance: 21.7
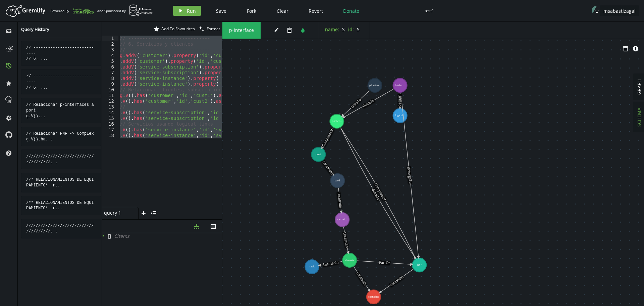
drag, startPoint x: 457, startPoint y: 137, endPoint x: 453, endPoint y: 188, distance: 50.8
drag, startPoint x: 378, startPoint y: 87, endPoint x: 322, endPoint y: 82, distance: 55.5
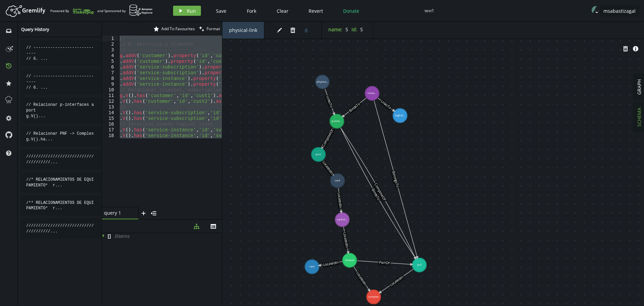
drag, startPoint x: 401, startPoint y: 86, endPoint x: 371, endPoint y: 93, distance: 30.4
drag, startPoint x: 410, startPoint y: 110, endPoint x: 438, endPoint y: 86, distance: 36.7
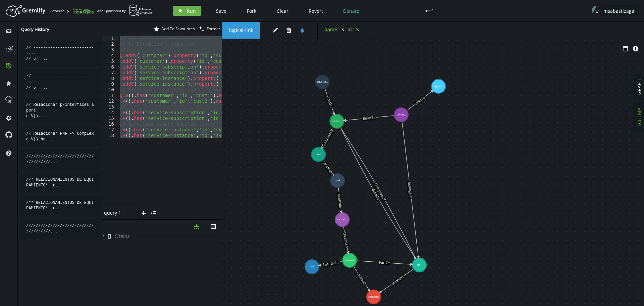
drag, startPoint x: 372, startPoint y: 94, endPoint x: 401, endPoint y: 115, distance: 35.6
drag, startPoint x: 322, startPoint y: 83, endPoint x: 318, endPoint y: 86, distance: 5.5
drag, startPoint x: 437, startPoint y: 87, endPoint x: 419, endPoint y: 87, distance: 18.1
click at [150, 159] on div "// ----------------------------- // 6. Servicios y clientes // ----------------…" at bounding box center [170, 121] width 104 height 171
drag, startPoint x: 165, startPoint y: 165, endPoint x: 11, endPoint y: 11, distance: 218.2
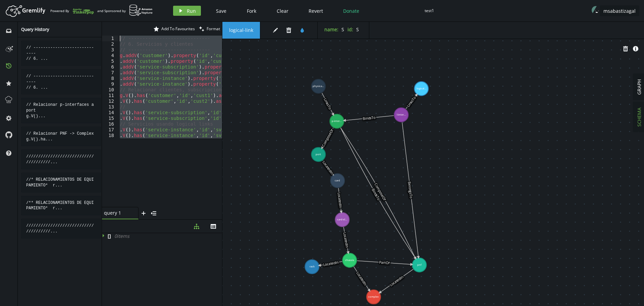
click at [12, 11] on div "Artboard Created with Sketch. Powered By and Sponsored by play Run Save Fork Cl…" at bounding box center [322, 153] width 644 height 306
type textarea "// ----------------------------- // 6. Servicios y clientes"
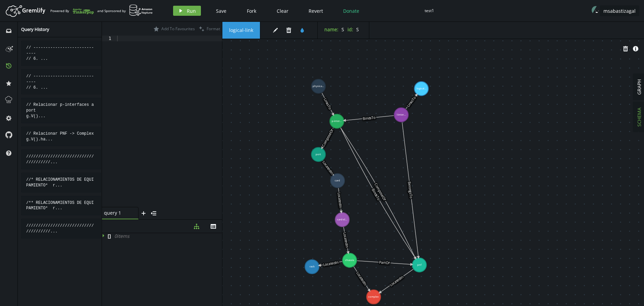
click at [145, 93] on div at bounding box center [169, 127] width 106 height 182
paste textarea ".addV('service-instance').property('id','svc2').property('name','Servicio SIP T…"
type textarea ".addV('service-instance').property('id','svc2').property('name','Servicio SIP T…"
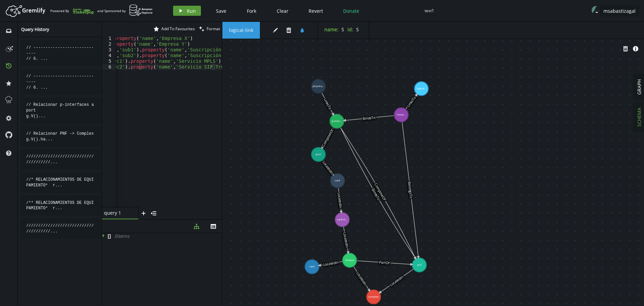
click at [184, 10] on button "play Run" at bounding box center [187, 11] width 28 height 10
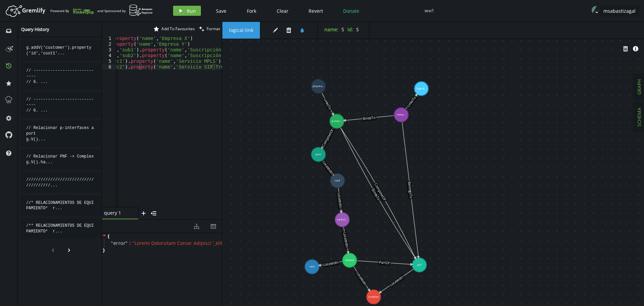
click at [639, 85] on span "GRAPH" at bounding box center [639, 86] width 6 height 15
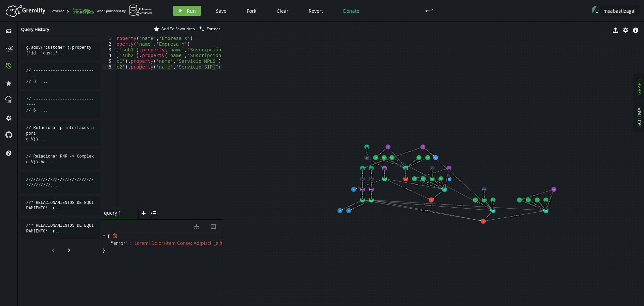
click at [281, 10] on span "Clear" at bounding box center [283, 11] width 12 height 6
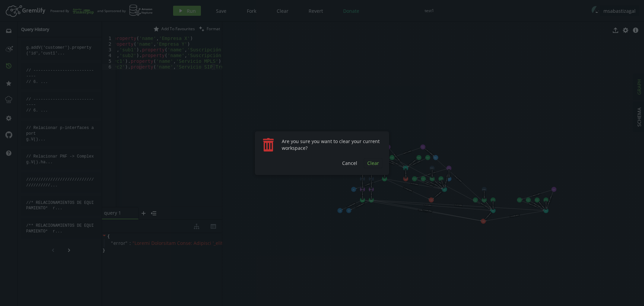
click at [369, 163] on span "Clear" at bounding box center [373, 163] width 12 height 6
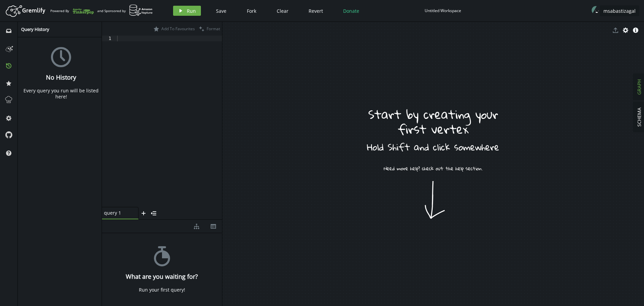
paste textarea ".addV('service-instance').property('id','svc2').property('name','Servicio SIP T…"
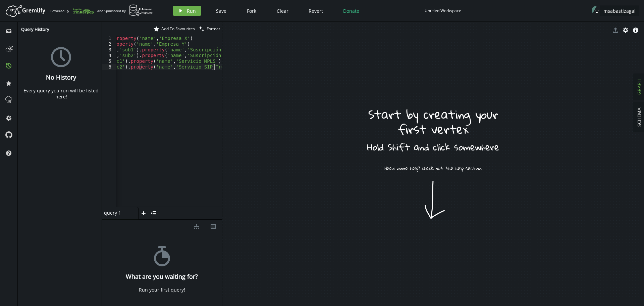
scroll to position [0, 0]
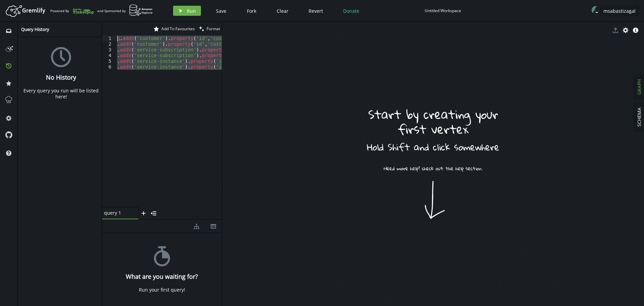
drag, startPoint x: 102, startPoint y: 71, endPoint x: 49, endPoint y: -20, distance: 105.6
click at [49, 0] on html "Artboard Created with Sketch. Powered By and Sponsored by play Run Save Fork Cl…" at bounding box center [322, 153] width 644 height 306
click at [190, 12] on span "Run" at bounding box center [191, 11] width 9 height 6
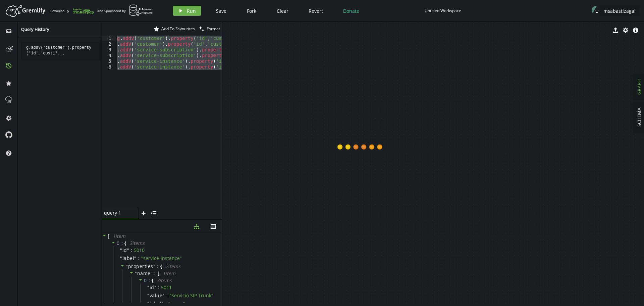
click at [159, 93] on div "g . addV ( 'customer' ) . property ( 'id' , 'cust1' ) . property ( 'name' , 'Em…" at bounding box center [169, 121] width 106 height 171
drag, startPoint x: 147, startPoint y: 113, endPoint x: 29, endPoint y: -35, distance: 188.8
click at [29, 0] on html "Artboard Created with Sketch. Powered By and Sponsored by play Run Save Fork Cl…" at bounding box center [322, 153] width 644 height 306
paste textarea ".V().has('service-subscription','id','sub2').as('s').V().has('service-instance'…"
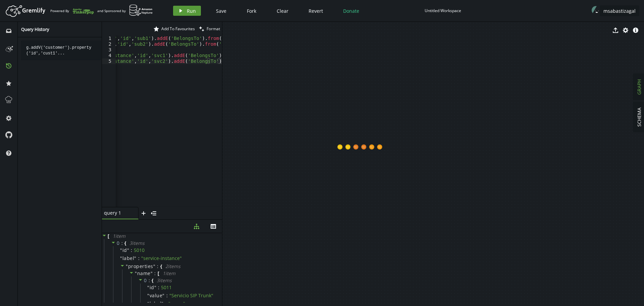
click at [183, 12] on button "play Run" at bounding box center [187, 11] width 28 height 10
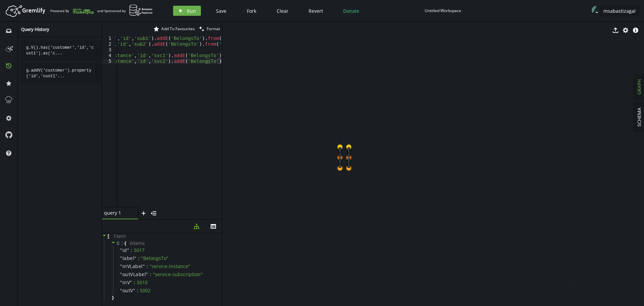
drag, startPoint x: 155, startPoint y: 110, endPoint x: 147, endPoint y: 109, distance: 7.4
click at [155, 110] on div "g . V ( ) . has ( 'customer' , 'id' , 'cust1' ) . as ( 'c' ) . V ( ) . has ( 's…" at bounding box center [65, 126] width 313 height 180
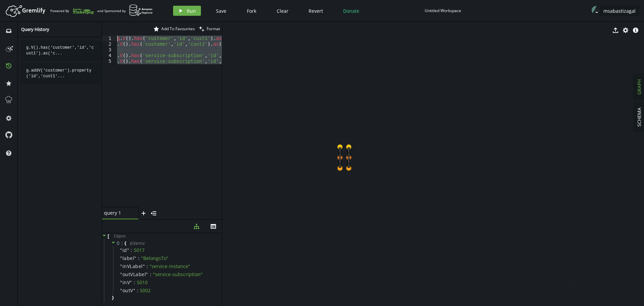
drag, startPoint x: 152, startPoint y: 114, endPoint x: 2, endPoint y: -41, distance: 215.4
click at [2, 0] on html "Artboard Created with Sketch. Powered By and Sponsored by play Run Save Fork Cl…" at bounding box center [322, 153] width 644 height 306
type textarea "g.V().has('customer','id','cust1').as('c').V().has('service-subscription','id',…"
paste textarea
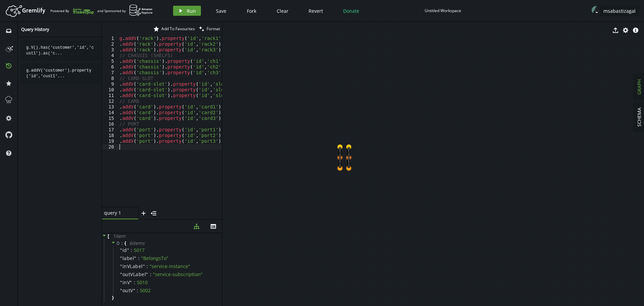
click at [187, 11] on span "Run" at bounding box center [191, 11] width 9 height 6
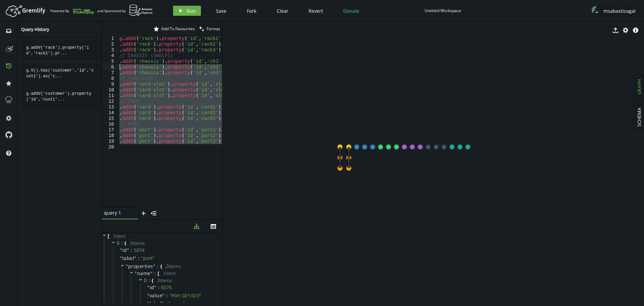
drag, startPoint x: 149, startPoint y: 178, endPoint x: 75, endPoint y: -17, distance: 209.1
click at [75, 0] on html "Artboard Created with Sketch. Powered By and Sponsored by play Run Save Fork Cl…" at bounding box center [322, 153] width 644 height 306
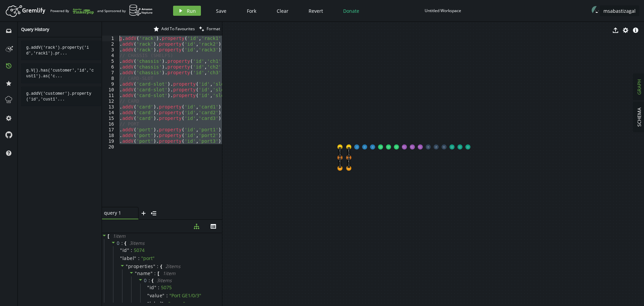
paste textarea ".V().has('port','id','port3').as('pt').V().has('card','id','card3').addE('Locat…"
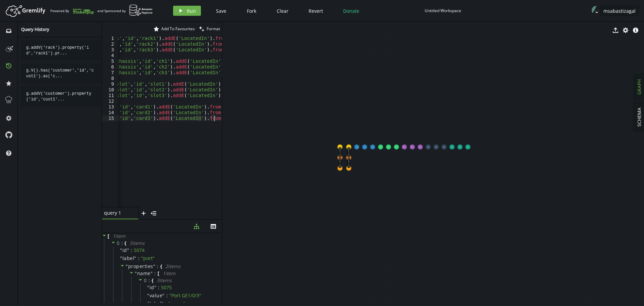
scroll to position [0, 153]
click at [189, 14] on span "Run" at bounding box center [191, 11] width 9 height 6
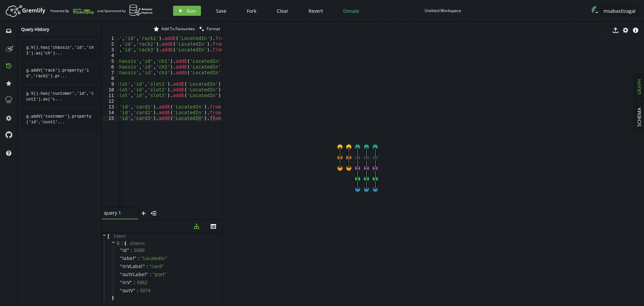
click at [142, 157] on div "g . V ( ) . has ( 'chassis' , 'id' , 'ch1' ) . as ( 'ch' ) . V ( ) . has ( 'rac…" at bounding box center [98, 126] width 266 height 180
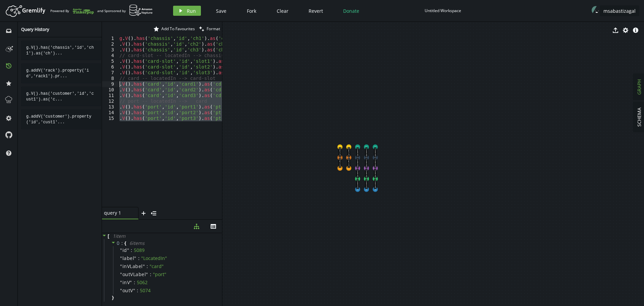
scroll to position [0, 0]
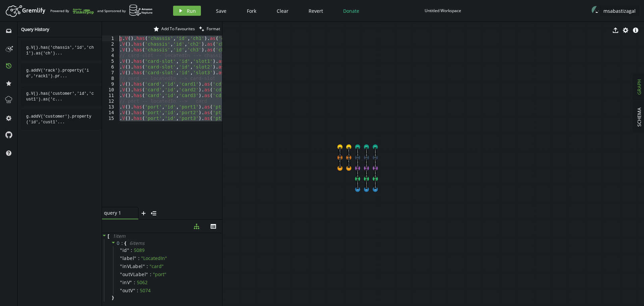
drag, startPoint x: 142, startPoint y: 160, endPoint x: 53, endPoint y: -24, distance: 203.7
click at [53, 0] on html "Artboard Created with Sketch. Powered By and Sponsored by play Run Save Fork Cl…" at bounding box center [322, 153] width 644 height 306
type textarea "g.V().has('chassis','id','ch1').as('ch').V().has('rack','id','rack1').addE('Loc…"
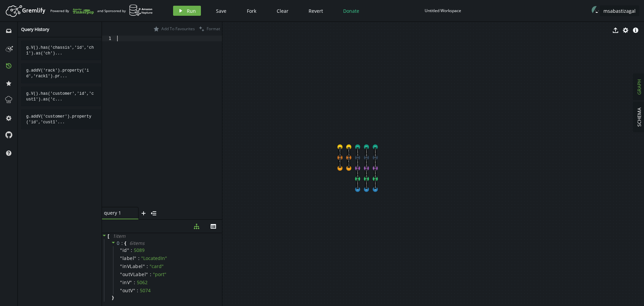
paste textarea ".addV('logical-link').property('id','llink2').property('name','Circuito Lógico …"
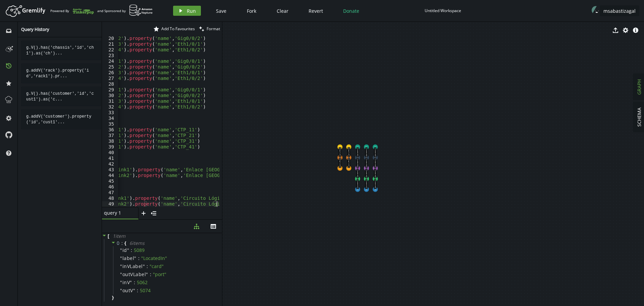
click at [189, 10] on span "Run" at bounding box center [191, 11] width 9 height 6
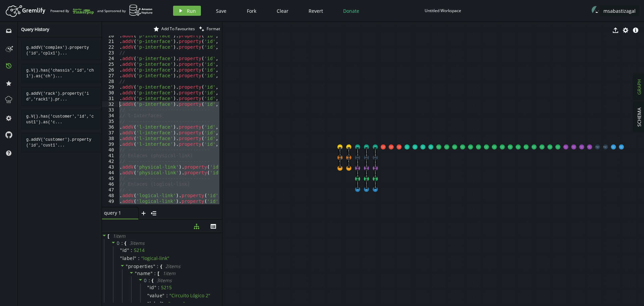
scroll to position [0, 0]
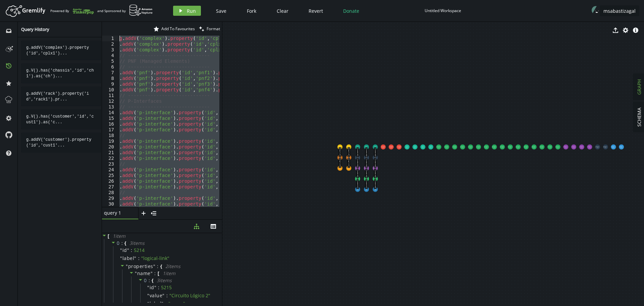
drag, startPoint x: 216, startPoint y: 201, endPoint x: 19, endPoint y: -41, distance: 311.8
click at [19, 0] on html "Artboard Created with Sketch. Powered By and Sponsored by play Run Save Fork Cl…" at bounding box center [322, 153] width 644 height 306
type textarea "g.addV('complex').property('id','cplx1').property('name','Site Lima') .addV('co…"
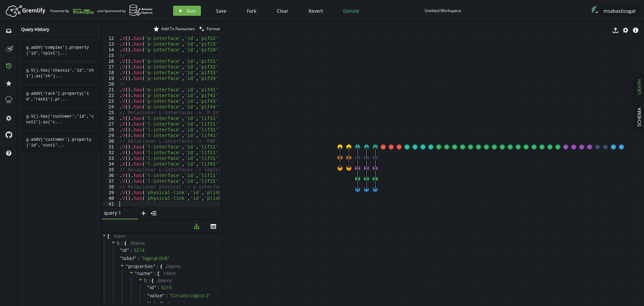
scroll to position [63, 0]
click at [189, 9] on span "Run" at bounding box center [191, 11] width 9 height 6
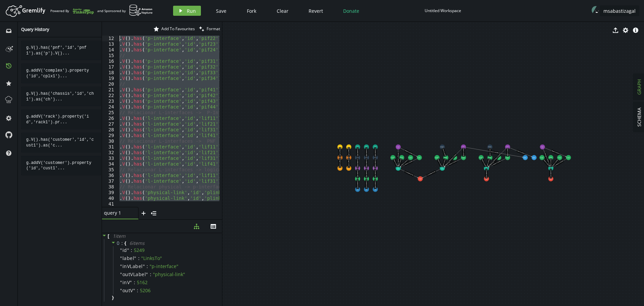
scroll to position [0, 0]
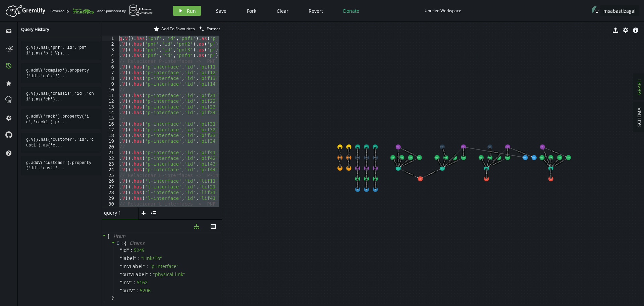
drag, startPoint x: 126, startPoint y: 201, endPoint x: 43, endPoint y: -41, distance: 255.5
click at [43, 0] on html "Artboard Created with Sketch. Powered By and Sponsored by play Run Save Fork Cl…" at bounding box center [322, 153] width 644 height 306
type textarea "g.V().has('pnf','id','pnf1').as('p').V().has('complex','id','cplx1').addE('Loca…"
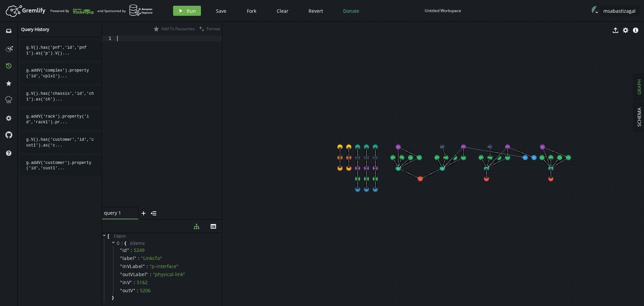
paste textarea ".V().has('rack','id','rack4').as('ch').V().has('complex','id','cplx3').addE('Lo…"
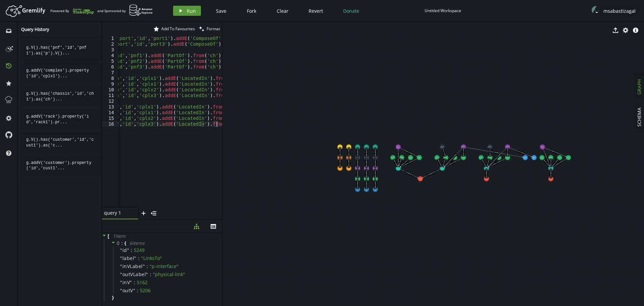
click at [185, 9] on button "play Run" at bounding box center [187, 11] width 28 height 10
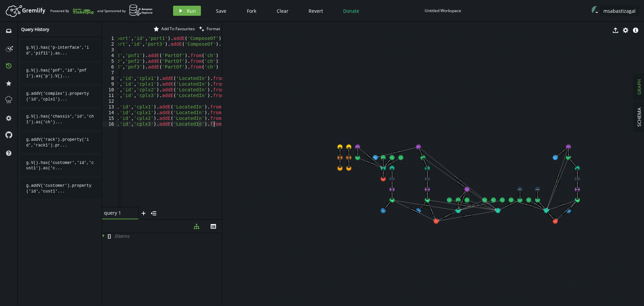
scroll to position [0, 0]
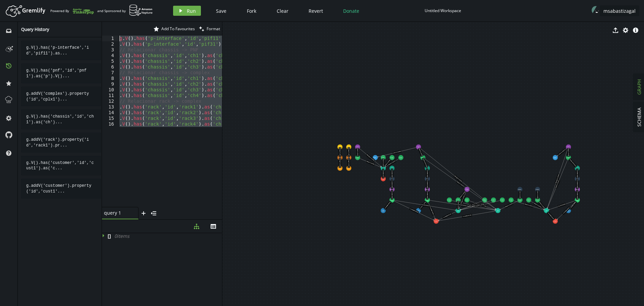
drag, startPoint x: 147, startPoint y: 162, endPoint x: 29, endPoint y: -30, distance: 224.6
click at [29, 0] on html "Artboard Created with Sketch. Powered By and Sponsored by play Run Save Fork Cl…" at bounding box center [322, 153] width 644 height 306
paste textarea ".V().has('service-instance','id','svc2').as('si').V().has('logical-link','id','…"
type textarea ".V().has('service-instance','id','svc2').as('si').V().has('logical-link','id','…"
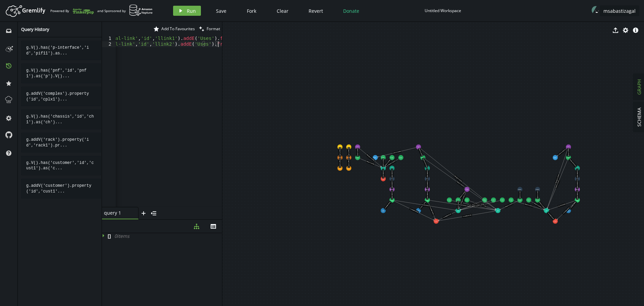
scroll to position [0, 185]
click at [191, 13] on span "Run" at bounding box center [191, 11] width 9 height 6
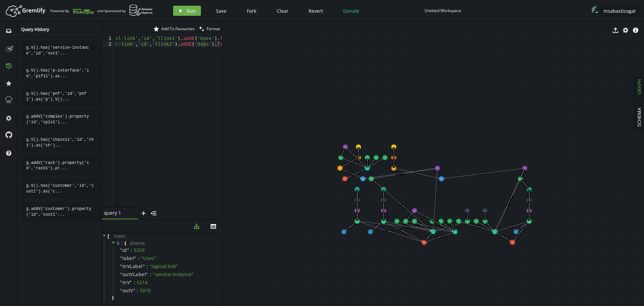
click at [433, 11] on div "Untitled Workspace" at bounding box center [443, 10] width 37 height 5
type input "test2"
click at [223, 12] on span "Save" at bounding box center [221, 9] width 10 height 6
click at [640, 121] on span "SCHEMA" at bounding box center [639, 116] width 6 height 19
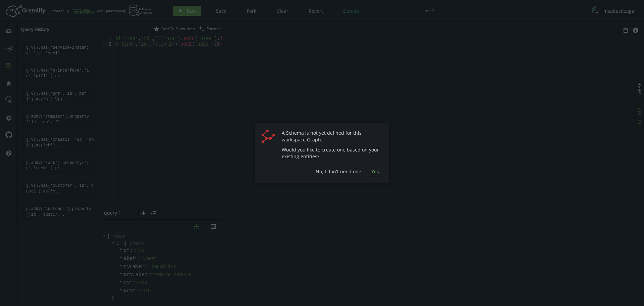
click at [371, 170] on span "Yes" at bounding box center [375, 171] width 8 height 6
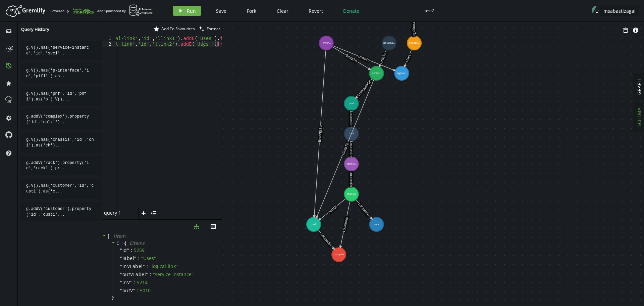
drag, startPoint x: 336, startPoint y: 184, endPoint x: 424, endPoint y: 141, distance: 97.5
drag, startPoint x: 314, startPoint y: 223, endPoint x: 284, endPoint y: 225, distance: 29.2
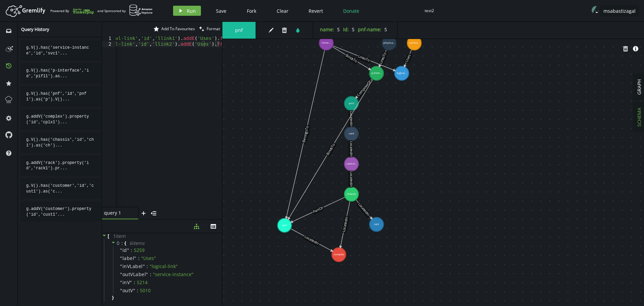
drag, startPoint x: 326, startPoint y: 44, endPoint x: 266, endPoint y: 72, distance: 66.6
click at [266, 72] on div "pnf edit trash tint name : S id : S pnf-name : S trash info-sign p-inter... l-i…" at bounding box center [433, 164] width 422 height 284
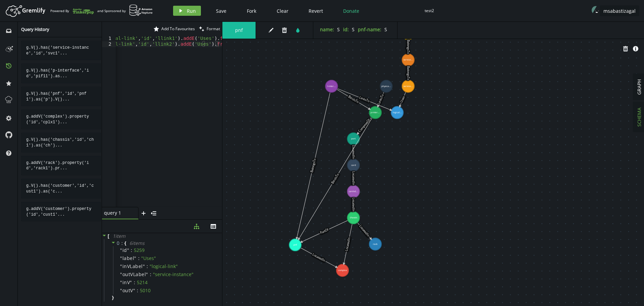
drag, startPoint x: 380, startPoint y: 114, endPoint x: 386, endPoint y: 151, distance: 37.5
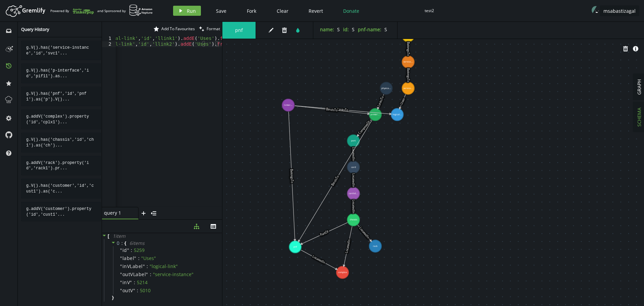
drag, startPoint x: 333, startPoint y: 89, endPoint x: 288, endPoint y: 105, distance: 47.6
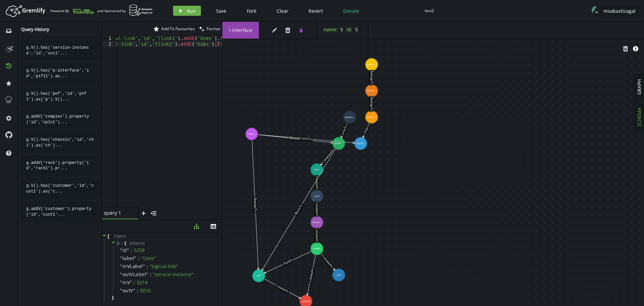
drag, startPoint x: 372, startPoint y: 114, endPoint x: 368, endPoint y: 128, distance: 15.2
click at [354, 135] on icon at bounding box center [306, 139] width 96 height 8
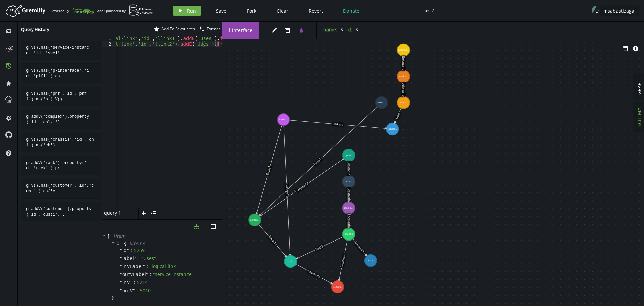
drag, startPoint x: 369, startPoint y: 132, endPoint x: 254, endPoint y: 219, distance: 144.4
drag, startPoint x: 382, startPoint y: 103, endPoint x: 241, endPoint y: 161, distance: 152.4
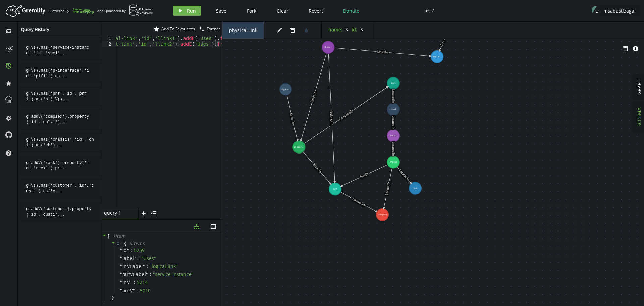
drag, startPoint x: 386, startPoint y: 218, endPoint x: 430, endPoint y: 146, distance: 84.6
drag, startPoint x: 334, startPoint y: 188, endPoint x: 345, endPoint y: 178, distance: 14.7
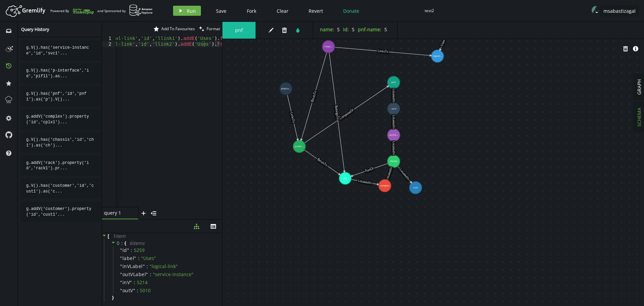
drag, startPoint x: 384, startPoint y: 203, endPoint x: 385, endPoint y: 185, distance: 17.1
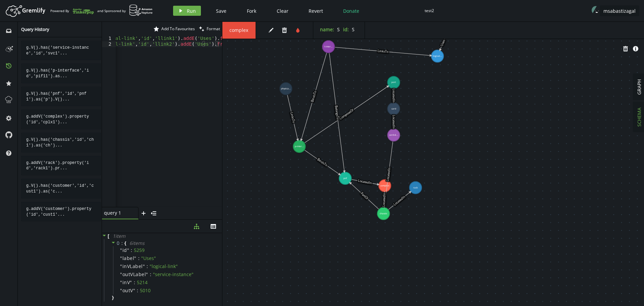
drag, startPoint x: 395, startPoint y: 162, endPoint x: 384, endPoint y: 215, distance: 54.3
drag, startPoint x: 415, startPoint y: 187, endPoint x: 421, endPoint y: 213, distance: 26.8
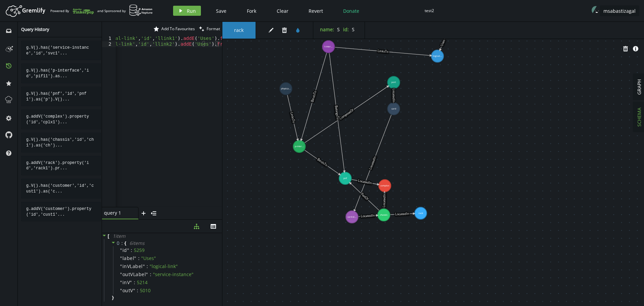
drag, startPoint x: 392, startPoint y: 135, endPoint x: 351, endPoint y: 216, distance: 90.8
drag, startPoint x: 392, startPoint y: 110, endPoint x: 326, endPoint y: 217, distance: 125.9
drag, startPoint x: 326, startPoint y: 217, endPoint x: 326, endPoint y: 212, distance: 5.7
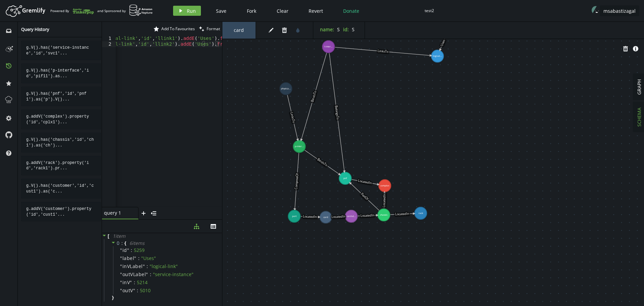
drag, startPoint x: 394, startPoint y: 83, endPoint x: 299, endPoint y: 214, distance: 161.8
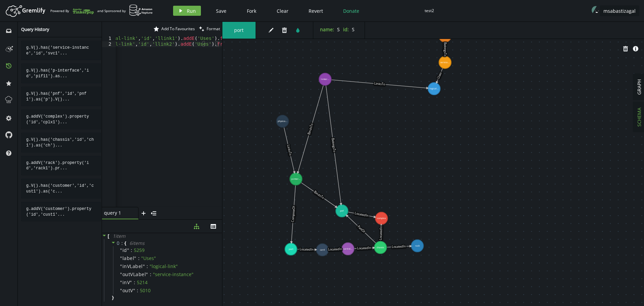
drag, startPoint x: 385, startPoint y: 130, endPoint x: 381, endPoint y: 163, distance: 32.7
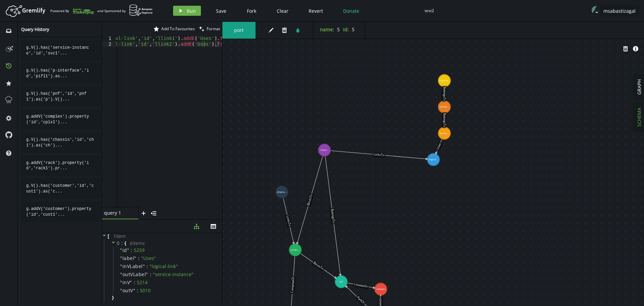
drag, startPoint x: 404, startPoint y: 119, endPoint x: 403, endPoint y: 187, distance: 67.8
drag, startPoint x: 323, startPoint y: 150, endPoint x: 332, endPoint y: 222, distance: 72.3
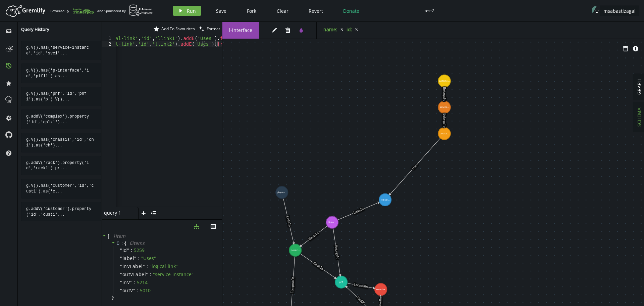
drag, startPoint x: 435, startPoint y: 159, endPoint x: 385, endPoint y: 200, distance: 63.9
drag, startPoint x: 441, startPoint y: 130, endPoint x: 369, endPoint y: 153, distance: 75.0
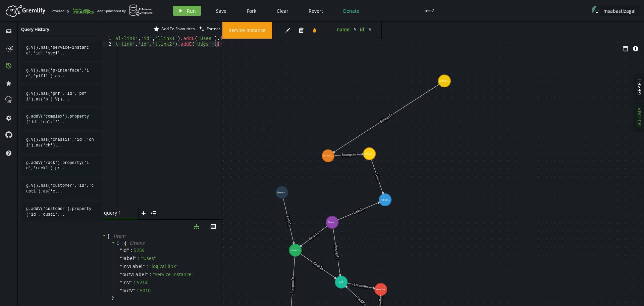
drag, startPoint x: 442, startPoint y: 107, endPoint x: 329, endPoint y: 156, distance: 123.8
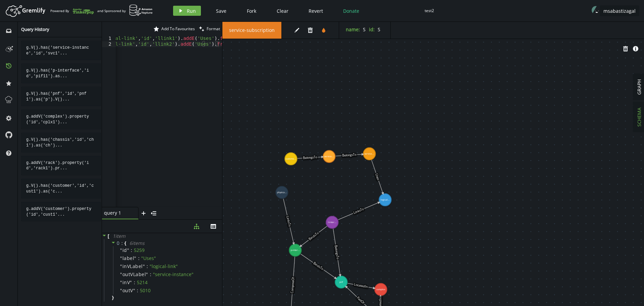
drag, startPoint x: 431, startPoint y: 78, endPoint x: 292, endPoint y: 159, distance: 160.3
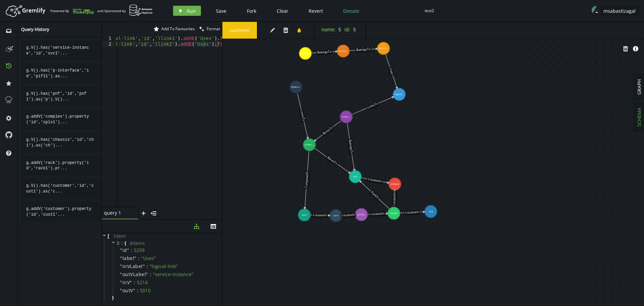
drag, startPoint x: 321, startPoint y: 203, endPoint x: 334, endPoint y: 98, distance: 106.5
click at [639, 90] on span "GRAPH" at bounding box center [639, 86] width 6 height 15
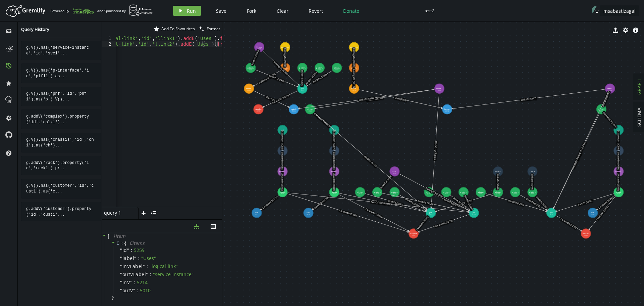
drag, startPoint x: 343, startPoint y: 275, endPoint x: 343, endPoint y: 253, distance: 22.1
drag, startPoint x: 438, startPoint y: 89, endPoint x: 397, endPoint y: 126, distance: 55.3
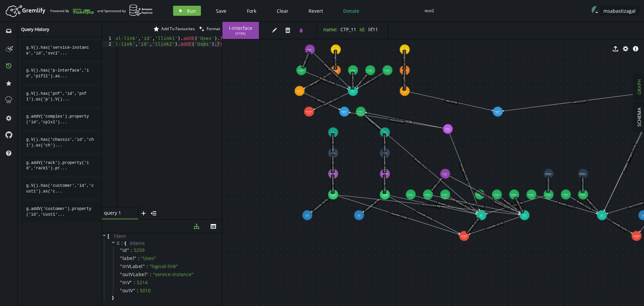
drag, startPoint x: 222, startPoint y: 155, endPoint x: 273, endPoint y: 157, distance: 50.7
click at [613, 50] on icon "button" at bounding box center [615, 48] width 5 height 5
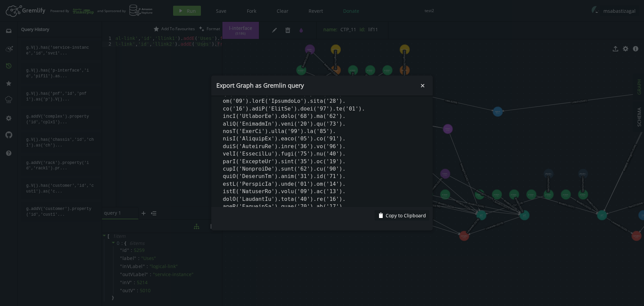
scroll to position [1137, 0]
click at [402, 217] on span "Copy to Clipboard" at bounding box center [406, 215] width 40 height 6
click at [421, 86] on icon "small-cross" at bounding box center [422, 85] width 7 height 7
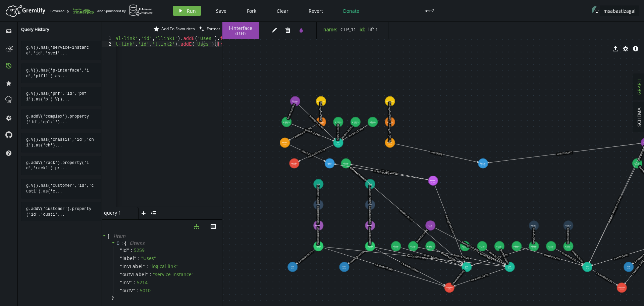
drag, startPoint x: 291, startPoint y: 143, endPoint x: 277, endPoint y: 194, distance: 53.7
drag, startPoint x: 339, startPoint y: 143, endPoint x: 354, endPoint y: 145, distance: 14.9
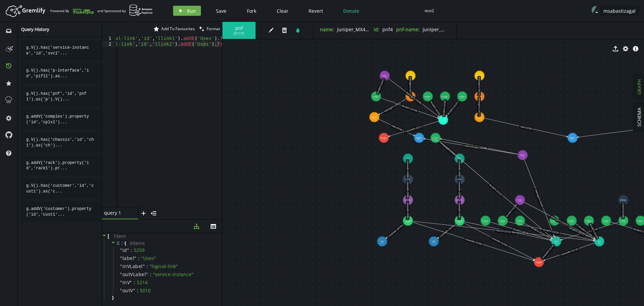
drag, startPoint x: 266, startPoint y: 230, endPoint x: 356, endPoint y: 204, distance: 93.1
drag, startPoint x: 382, startPoint y: 139, endPoint x: 313, endPoint y: 188, distance: 84.7
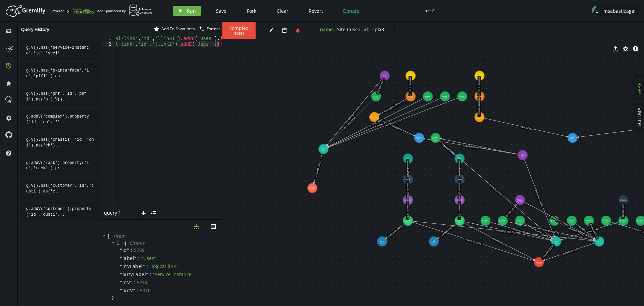
drag, startPoint x: 440, startPoint y: 121, endPoint x: 323, endPoint y: 149, distance: 120.4
drag, startPoint x: 384, startPoint y: 76, endPoint x: 290, endPoint y: 99, distance: 95.9
drag, startPoint x: 374, startPoint y: 96, endPoint x: 327, endPoint y: 95, distance: 47.0
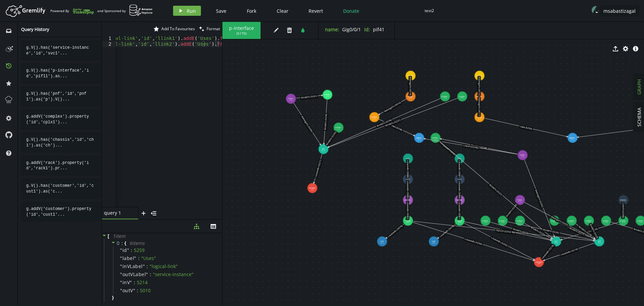
drag, startPoint x: 427, startPoint y: 96, endPoint x: 339, endPoint y: 127, distance: 93.3
drag, startPoint x: 443, startPoint y: 96, endPoint x: 350, endPoint y: 146, distance: 105.6
drag, startPoint x: 462, startPoint y: 97, endPoint x: 347, endPoint y: 170, distance: 136.3
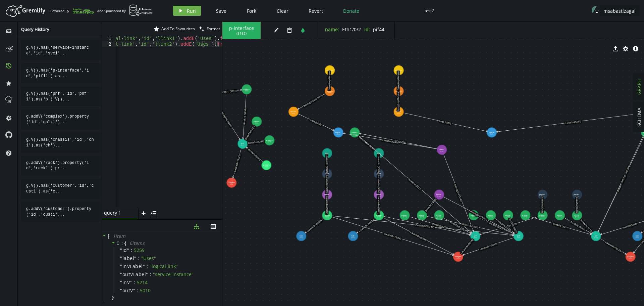
drag, startPoint x: 332, startPoint y: 219, endPoint x: 251, endPoint y: 213, distance: 81.0
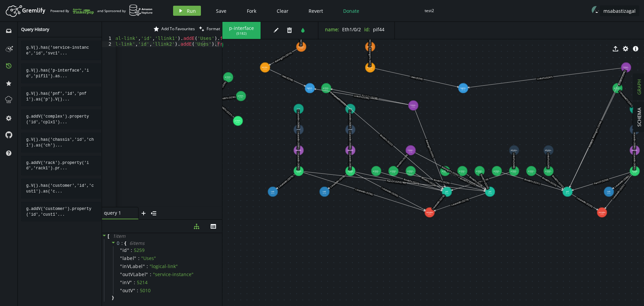
drag, startPoint x: 396, startPoint y: 260, endPoint x: 368, endPoint y: 216, distance: 52.7
drag, startPoint x: 447, startPoint y: 190, endPoint x: 422, endPoint y: 193, distance: 24.9
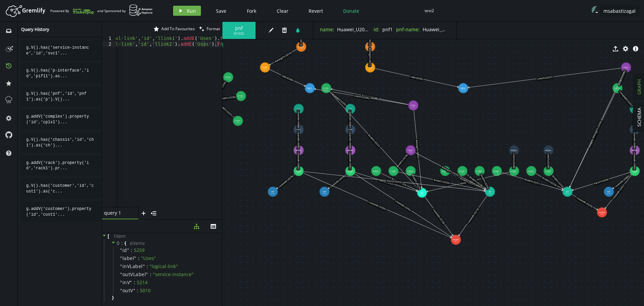
drag, startPoint x: 430, startPoint y: 214, endPoint x: 456, endPoint y: 240, distance: 37.0
drag, startPoint x: 491, startPoint y: 193, endPoint x: 505, endPoint y: 202, distance: 16.6
drag, startPoint x: 423, startPoint y: 195, endPoint x: 383, endPoint y: 237, distance: 57.9
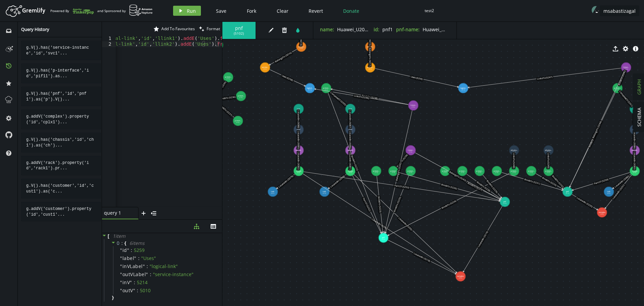
drag, startPoint x: 457, startPoint y: 239, endPoint x: 461, endPoint y: 276, distance: 37.0
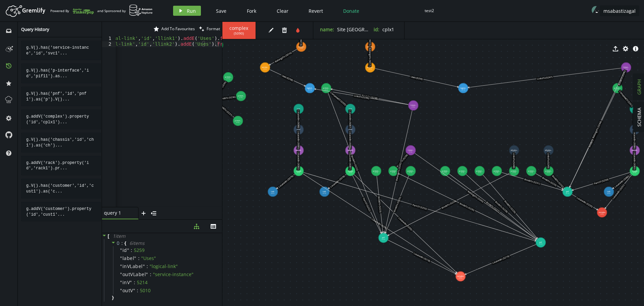
drag, startPoint x: 507, startPoint y: 203, endPoint x: 541, endPoint y: 242, distance: 51.8
drag, startPoint x: 482, startPoint y: 169, endPoint x: 524, endPoint y: 206, distance: 55.9
drag, startPoint x: 461, startPoint y: 171, endPoint x: 507, endPoint y: 204, distance: 57.0
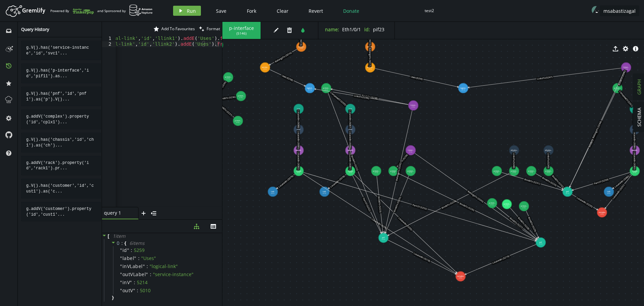
drag, startPoint x: 445, startPoint y: 170, endPoint x: 493, endPoint y: 204, distance: 58.2
drag, startPoint x: 392, startPoint y: 171, endPoint x: 483, endPoint y: 214, distance: 100.8
drag, startPoint x: 412, startPoint y: 148, endPoint x: 474, endPoint y: 203, distance: 82.5
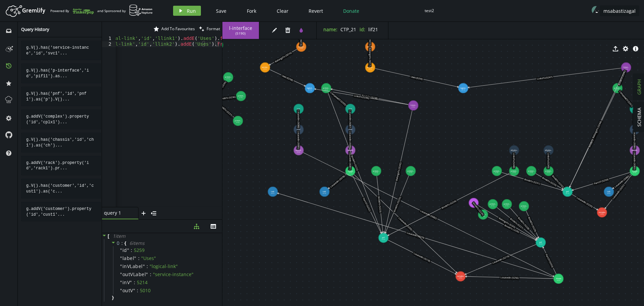
drag, startPoint x: 297, startPoint y: 172, endPoint x: 558, endPoint y: 278, distance: 282.3
drag, startPoint x: 272, startPoint y: 193, endPoint x: 576, endPoint y: 293, distance: 319.4
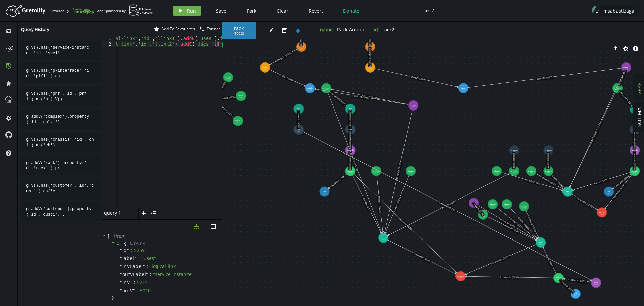
drag, startPoint x: 298, startPoint y: 152, endPoint x: 596, endPoint y: 282, distance: 325.0
drag, startPoint x: 299, startPoint y: 131, endPoint x: 616, endPoint y: 280, distance: 351.1
drag, startPoint x: 297, startPoint y: 110, endPoint x: 635, endPoint y: 277, distance: 377.6
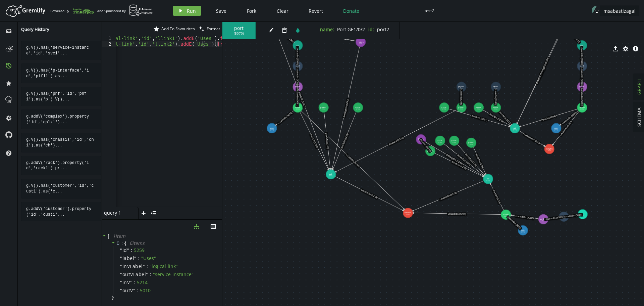
drag, startPoint x: 585, startPoint y: 261, endPoint x: 532, endPoint y: 198, distance: 82.4
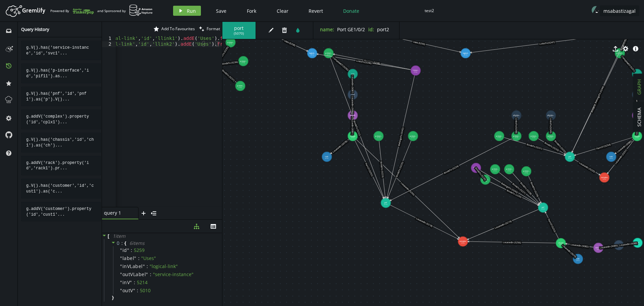
drag, startPoint x: 348, startPoint y: 224, endPoint x: 403, endPoint y: 252, distance: 62.0
drag, startPoint x: 352, startPoint y: 136, endPoint x: 357, endPoint y: 210, distance: 74.6
drag, startPoint x: 325, startPoint y: 157, endPoint x: 304, endPoint y: 212, distance: 58.8
drag, startPoint x: 351, startPoint y: 116, endPoint x: 339, endPoint y: 173, distance: 58.9
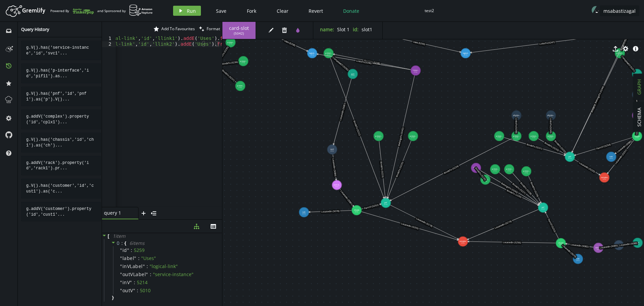
drag, startPoint x: 354, startPoint y: 94, endPoint x: 330, endPoint y: 151, distance: 62.3
drag, startPoint x: 352, startPoint y: 74, endPoint x: 318, endPoint y: 133, distance: 68.1
drag, startPoint x: 329, startPoint y: 51, endPoint x: 329, endPoint y: 61, distance: 9.4
click at [329, 61] on div "port ( 5066 ) edit trash tint name : Port GE1/0/1 id : port1 export cog info-si…" at bounding box center [433, 164] width 422 height 284
drag, startPoint x: 329, startPoint y: 52, endPoint x: 329, endPoint y: 71, distance: 18.8
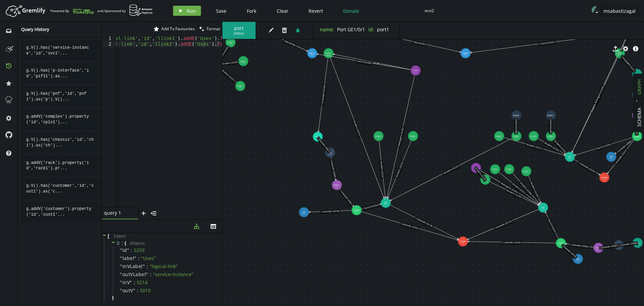
click at [329, 71] on div "port ( 5066 ) edit trash tint name : Port GE1/0/1 id : port1 export cog info-si…" at bounding box center [433, 164] width 422 height 284
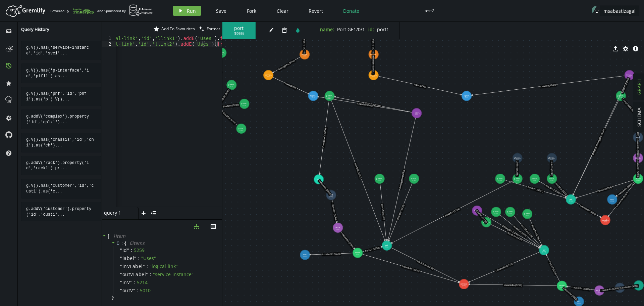
drag, startPoint x: 332, startPoint y: 89, endPoint x: 332, endPoint y: 117, distance: 28.5
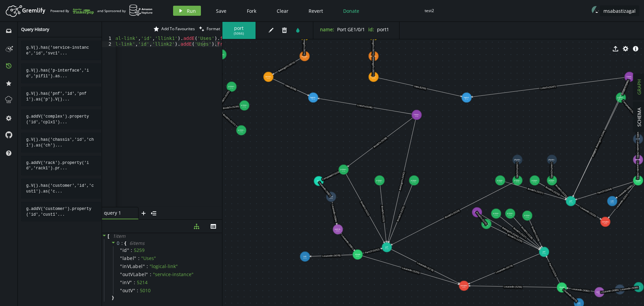
drag, startPoint x: 332, startPoint y: 95, endPoint x: 343, endPoint y: 169, distance: 75.7
drag, startPoint x: 418, startPoint y: 113, endPoint x: 346, endPoint y: 143, distance: 77.2
drag, startPoint x: 314, startPoint y: 97, endPoint x: 330, endPoint y: 109, distance: 20.2
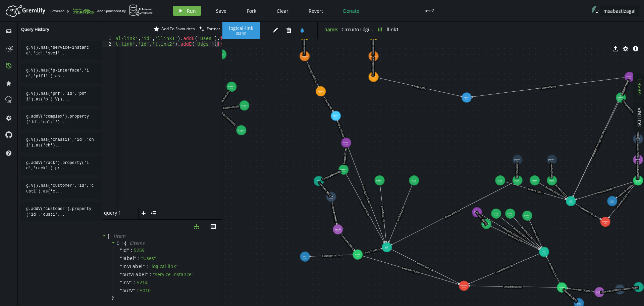
drag, startPoint x: 268, startPoint y: 77, endPoint x: 320, endPoint y: 87, distance: 52.7
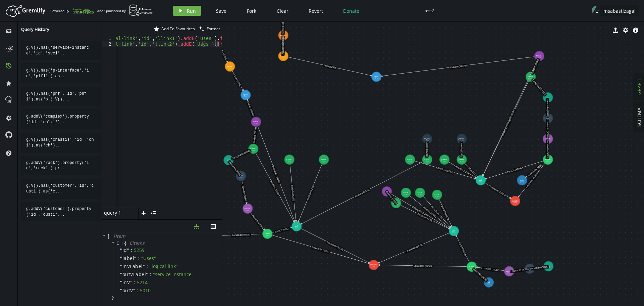
drag, startPoint x: 387, startPoint y: 150, endPoint x: 293, endPoint y: 111, distance: 101.8
drag, startPoint x: 430, startPoint y: 159, endPoint x: 356, endPoint y: 162, distance: 74.5
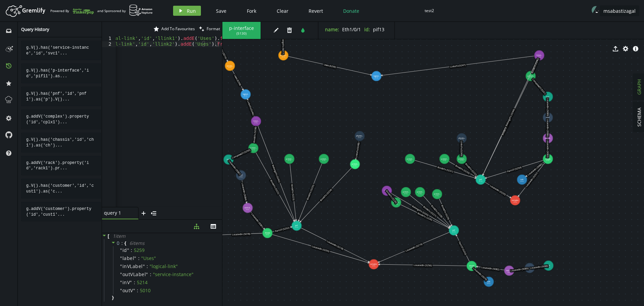
drag, startPoint x: 429, startPoint y: 139, endPoint x: 360, endPoint y: 136, distance: 69.8
drag, startPoint x: 395, startPoint y: 214, endPoint x: 386, endPoint y: 224, distance: 12.8
drag, startPoint x: 388, startPoint y: 193, endPoint x: 385, endPoint y: 202, distance: 9.9
drag, startPoint x: 388, startPoint y: 223, endPoint x: 395, endPoint y: 218, distance: 8.3
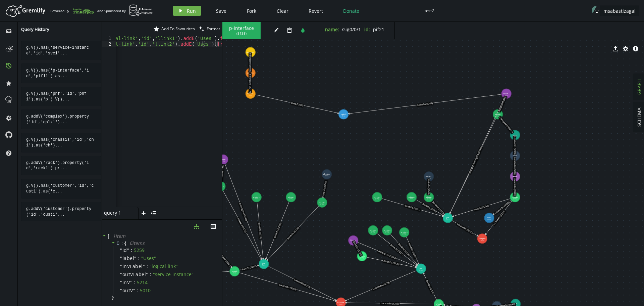
drag, startPoint x: 495, startPoint y: 217, endPoint x: 455, endPoint y: 258, distance: 57.9
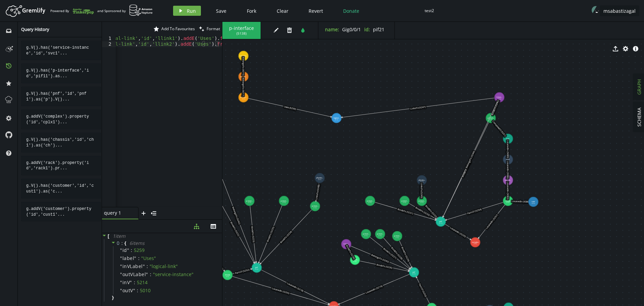
drag, startPoint x: 482, startPoint y: 220, endPoint x: 533, endPoint y: 202, distance: 54.6
drag, startPoint x: 499, startPoint y: 95, endPoint x: 459, endPoint y: 114, distance: 44.7
drag, startPoint x: 338, startPoint y: 116, endPoint x: 397, endPoint y: 115, distance: 59.4
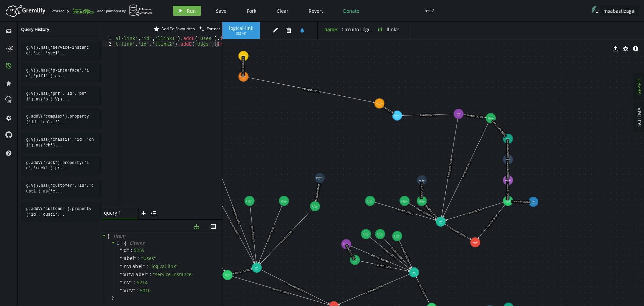
drag, startPoint x: 245, startPoint y: 97, endPoint x: 379, endPoint y: 103, distance: 134.3
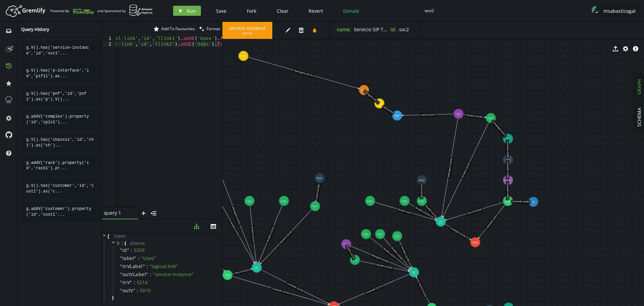
drag, startPoint x: 246, startPoint y: 76, endPoint x: 365, endPoint y: 90, distance: 119.8
drag, startPoint x: 243, startPoint y: 57, endPoint x: 352, endPoint y: 70, distance: 110.5
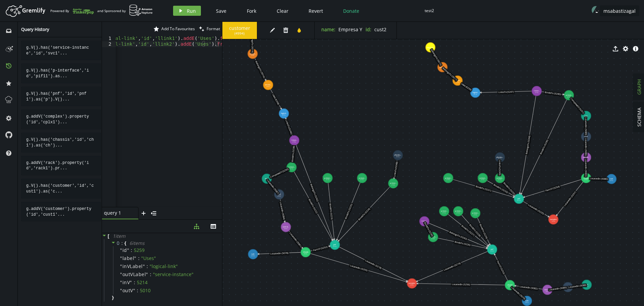
drag, startPoint x: 337, startPoint y: 142, endPoint x: 414, endPoint y: 119, distance: 80.1
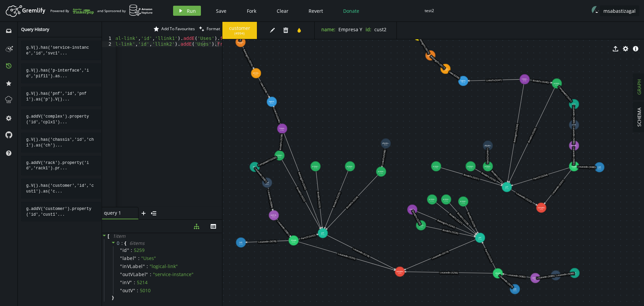
drag, startPoint x: 432, startPoint y: 163, endPoint x: 420, endPoint y: 153, distance: 16.2
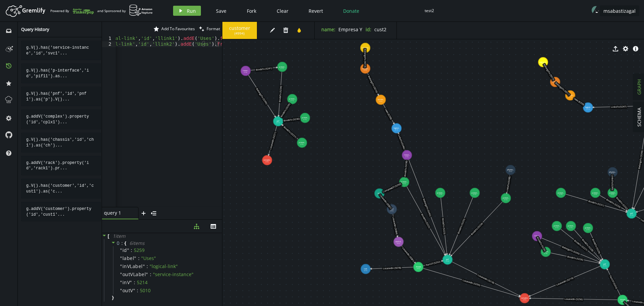
drag, startPoint x: 516, startPoint y: 240, endPoint x: 640, endPoint y: 266, distance: 127.6
click at [640, 266] on div "SCHEMA GRAPH customer ( 4994 ) edit trash tint name : Empresa Y id : cust2 expo…" at bounding box center [433, 164] width 422 height 284
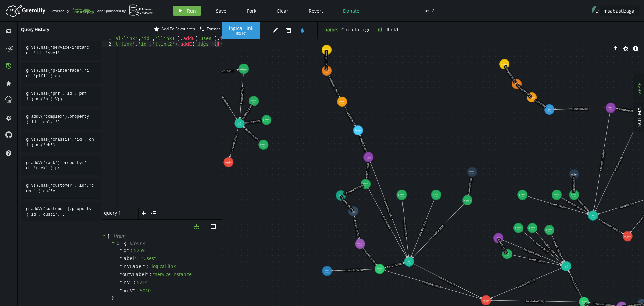
drag, startPoint x: 361, startPoint y: 177, endPoint x: 323, endPoint y: 179, distance: 38.6
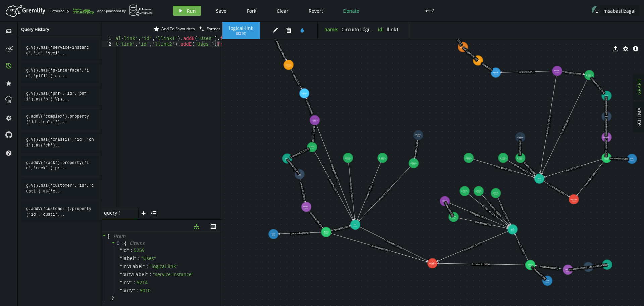
drag, startPoint x: 489, startPoint y: 149, endPoint x: 463, endPoint y: 123, distance: 35.8
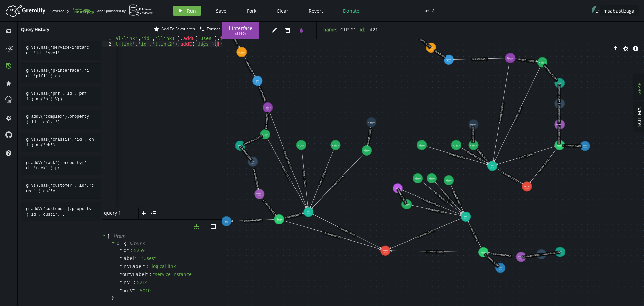
drag, startPoint x: 438, startPoint y: 231, endPoint x: 390, endPoint y: 218, distance: 49.3
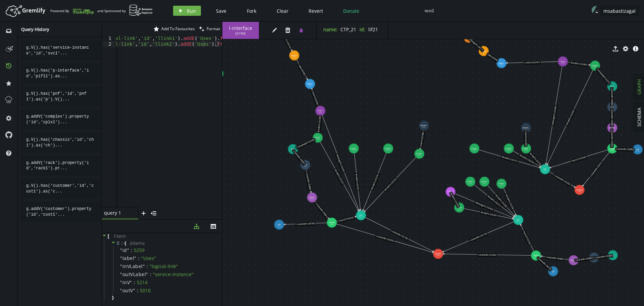
drag, startPoint x: 510, startPoint y: 215, endPoint x: 563, endPoint y: 219, distance: 53.4
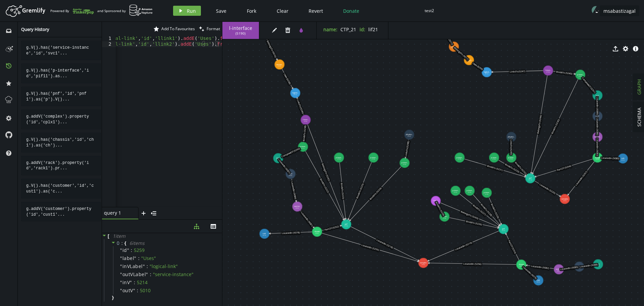
drag, startPoint x: 484, startPoint y: 116, endPoint x: 470, endPoint y: 125, distance: 17.3
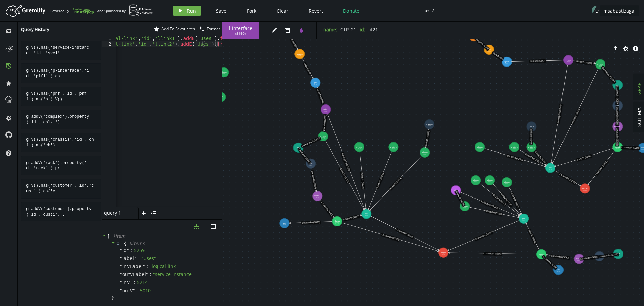
drag, startPoint x: 356, startPoint y: 102, endPoint x: 376, endPoint y: 92, distance: 22.7
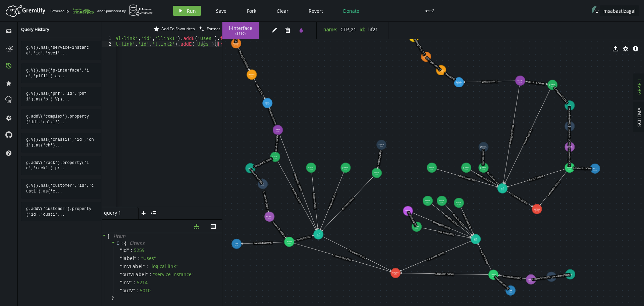
drag, startPoint x: 571, startPoint y: 215, endPoint x: 523, endPoint y: 236, distance: 52.1
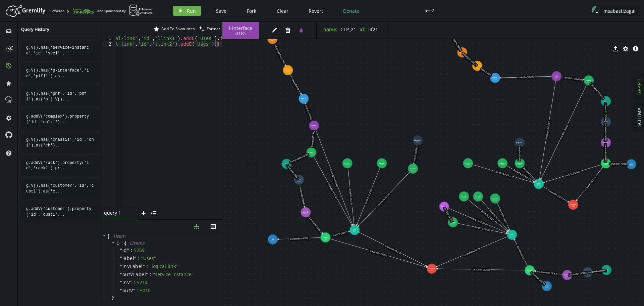
drag, startPoint x: 393, startPoint y: 247, endPoint x: 430, endPoint y: 243, distance: 36.8
